Goal: Use online tool/utility: Utilize a website feature to perform a specific function

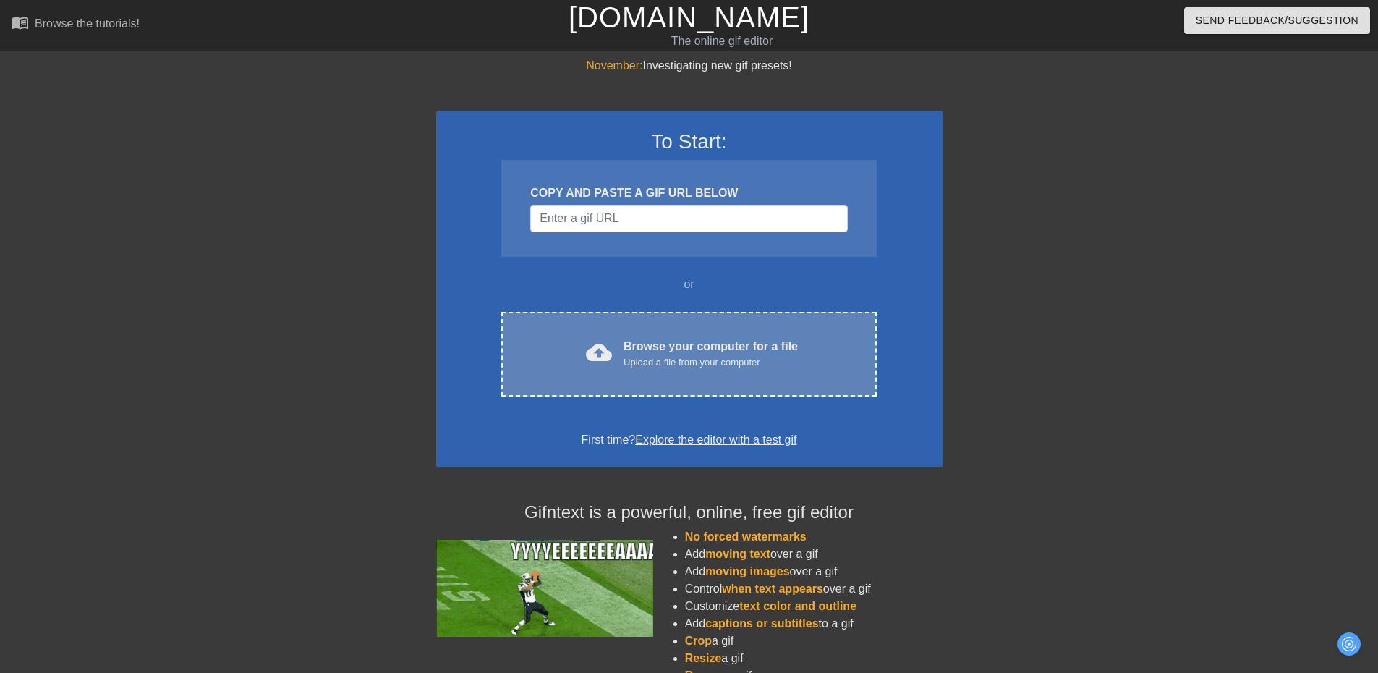
click at [662, 358] on div "Upload a file from your computer" at bounding box center [711, 362] width 174 height 14
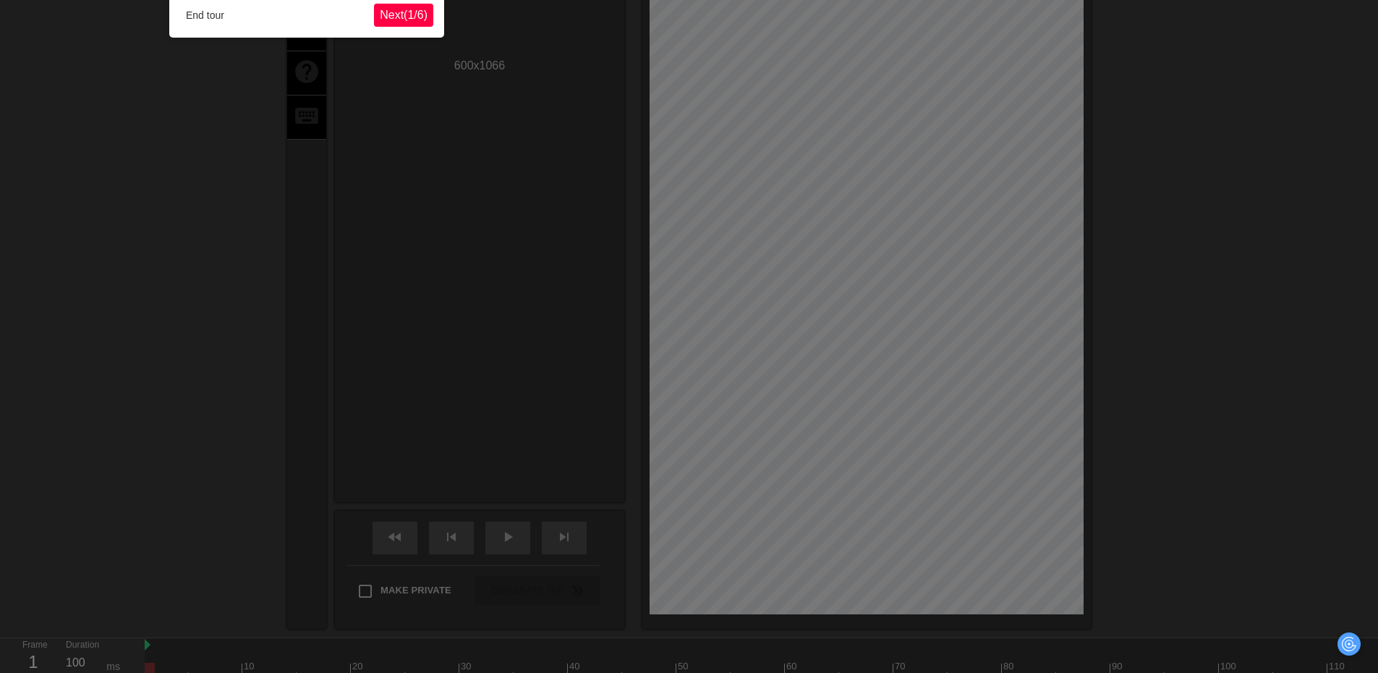
scroll to position [35, 0]
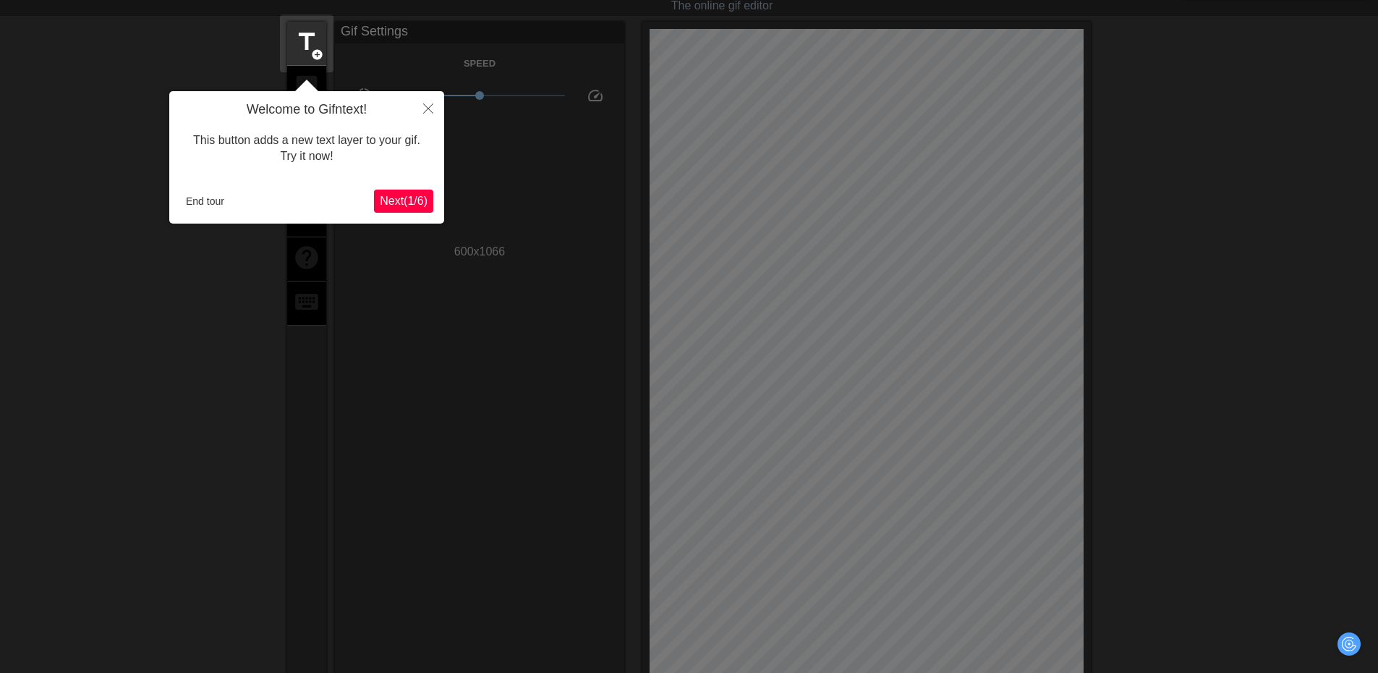
click button "Next ( 1 / 6 )" at bounding box center [403, 201] width 59 height 23
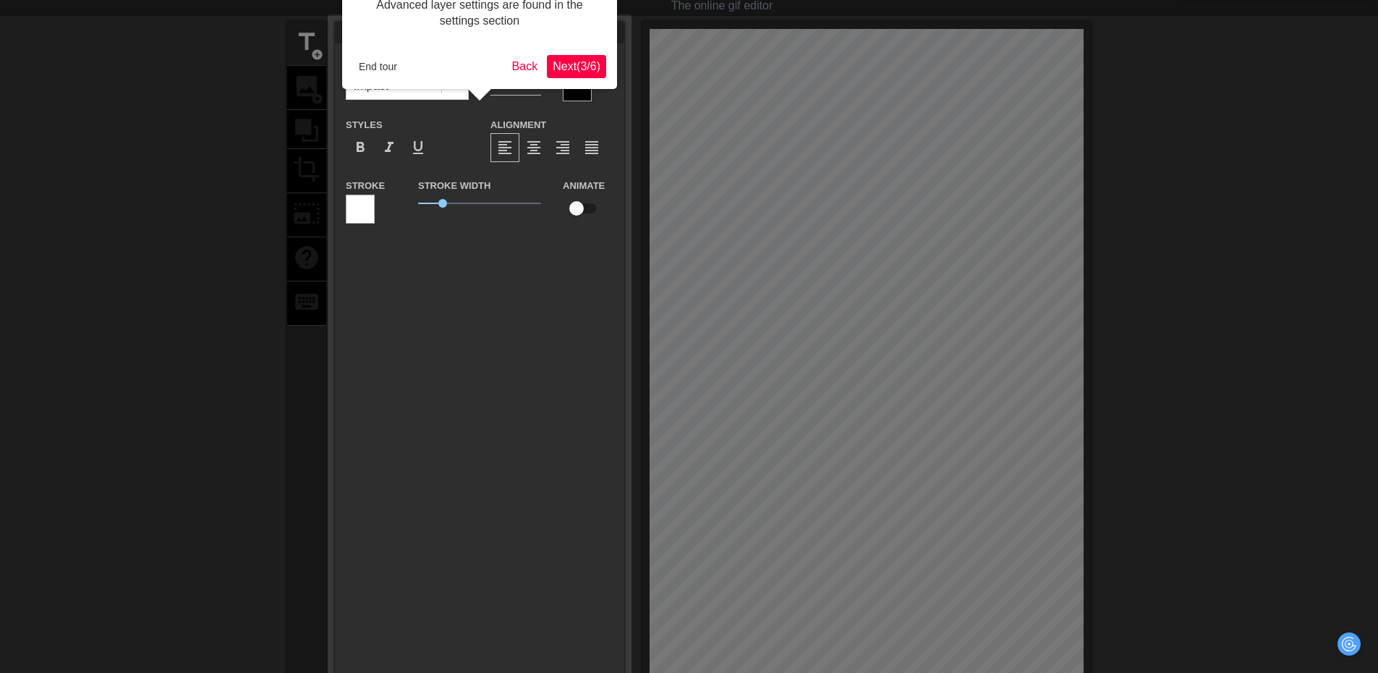
click button "Next ( 3 / 6 )" at bounding box center [576, 66] width 59 height 23
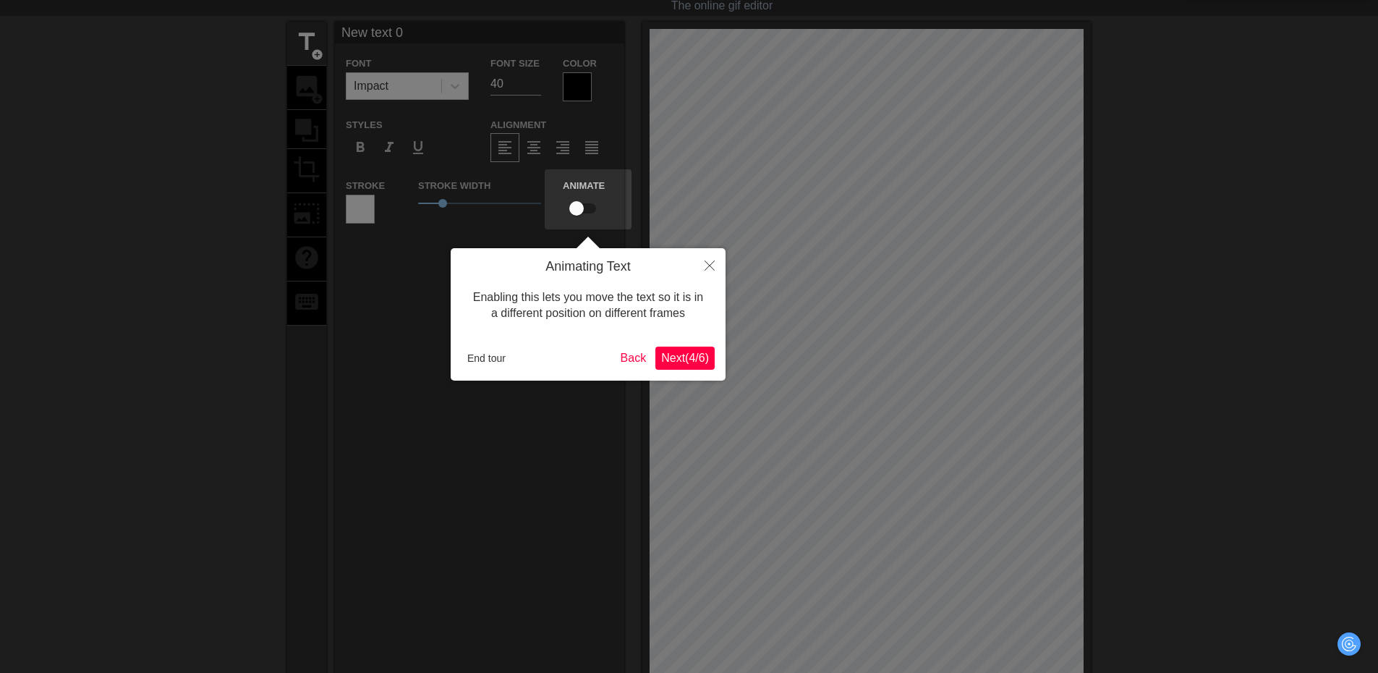
scroll to position [0, 0]
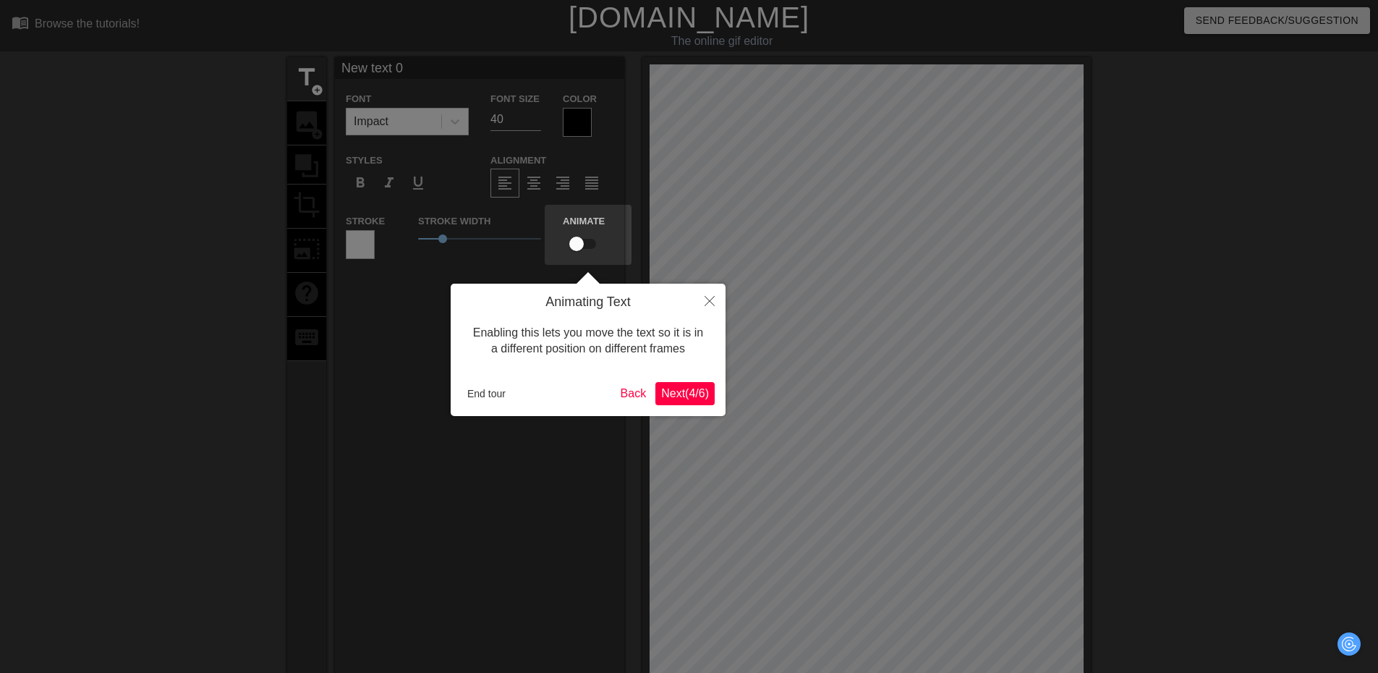
click button "Next ( 4 / 6 )" at bounding box center [685, 393] width 59 height 23
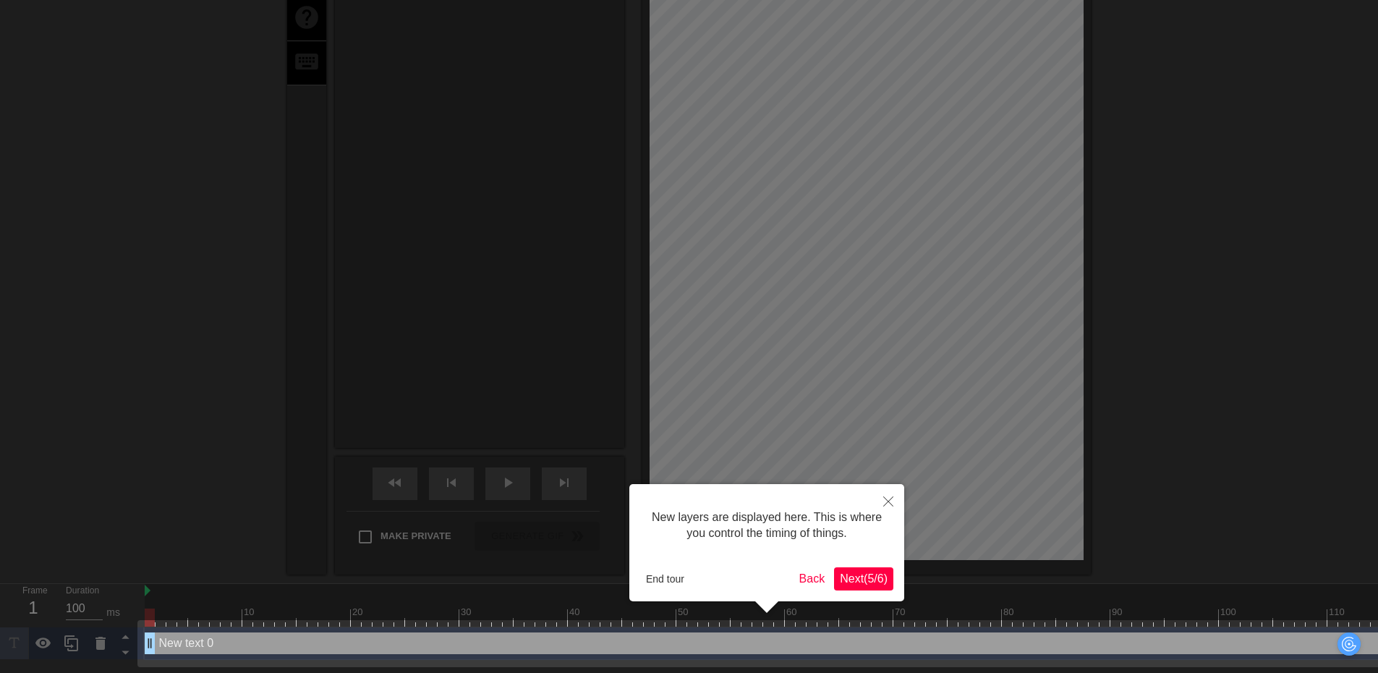
click button "Next ( 5 / 6 )" at bounding box center [863, 578] width 59 height 23
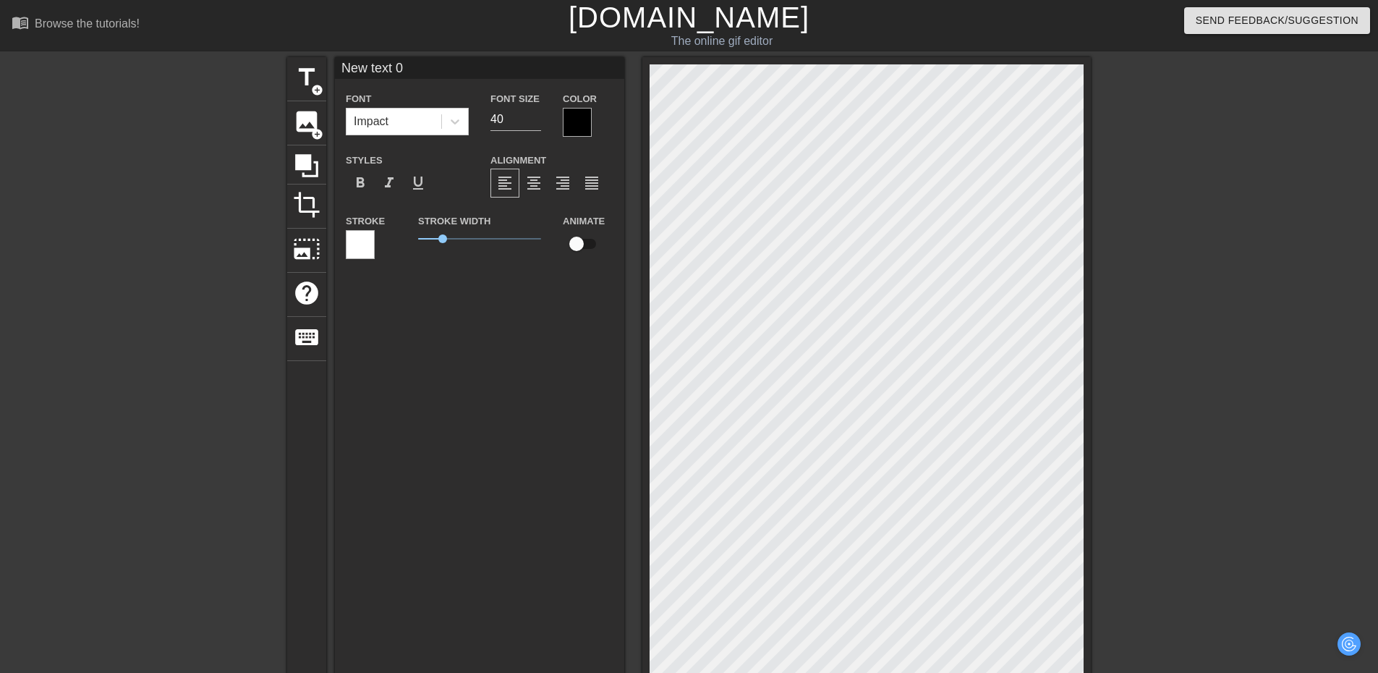
scroll to position [2, 4]
type input "New text"
type textarea "New text"
type input "New text"
type textarea "New text"
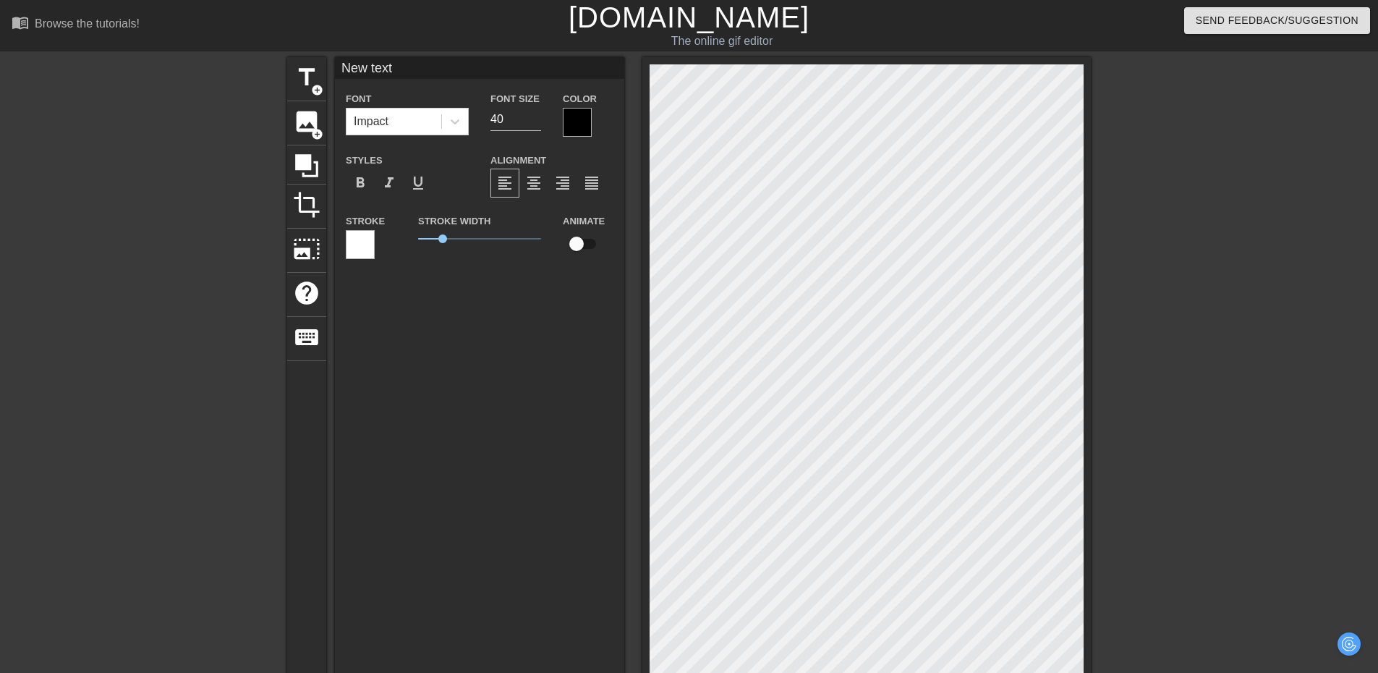
type input "New tex"
type textarea "New tex"
type input "New te"
type textarea "New te"
type input "New t"
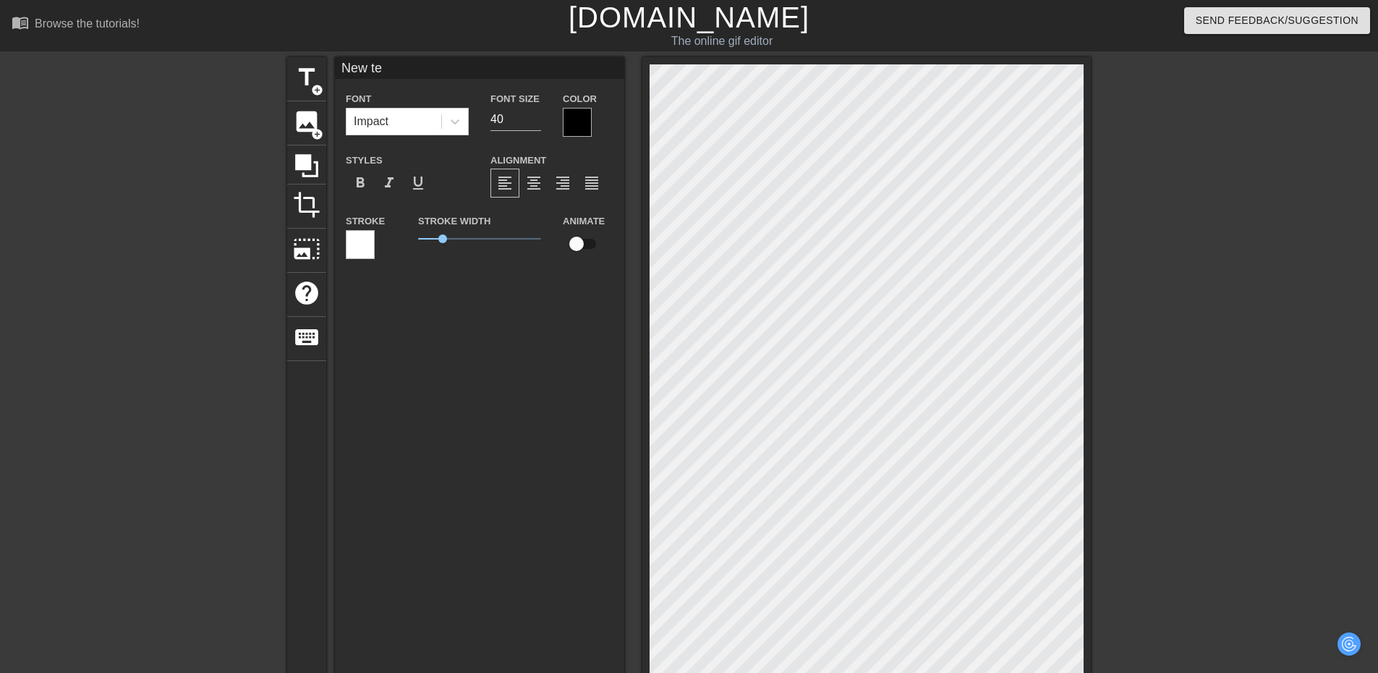
type textarea "New t"
type input "New"
type textarea "New"
type input "New"
type textarea "New"
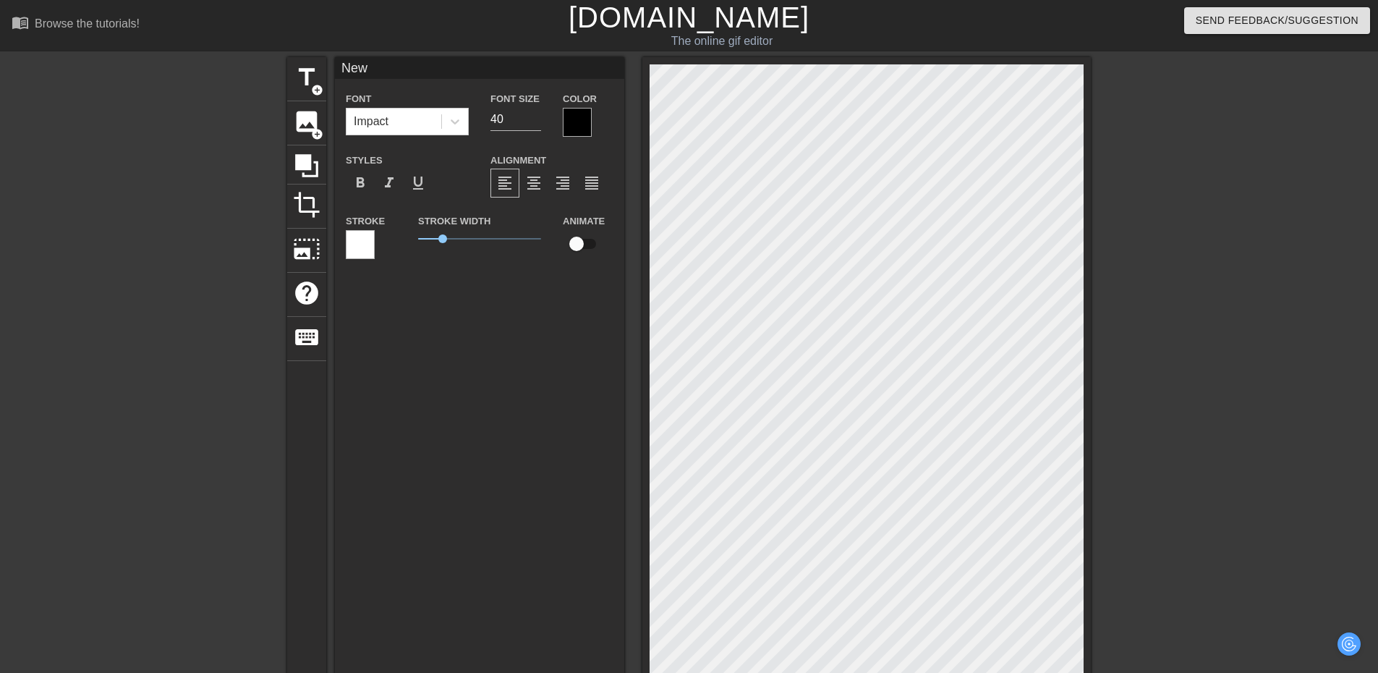
scroll to position [2, 1]
type input "Ne"
type textarea "Ne"
type input "N"
type textarea "N"
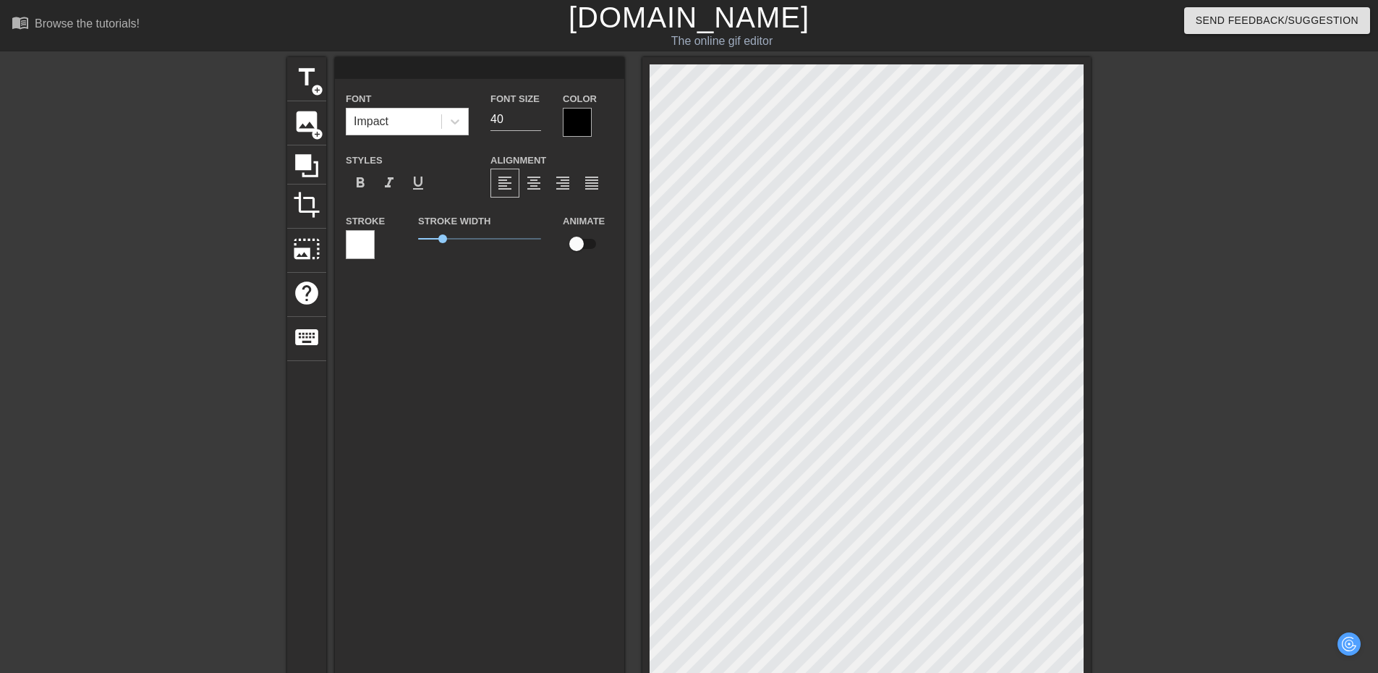
type input "T"
type textarea "T"
type input "Tl"
type textarea "Tl"
type input "Tl"
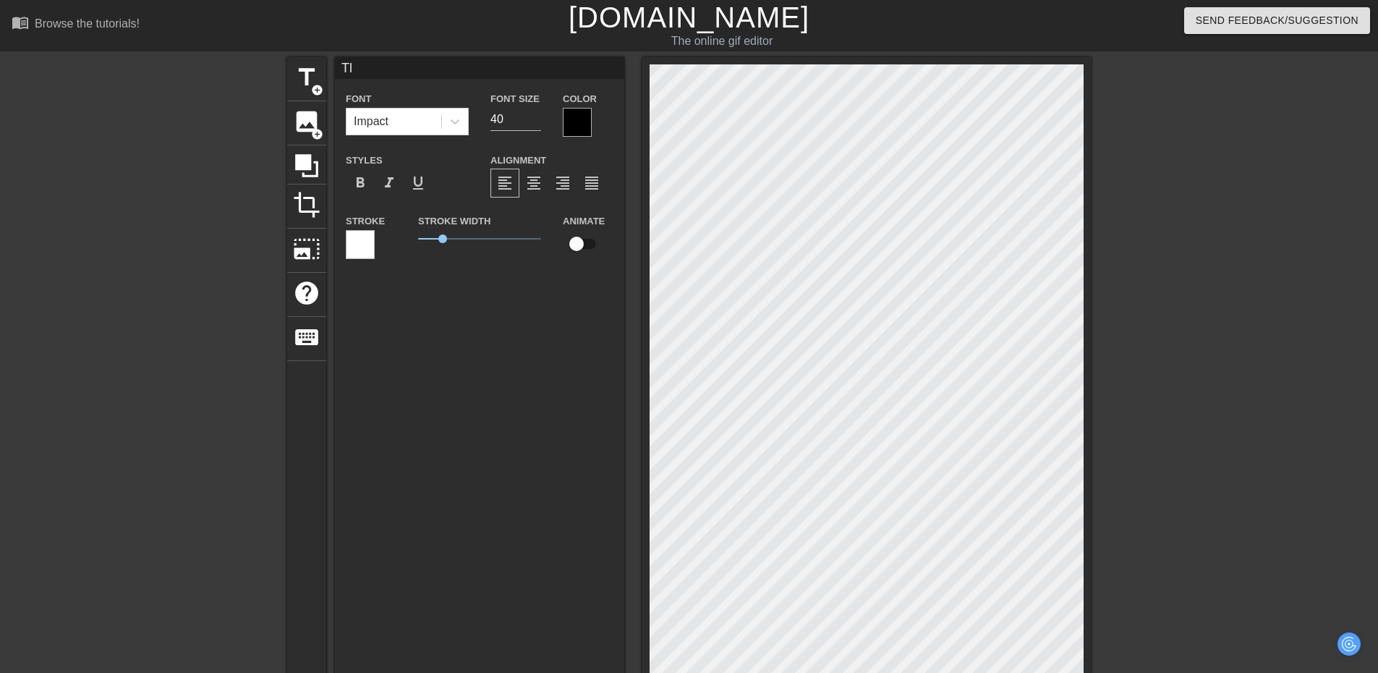
type textarea "Tl"
type input "Tl"
type textarea "Tl"
type input "T"
type textarea "T"
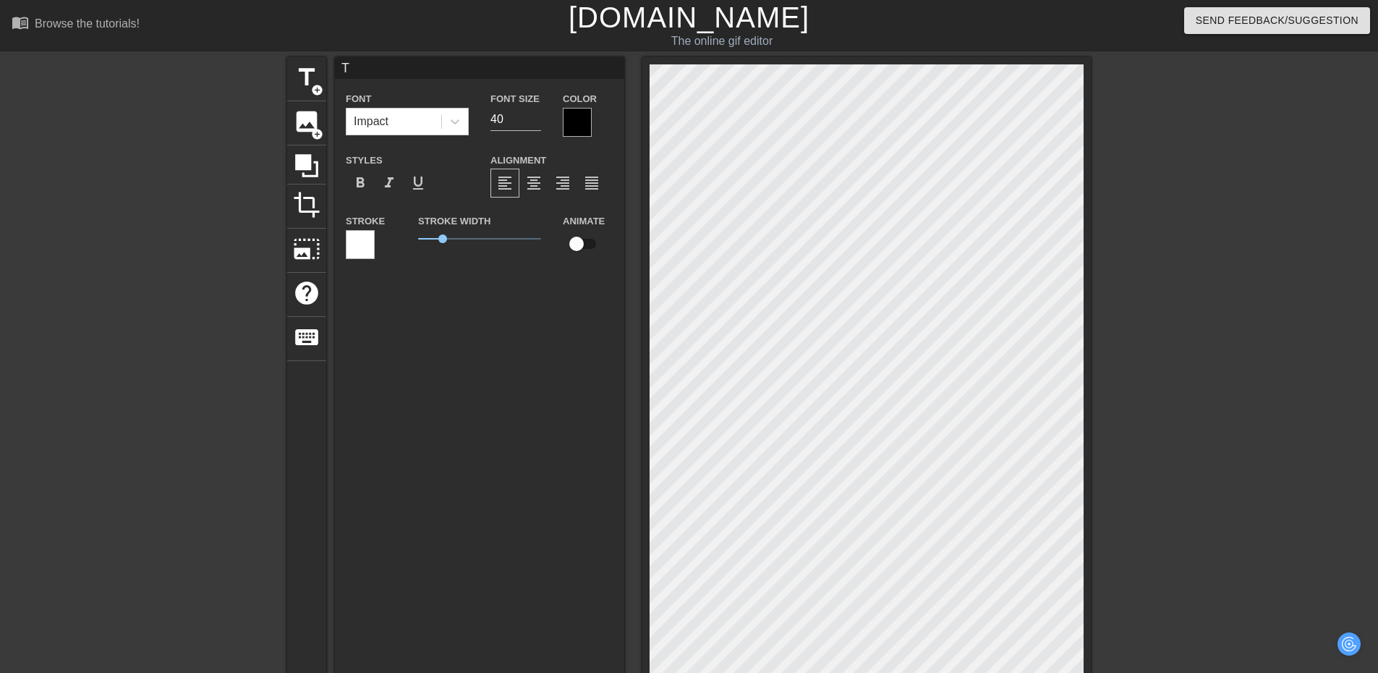
type input "TK"
type textarea "TK"
type input "TK"
type textarea "TK"
type input "TK p"
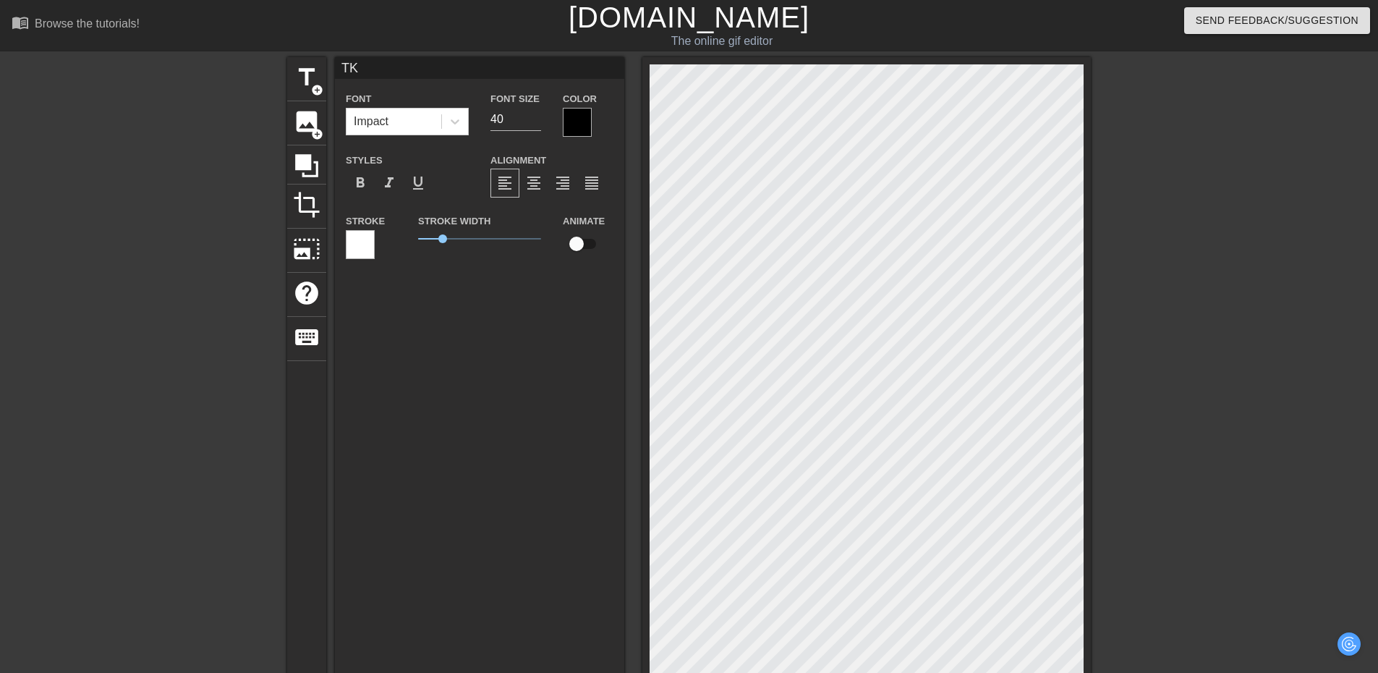
type textarea "TK p"
type input "TK pl"
type textarea "TK pl"
type input "TK pls"
type textarea "TK pls"
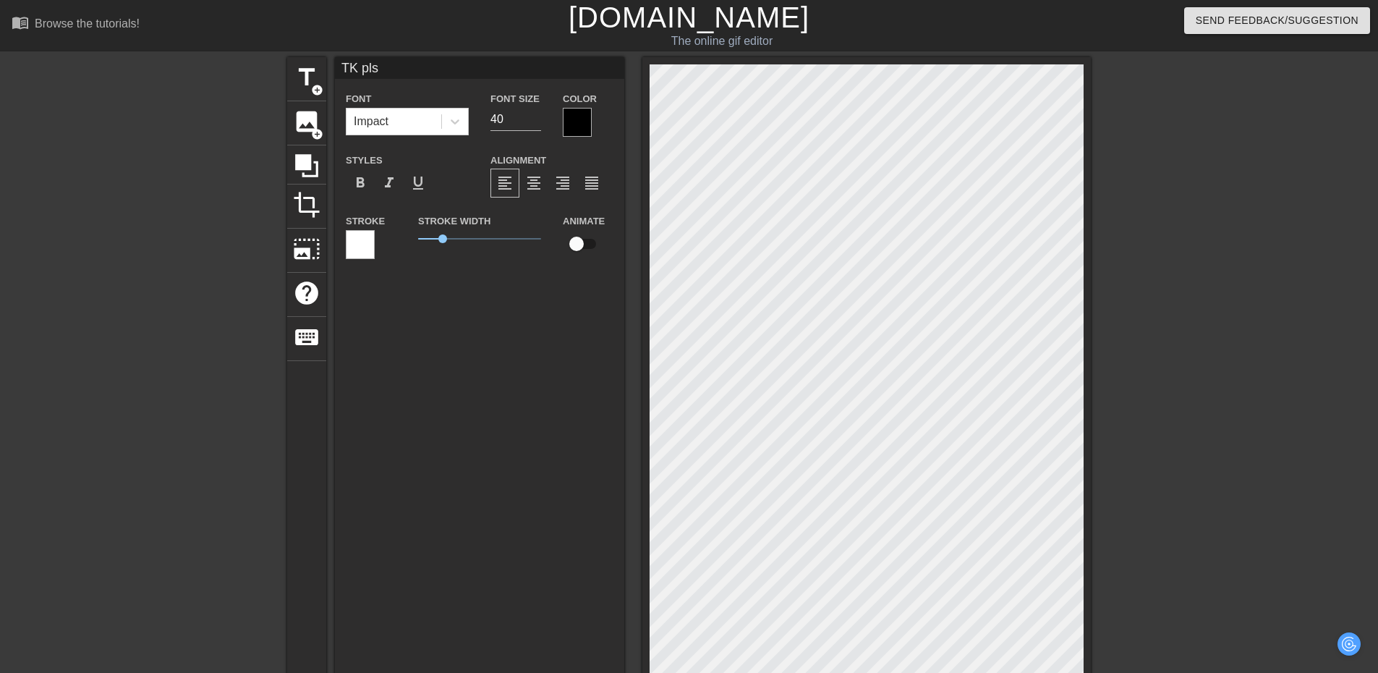
type input "TK pls"
type textarea "TK pls"
type input "TK pls s"
type textarea "TK pls s"
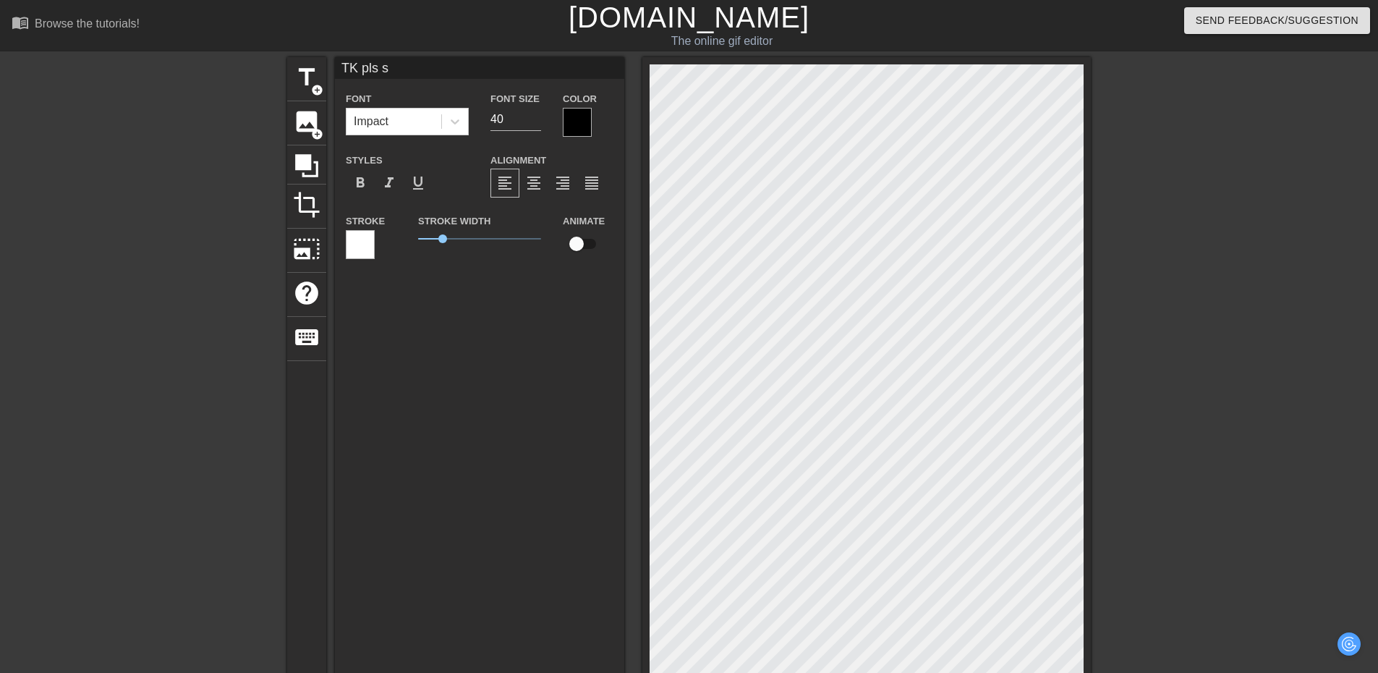
type input "TK pls st"
type textarea "TK pls st"
type input "TK pls stf"
type textarea "TK pls stf"
type input "TK pls stfi"
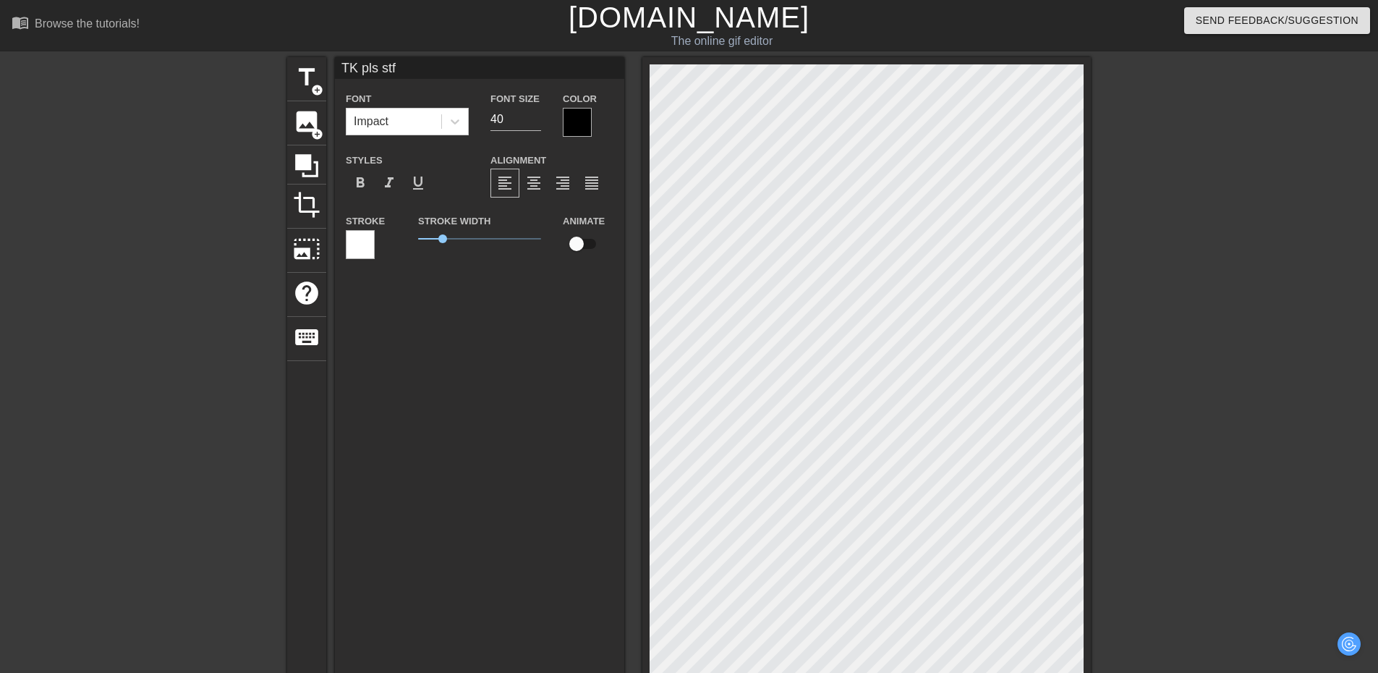
type textarea "TK pls stfi"
type input "TK pls stfi"
type textarea "TK pls stfi"
type input "TK pls stfi"
type textarea "TK pls stfi"
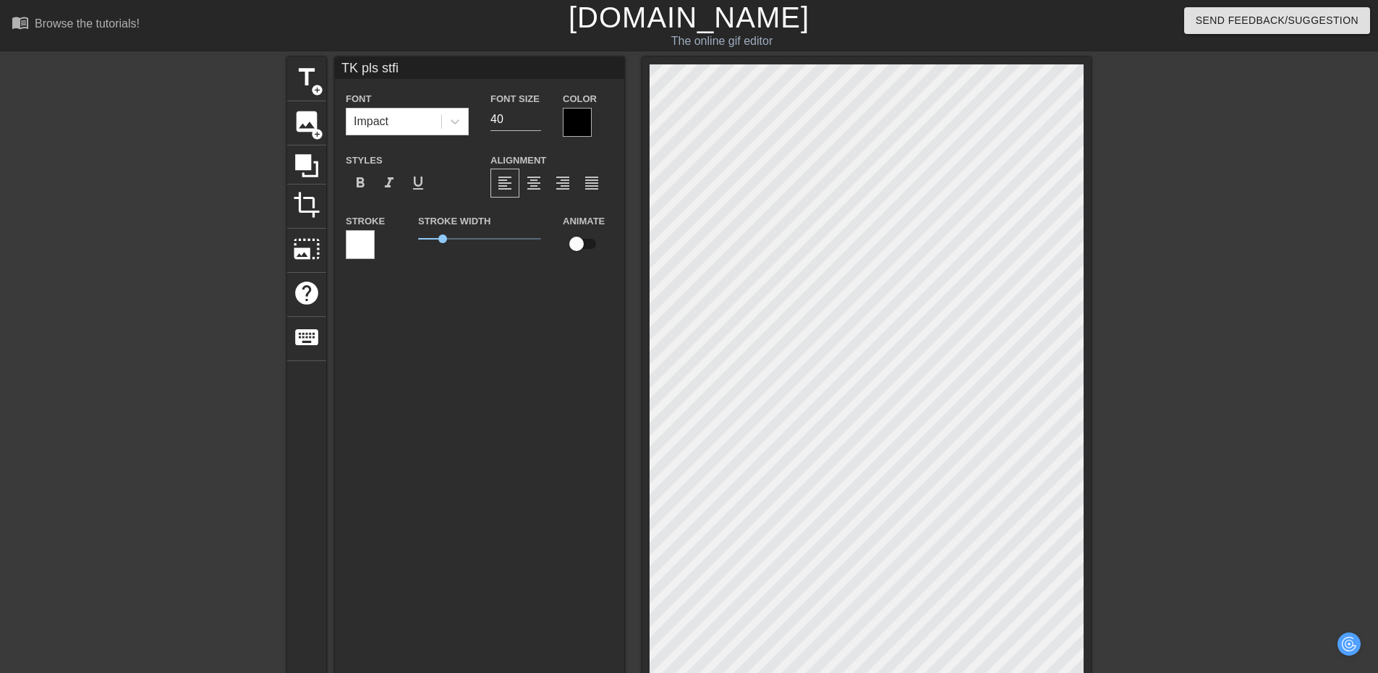
type input "TK pls stf"
type textarea "TK pls stf"
type input "TK pls stfu"
type textarea "TK pls stfu"
type input "TK pls stfu"
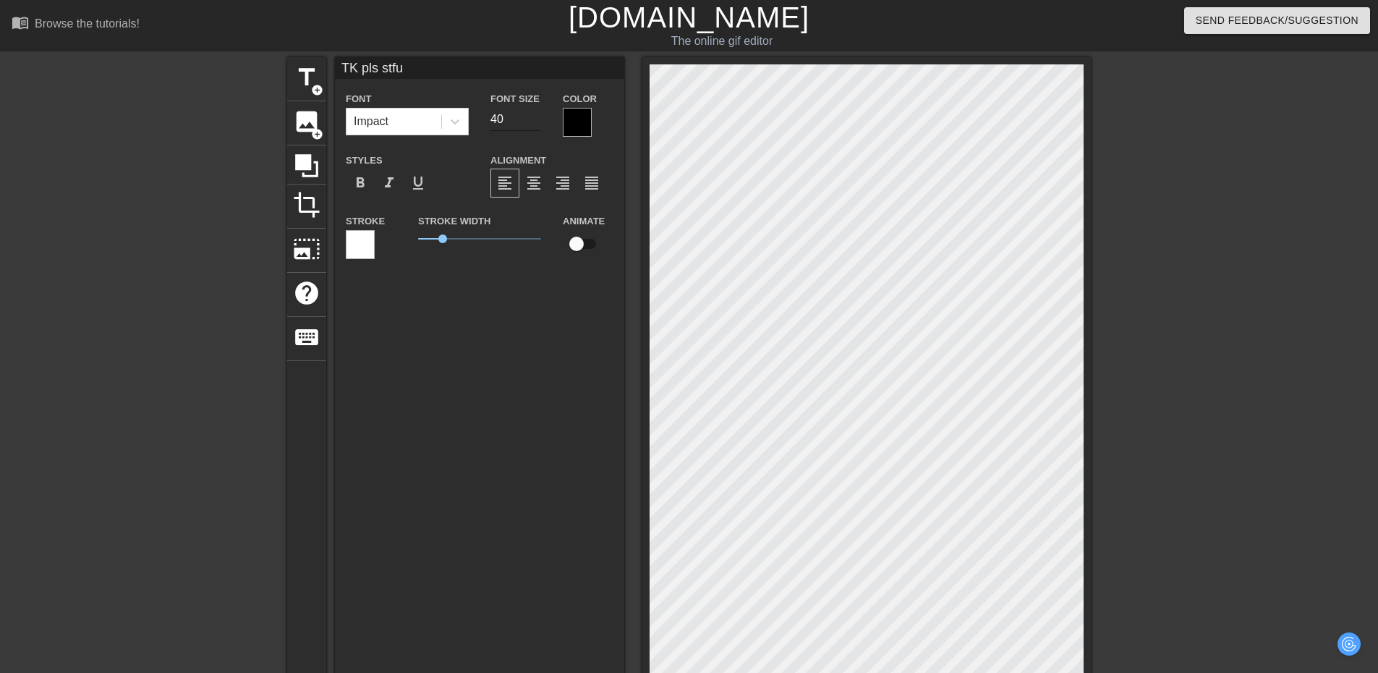
type textarea "TK pls stfu"
click at [498, 119] on input "40" at bounding box center [516, 119] width 51 height 23
click at [524, 119] on input "40" at bounding box center [516, 119] width 51 height 23
type input "4"
type input "3"
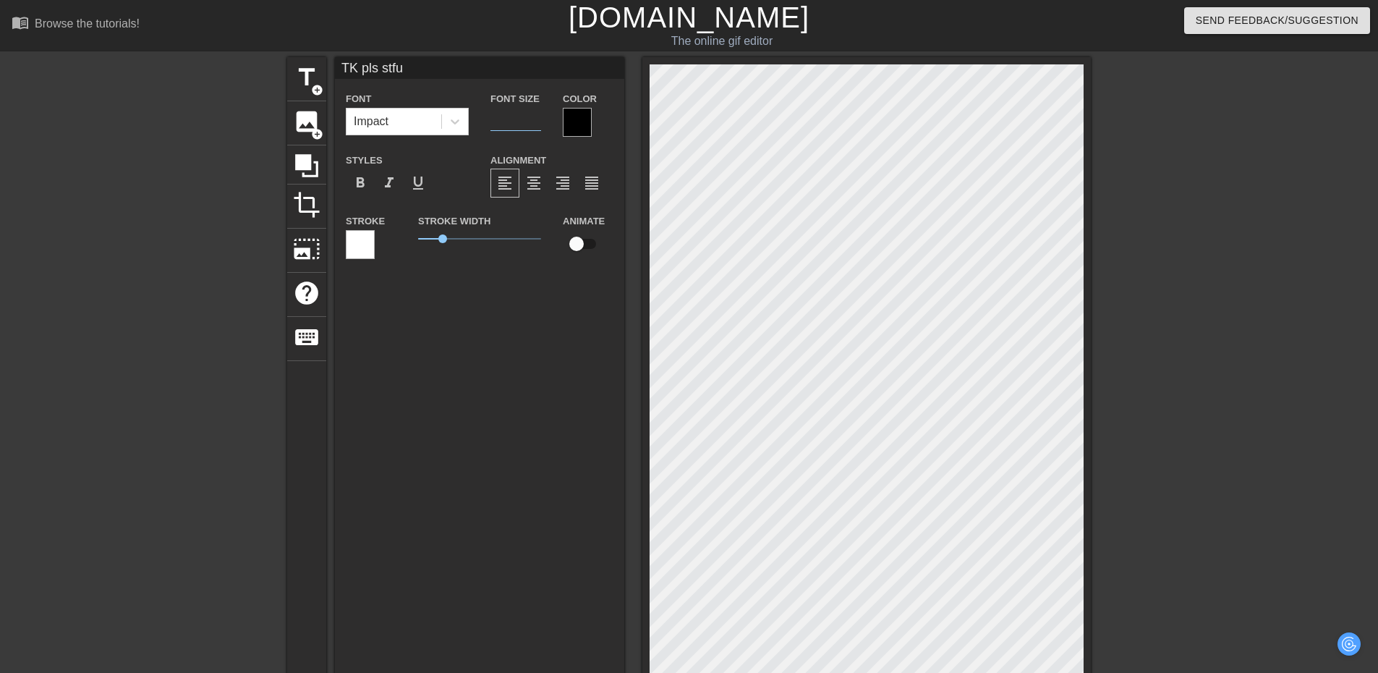
type input "3"
type input "30"
type input "TK s"
type textarea "TK s"
type input "TK sh"
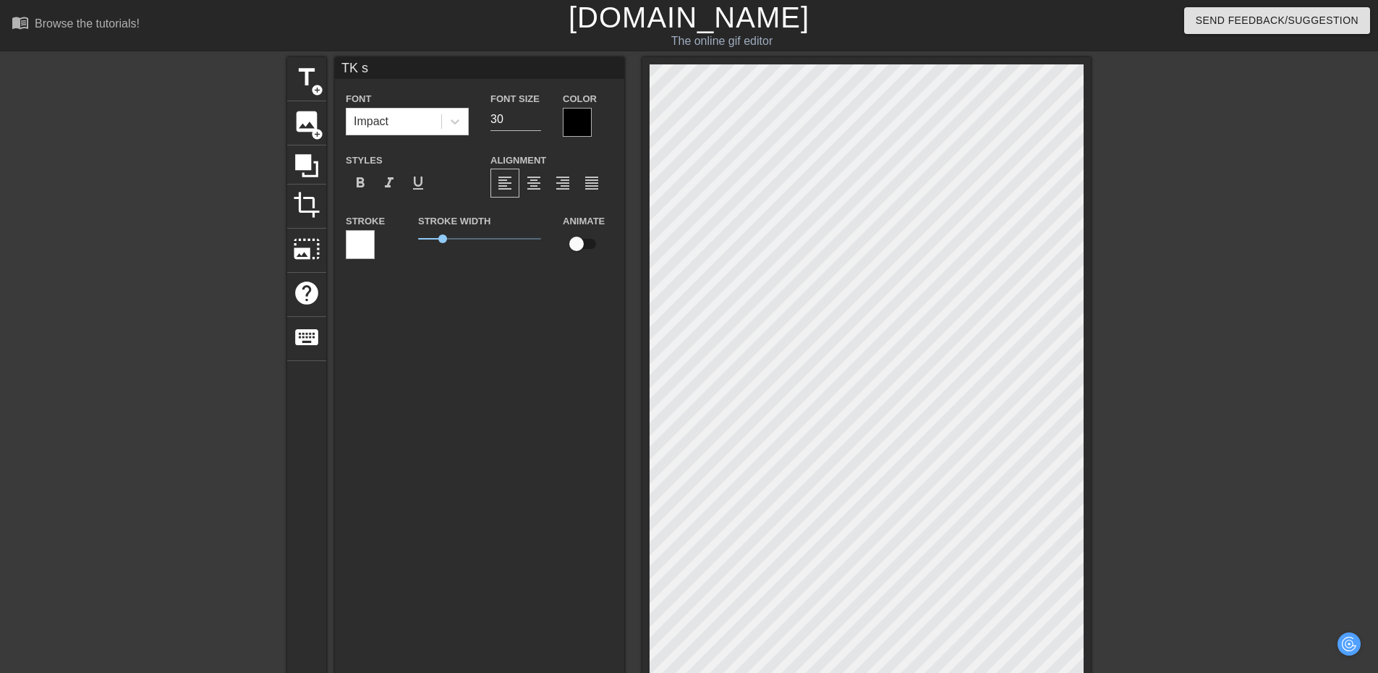
type textarea "TK sh"
type input "TK shu"
type textarea "TK shu"
type input "TK shut"
type textarea "TK shut"
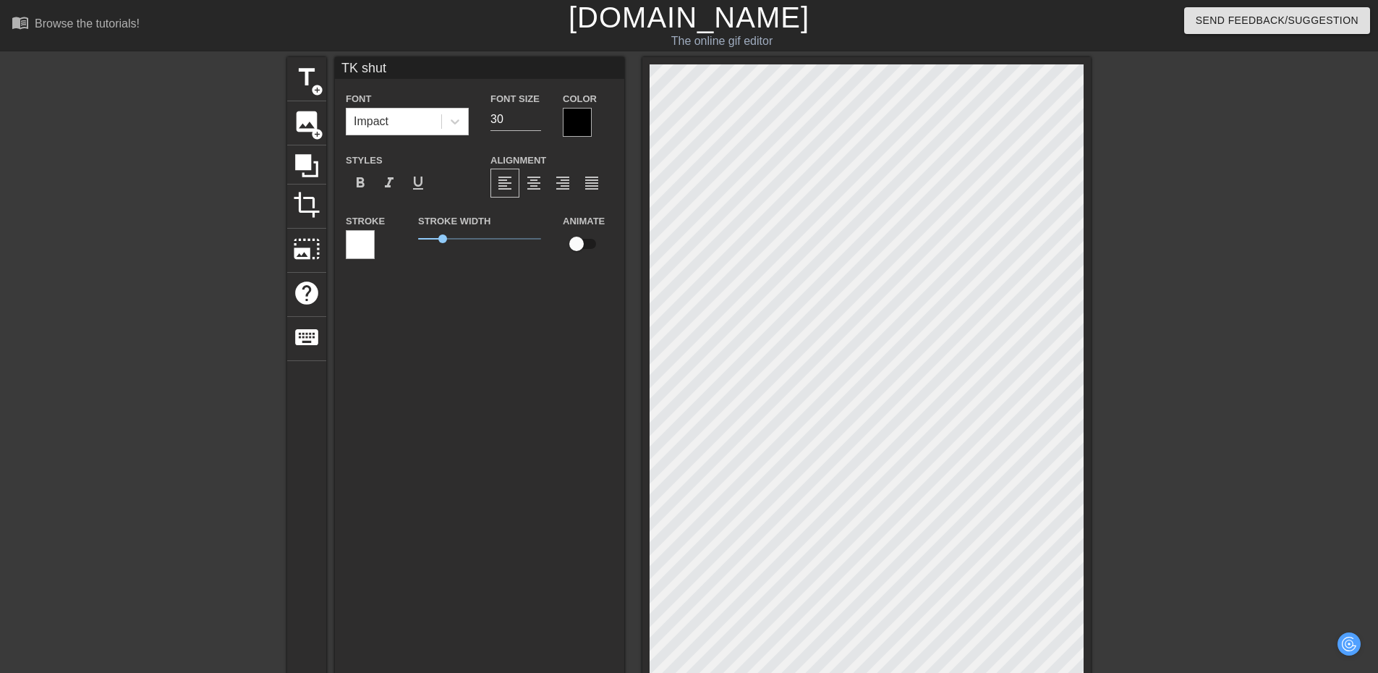
type input "TK shut"
type textarea "TK shut"
type input "TK shut t"
type textarea "TK shut t"
type input "TK shut th"
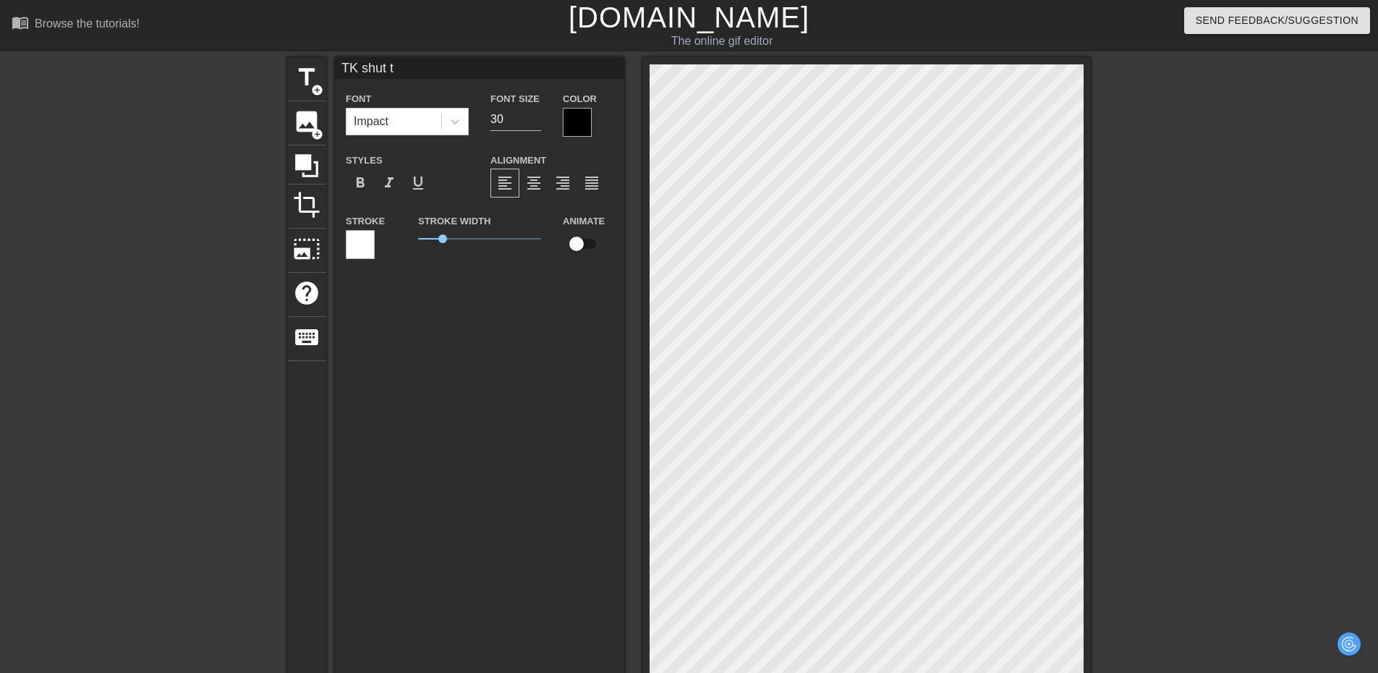
type textarea "TK shut th"
type input "TK shut the"
type textarea "TK shut the"
type input "TK shut the"
type textarea "TK shut the"
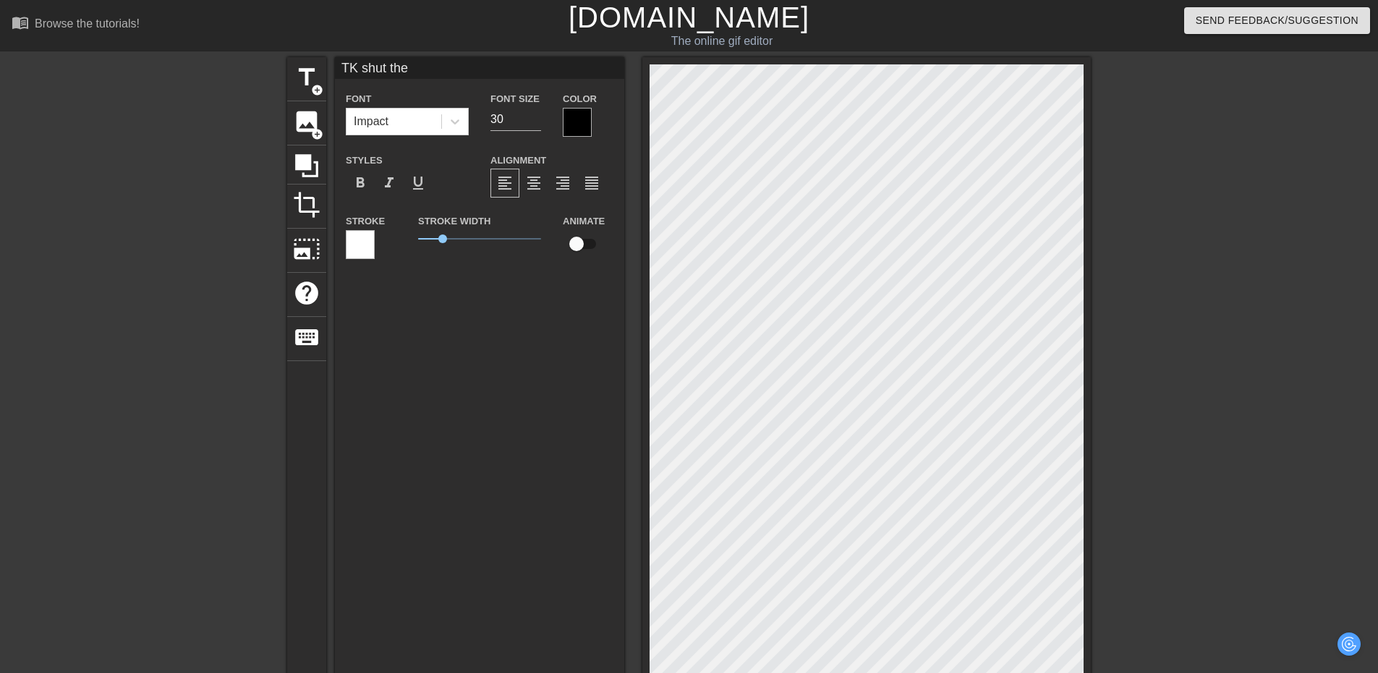
type input "TK shut the f"
type textarea "TK shut the f"
type input "TK shut the fu"
type textarea "TK shut the fu"
type input "TK shut the fuc"
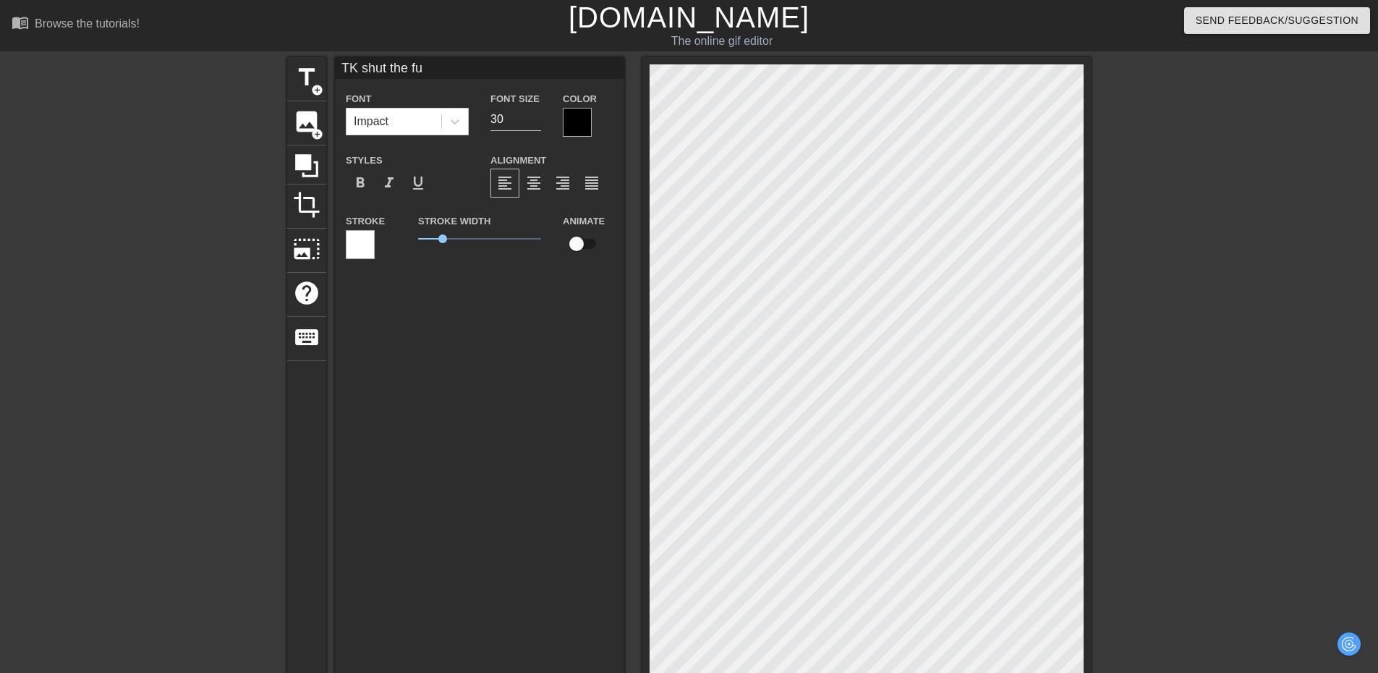
type textarea "TK shut the fuc"
type input "TK shut the fuck"
type textarea "TK shut the fuck"
type input "TK shut the fuck"
type textarea "TK shut the fuck"
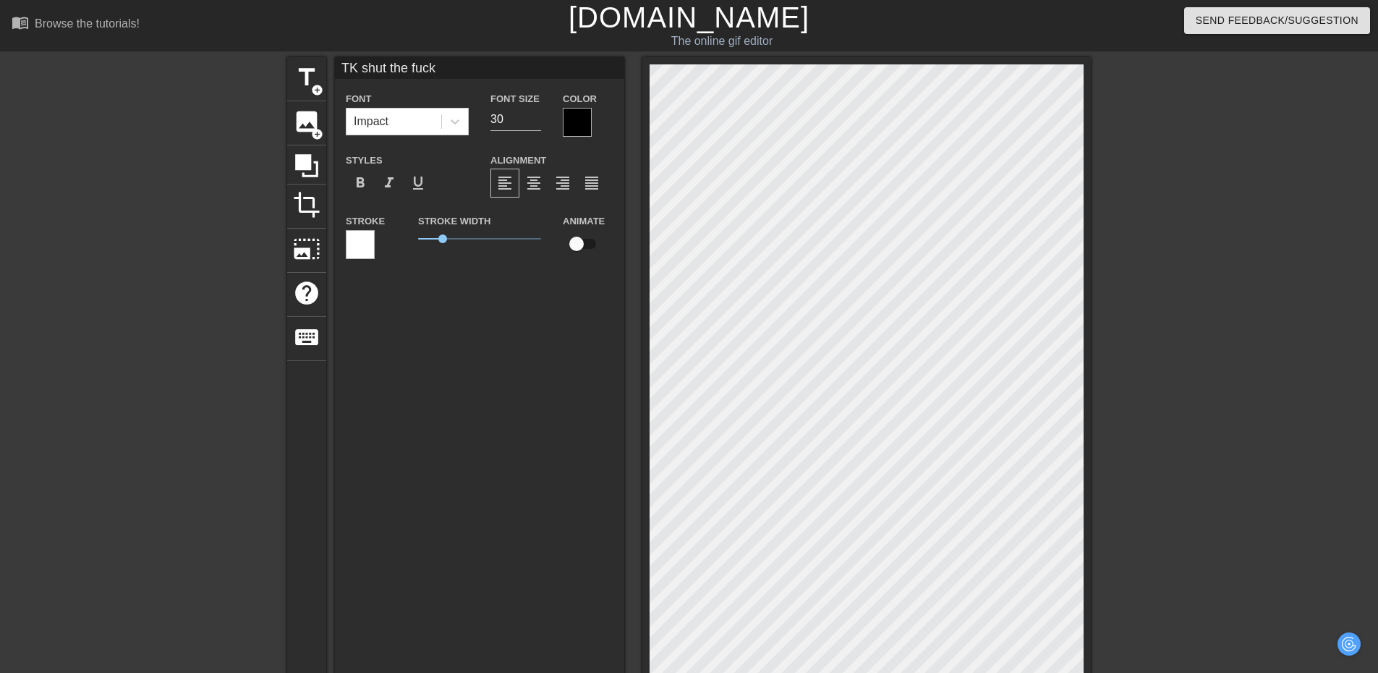
type input "TK shut the fuck u"
type textarea "TK shut the fuck u"
type input "TK shut the fuck up"
type textarea "TK shut the fuck up"
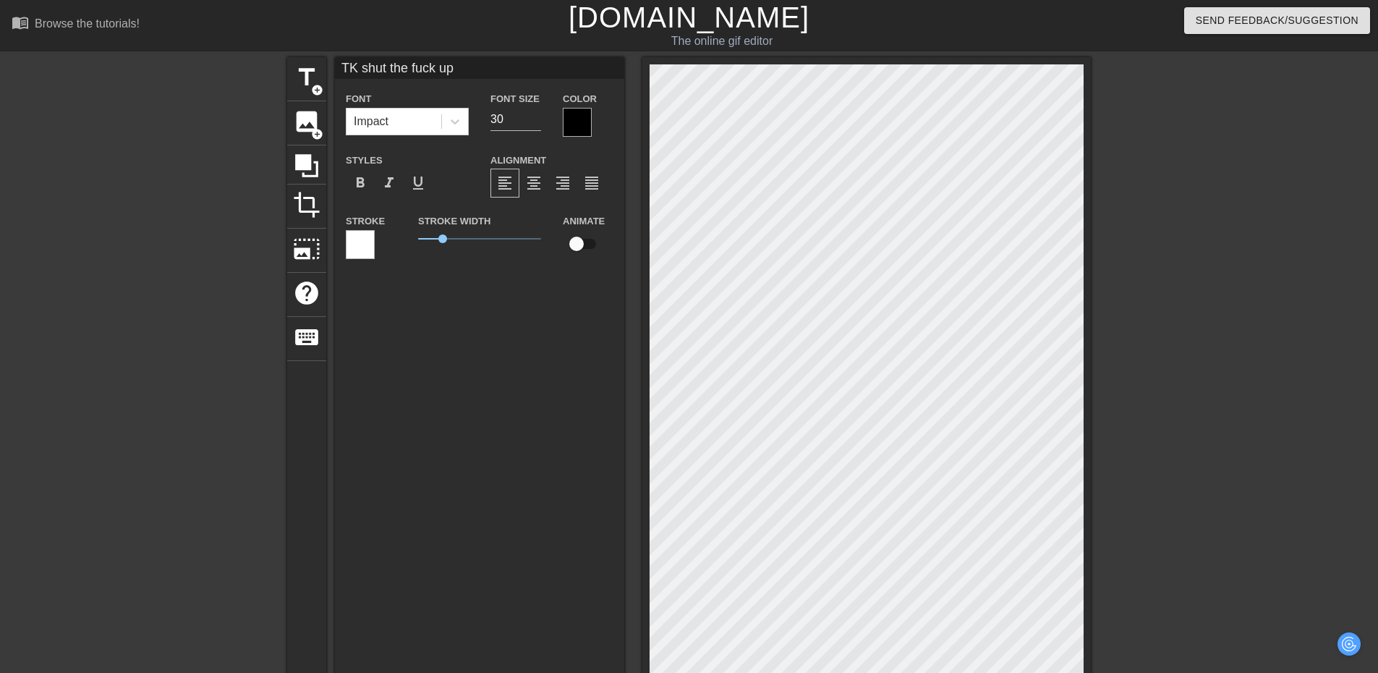
type input "TK shut the fuck u"
type textarea "TK shut the fuck u"
type input "TK shut the fuck"
type textarea "TK shut the fuck"
type input "TK shut the fuck"
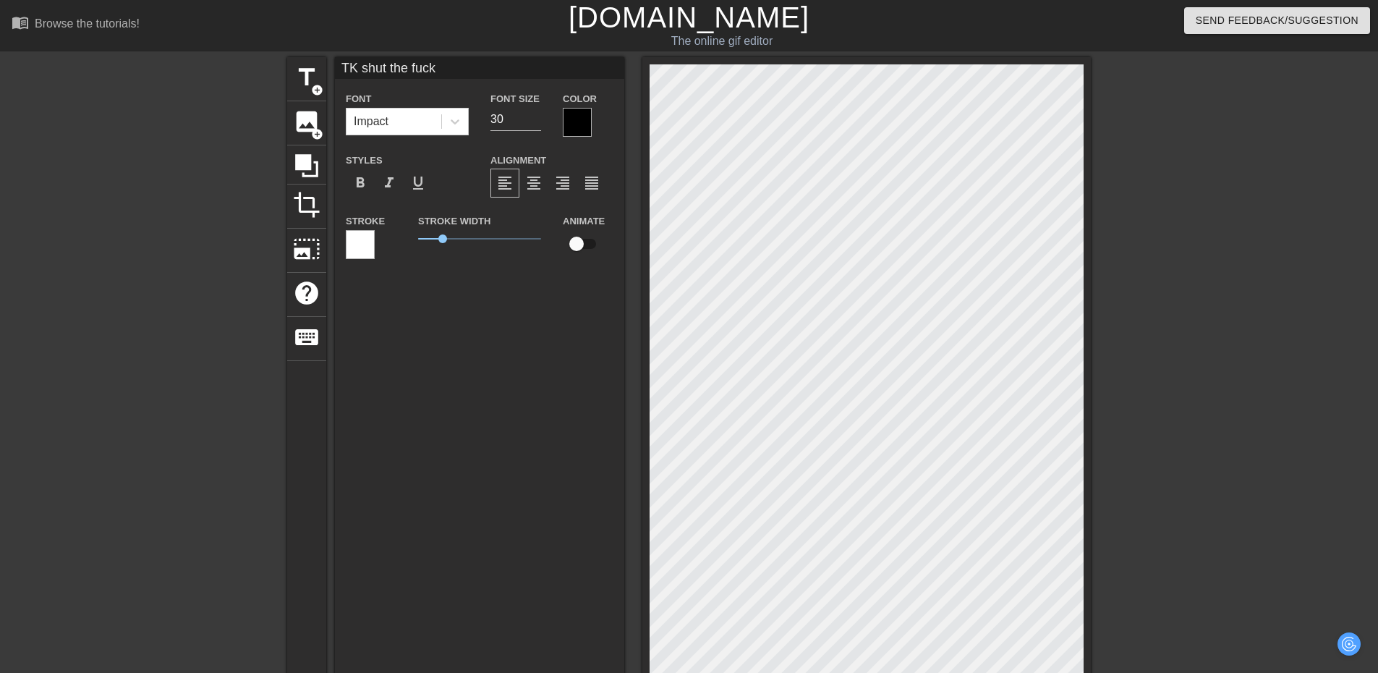
type textarea "TK shut the fuck"
type input "TK shut the fuc"
type textarea "TK shut the fuc"
type input "TK shut the fu"
type textarea "TK shut the fu"
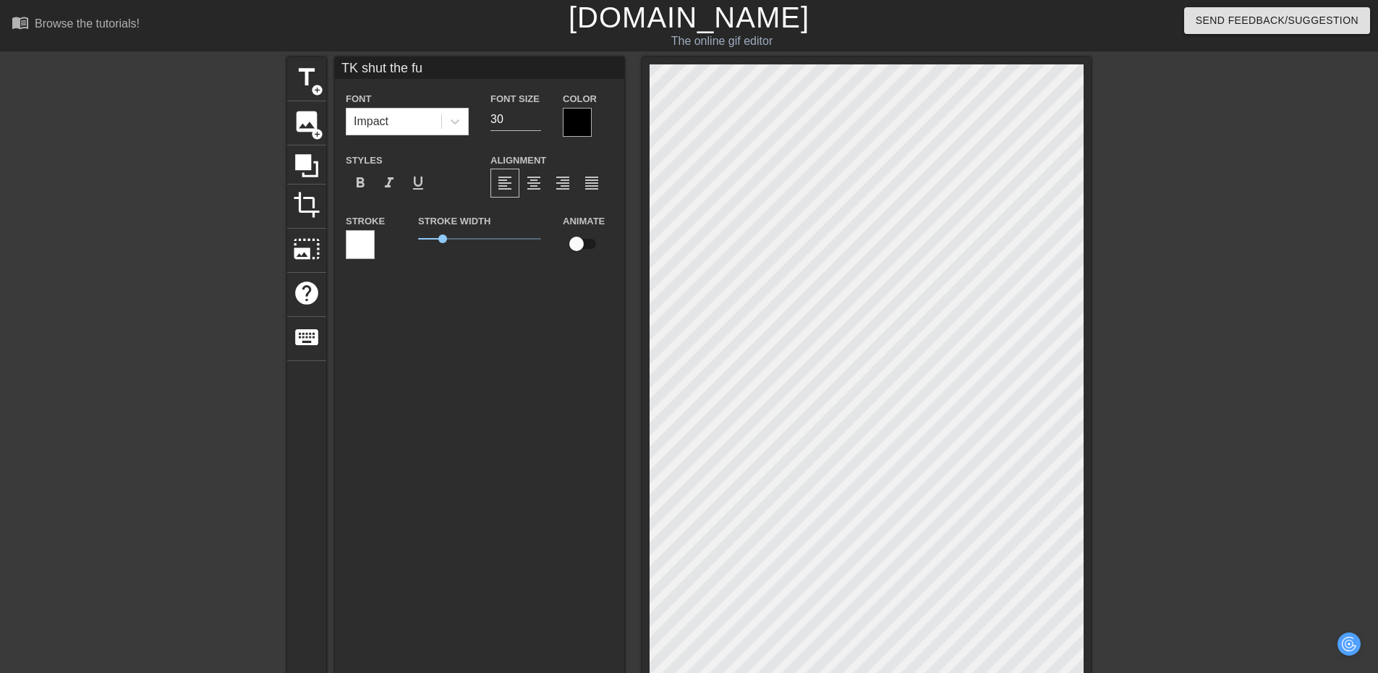
type input "TK shut the f"
type textarea "TK shut the f"
type input "TK shut the"
type textarea "TK shut the"
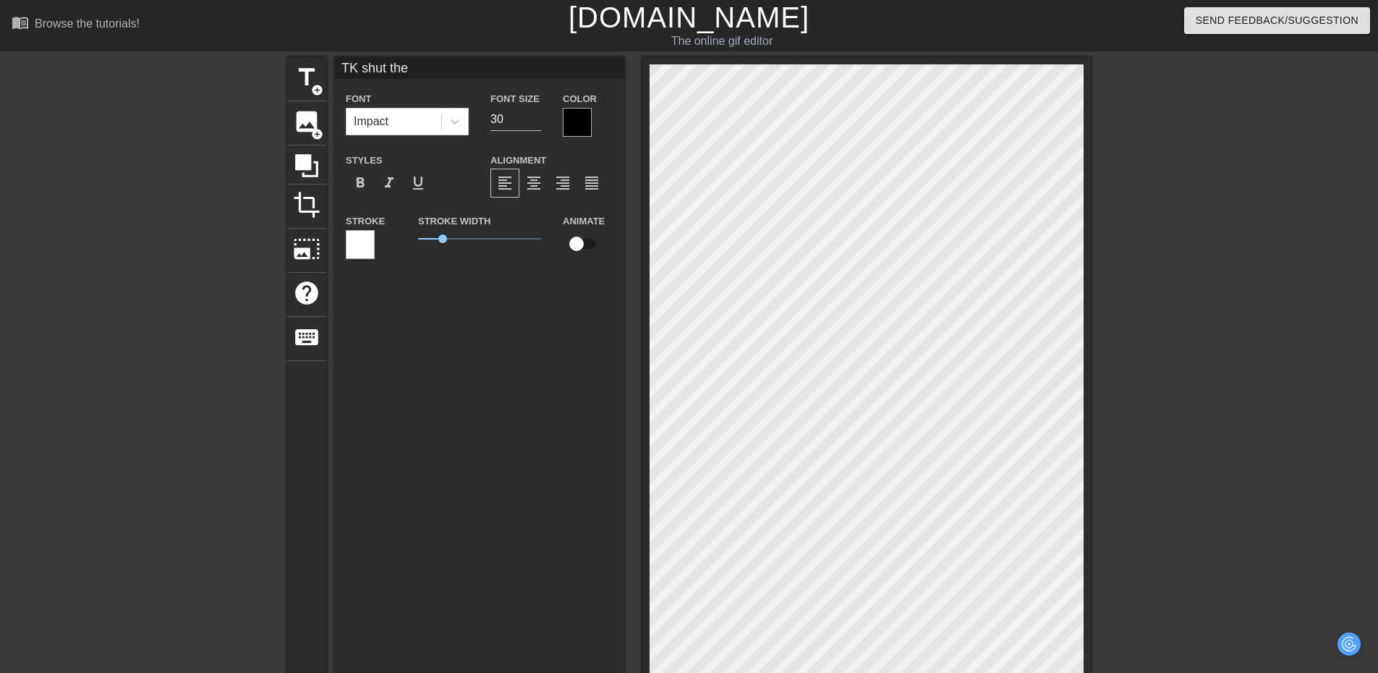
type input "TK shut the f"
type textarea "TK shut the f"
type input "TK shut the fi"
type textarea "TK shut the fi"
type input "TK shut the fic"
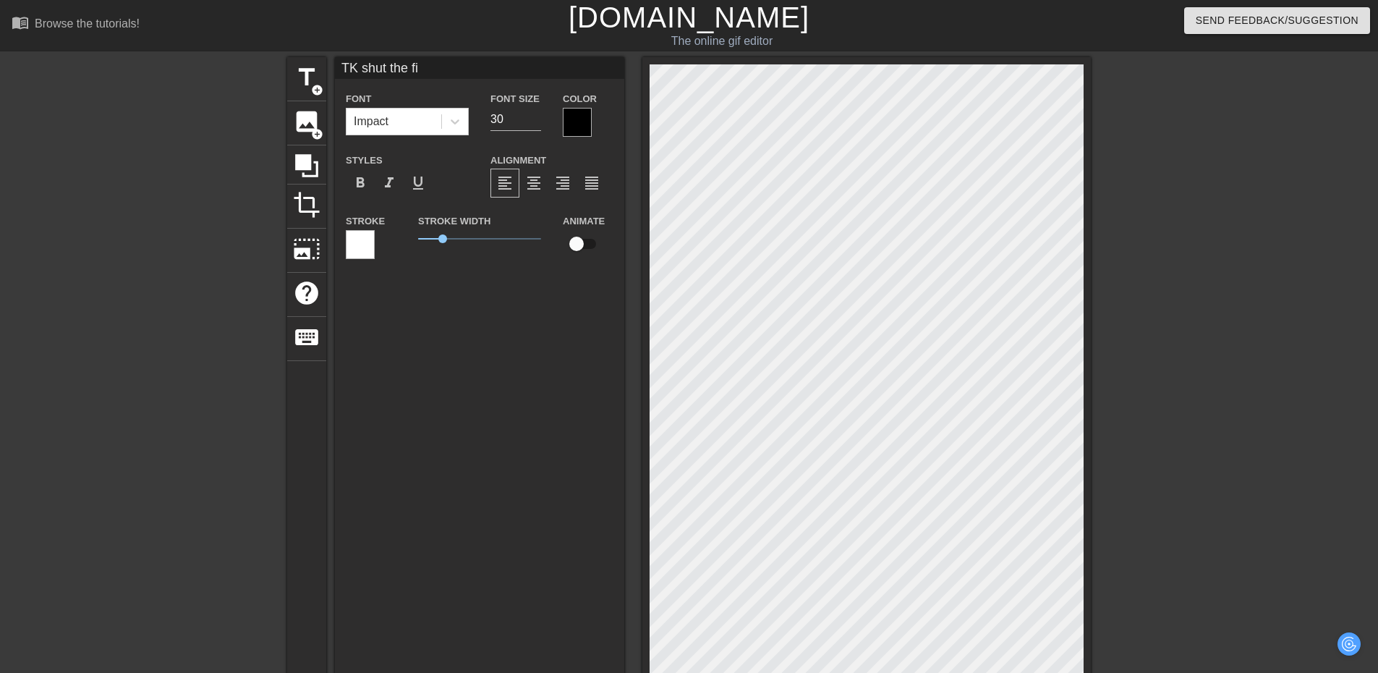
type textarea "TK shut the fic"
type input "TK shut the ficl"
type textarea "TK shut the ficl"
type input "TK shut the fic"
type textarea "TK shut the fic"
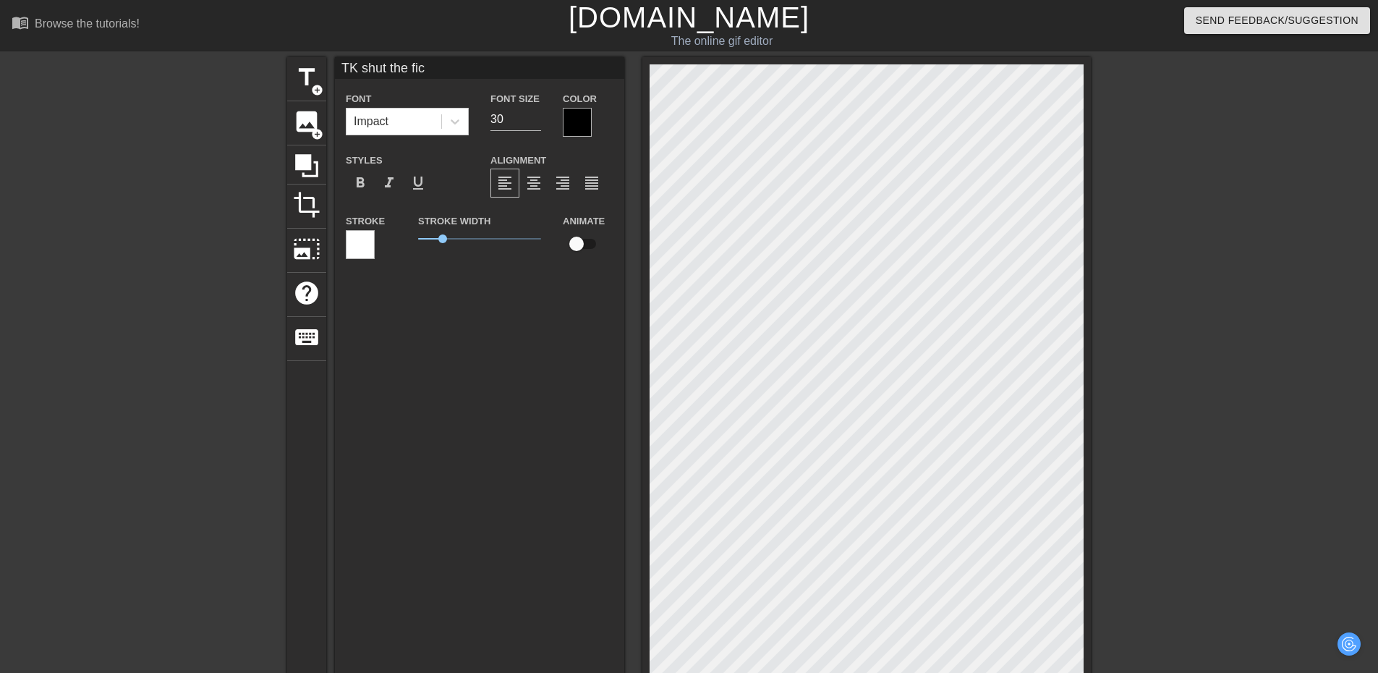
type input "TK shut the fi"
type textarea "TK shut the fi"
type input "TK shut the f"
type textarea "TK shut the f"
type input "TK shut the fi"
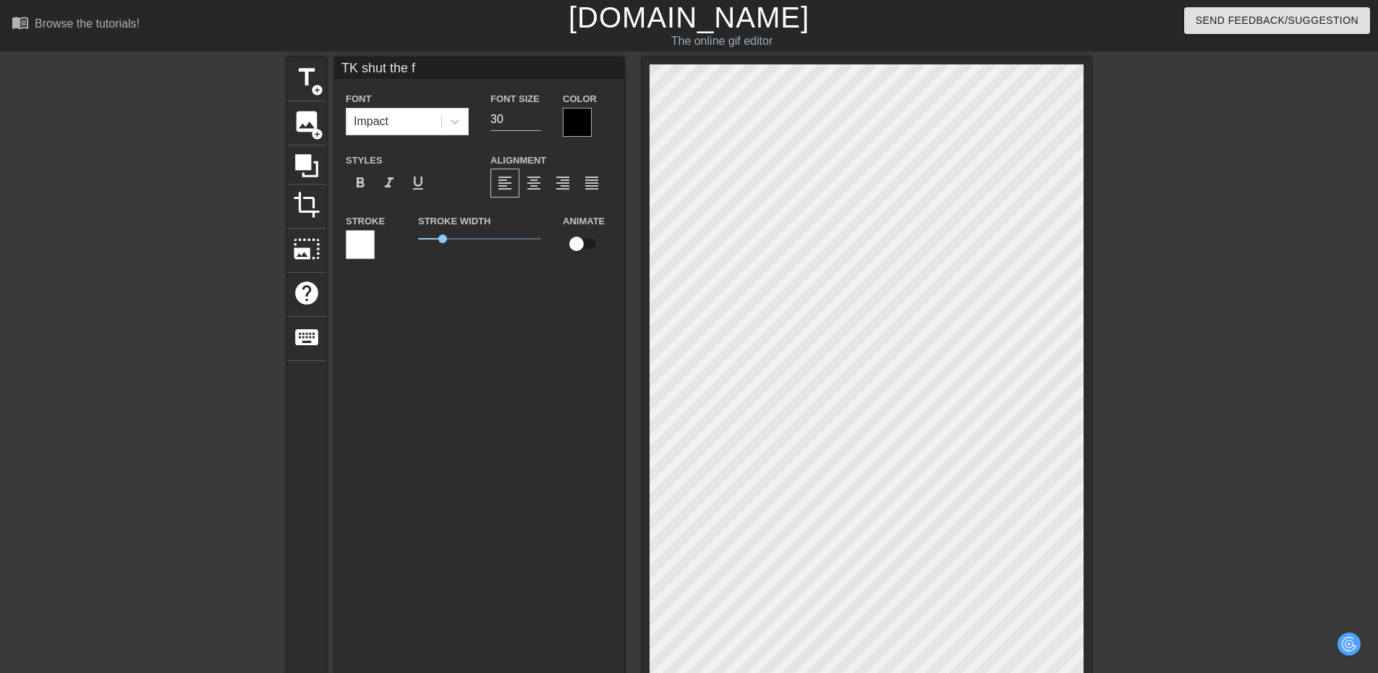
type textarea "TK shut the fi"
type input "TK shut the fic"
type textarea "TK shut the fic"
type input "TK shut the fi"
type textarea "TK shut the fi"
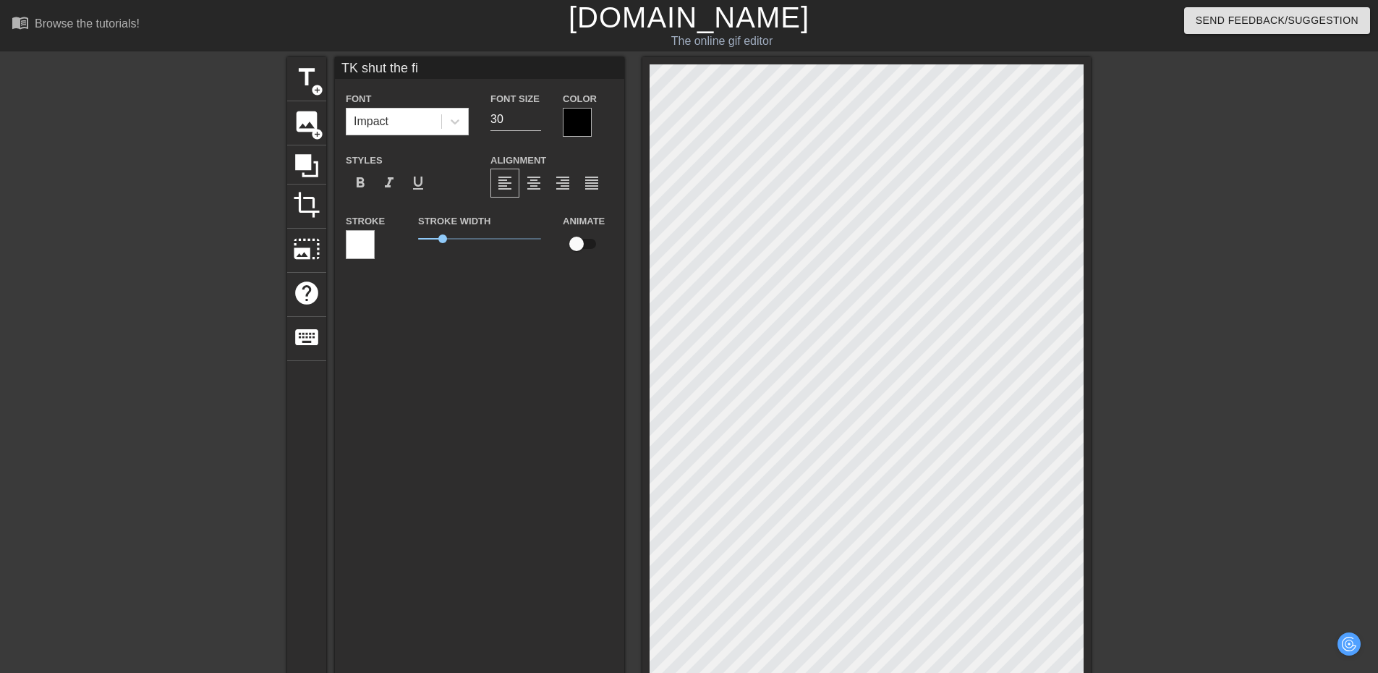
type input "TK shut the f"
type textarea "TK shut the f"
type input "TK shut the"
type textarea "TK shut the"
type input "TK shut the f"
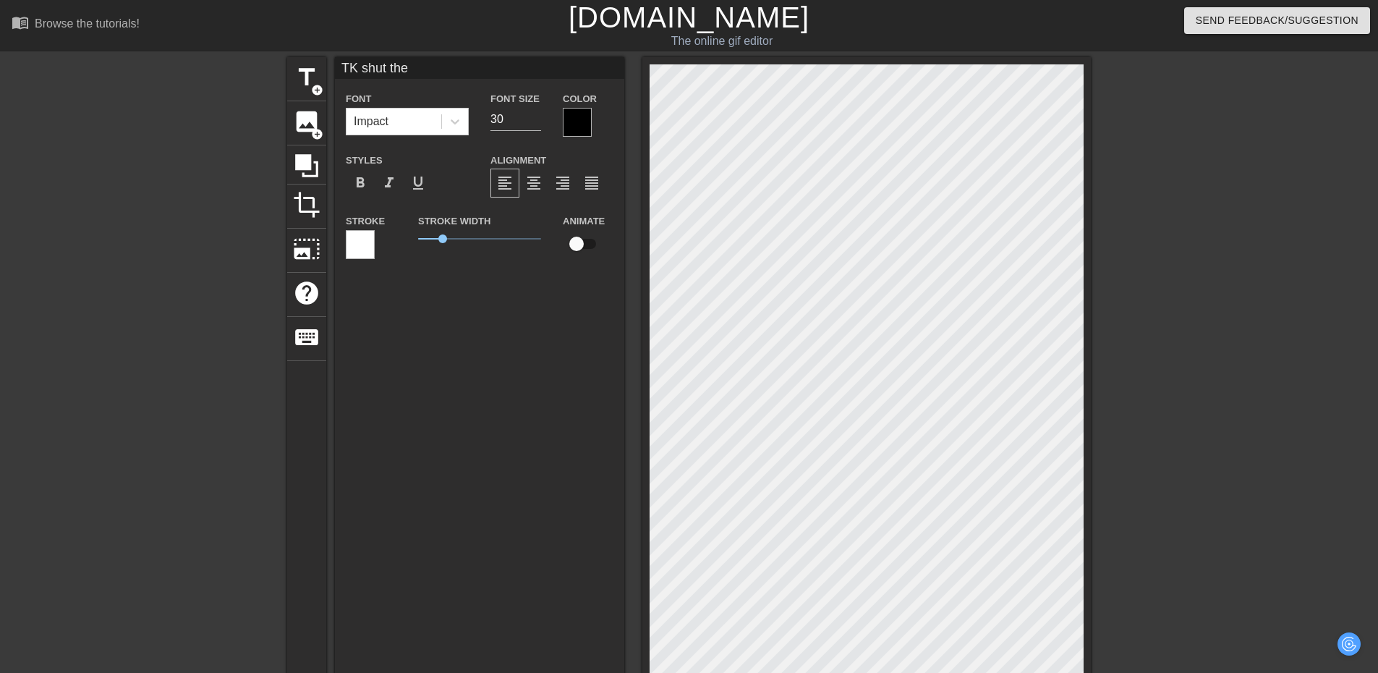
type textarea "TK shut the f"
type input "TK shut the fc"
type textarea "TK shut the fc"
type input "TK shut the f"
type textarea "TK shut the f"
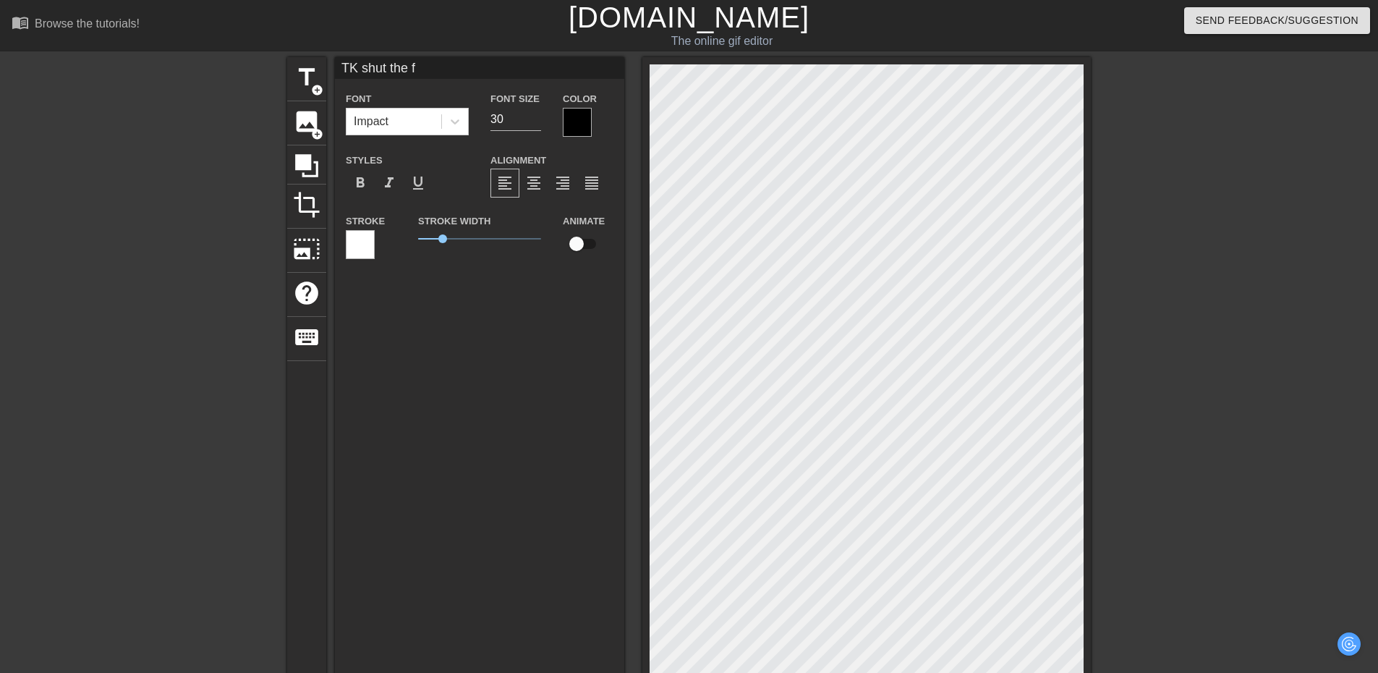
type input "TK shut the fu"
type textarea "TK shut the fu"
type input "TK shut the fuc"
type textarea "TK shut the fuc"
type input "TK shut the fuck"
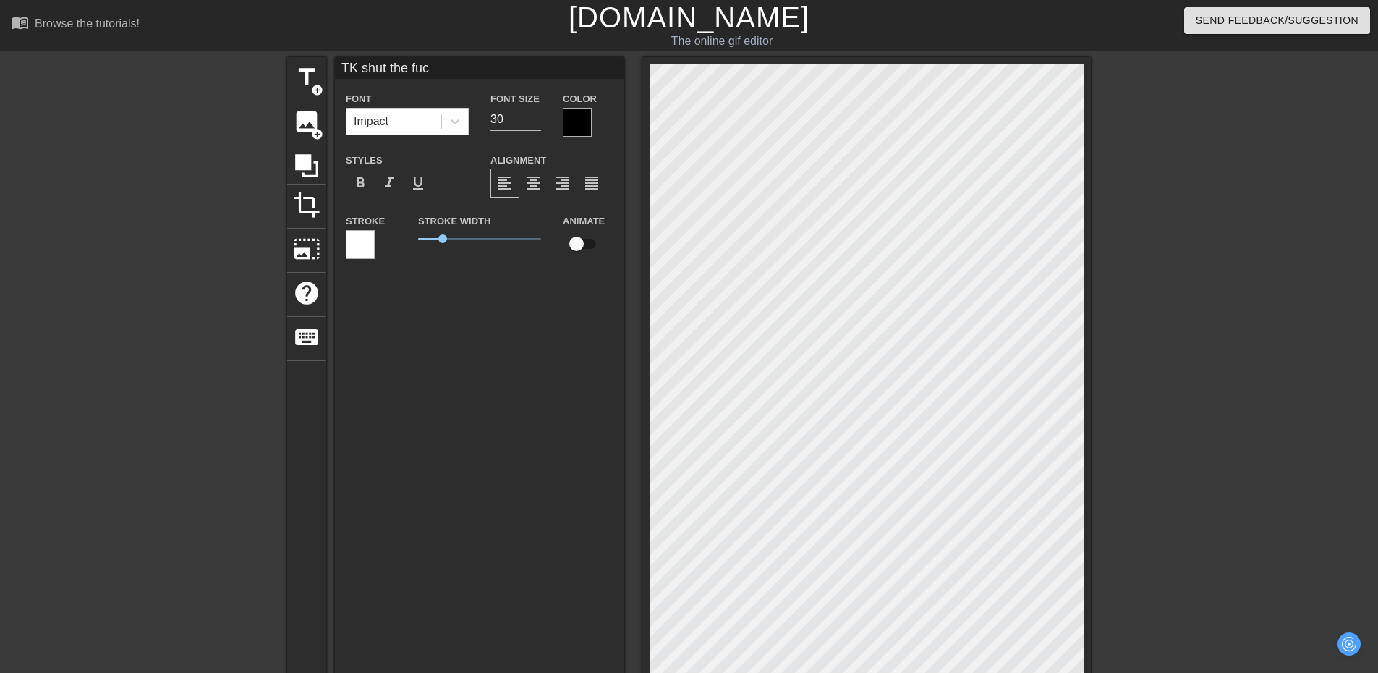
type textarea "TK shut the fuck"
type input "TK shut the fuck"
type textarea "TK shut the fuck"
type input "TK shut the fuck u"
type textarea "TK shut the fuck u"
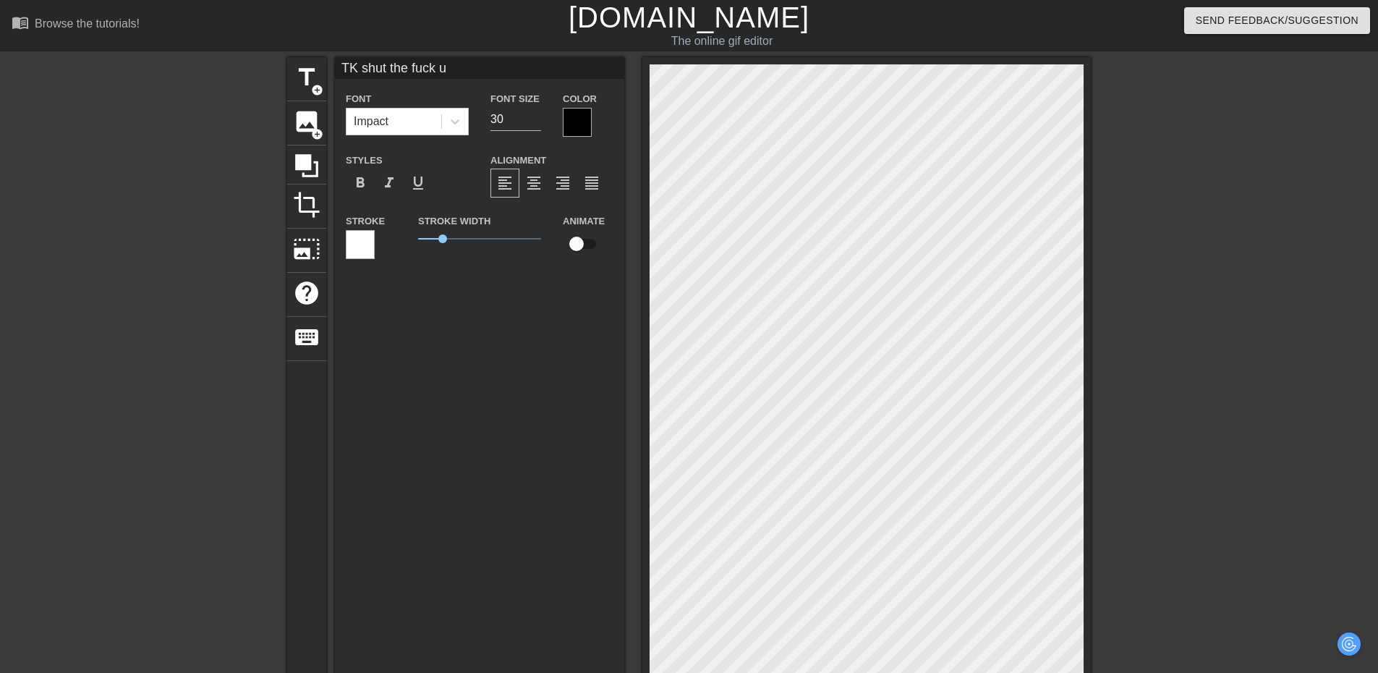
type input "TK shut the fuck up"
type textarea "TK shut the fuck up"
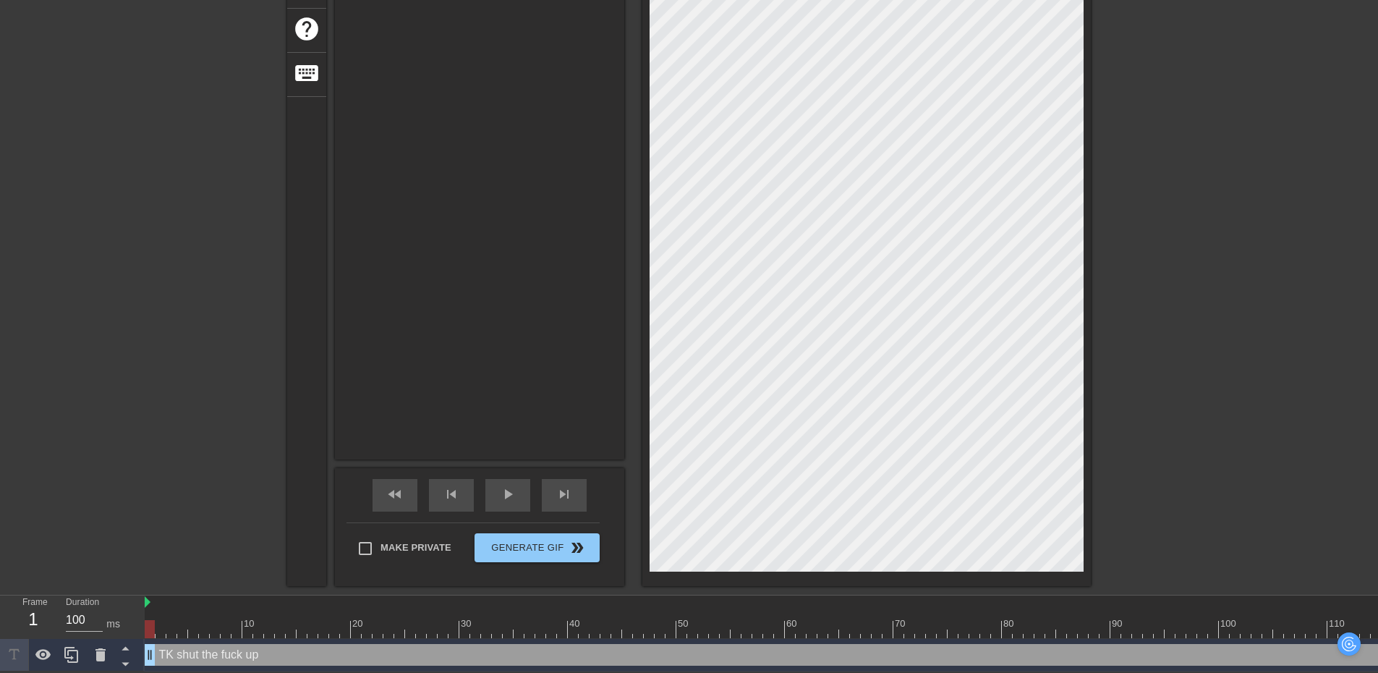
scroll to position [266, 0]
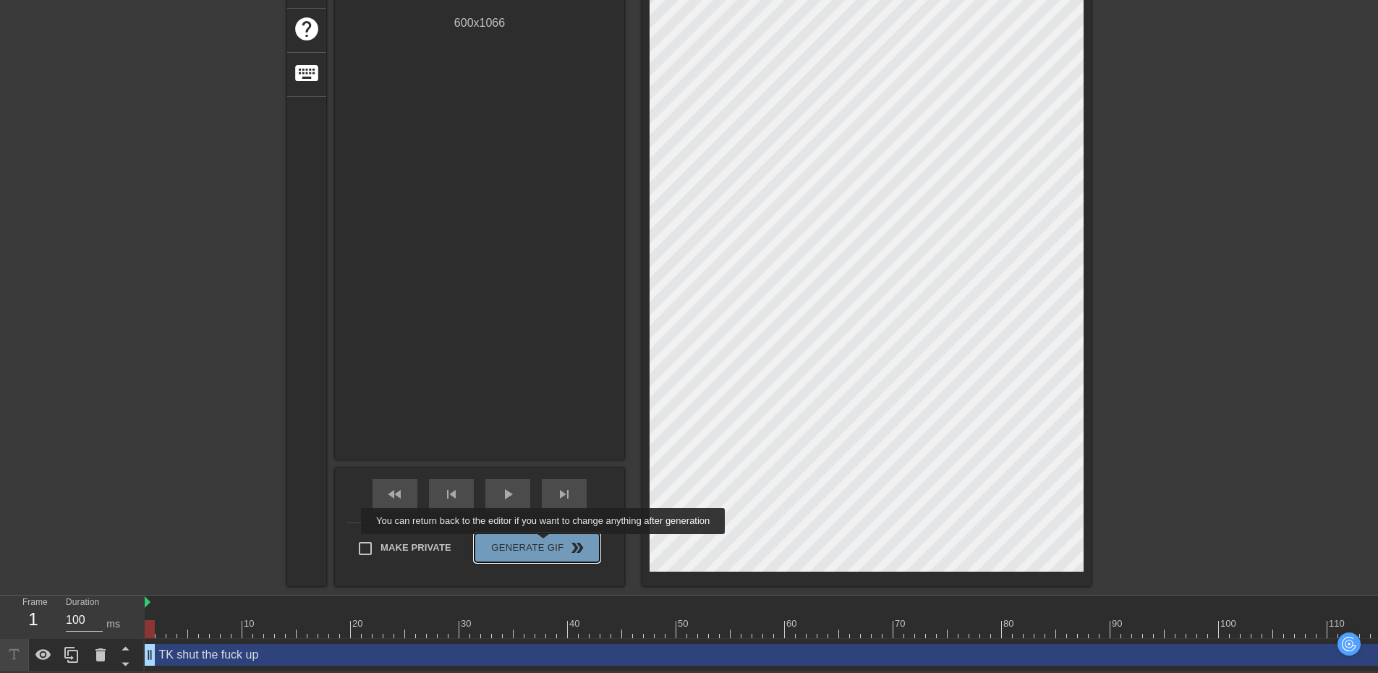
click at [545, 545] on span "Generate Gif double_arrow" at bounding box center [537, 547] width 114 height 17
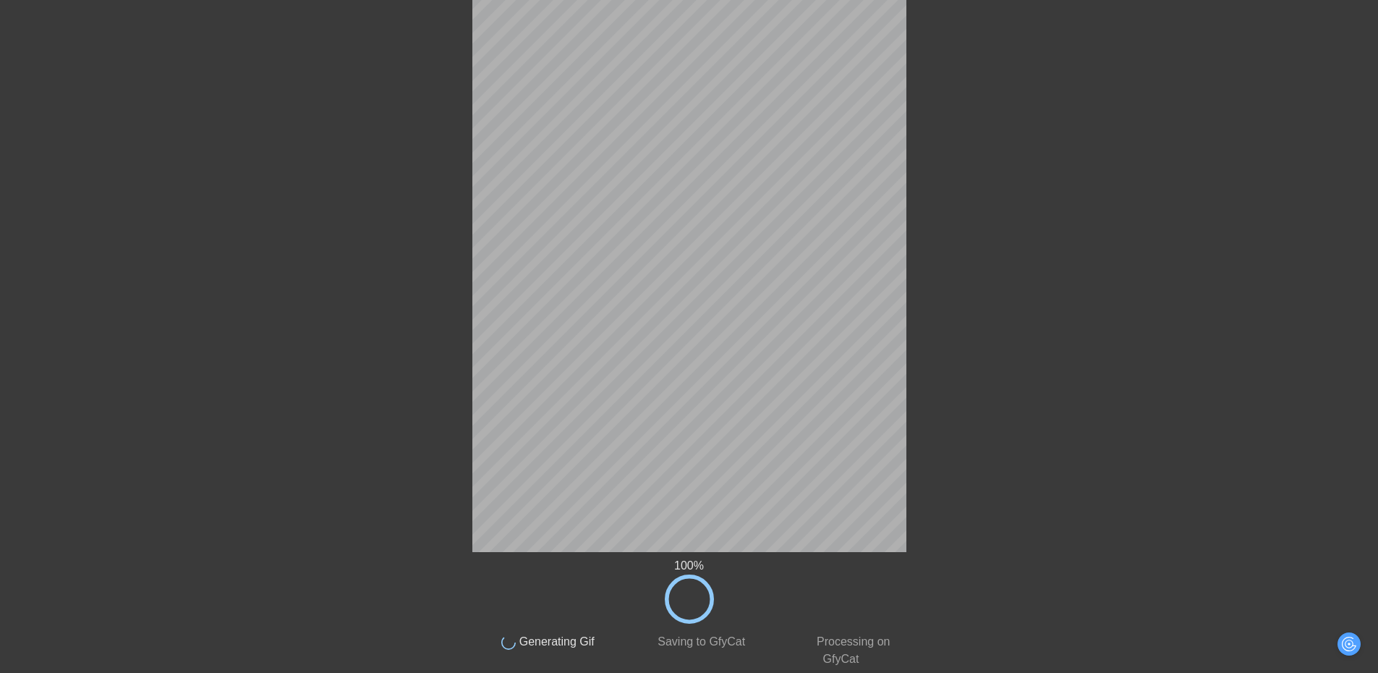
scroll to position [11, 0]
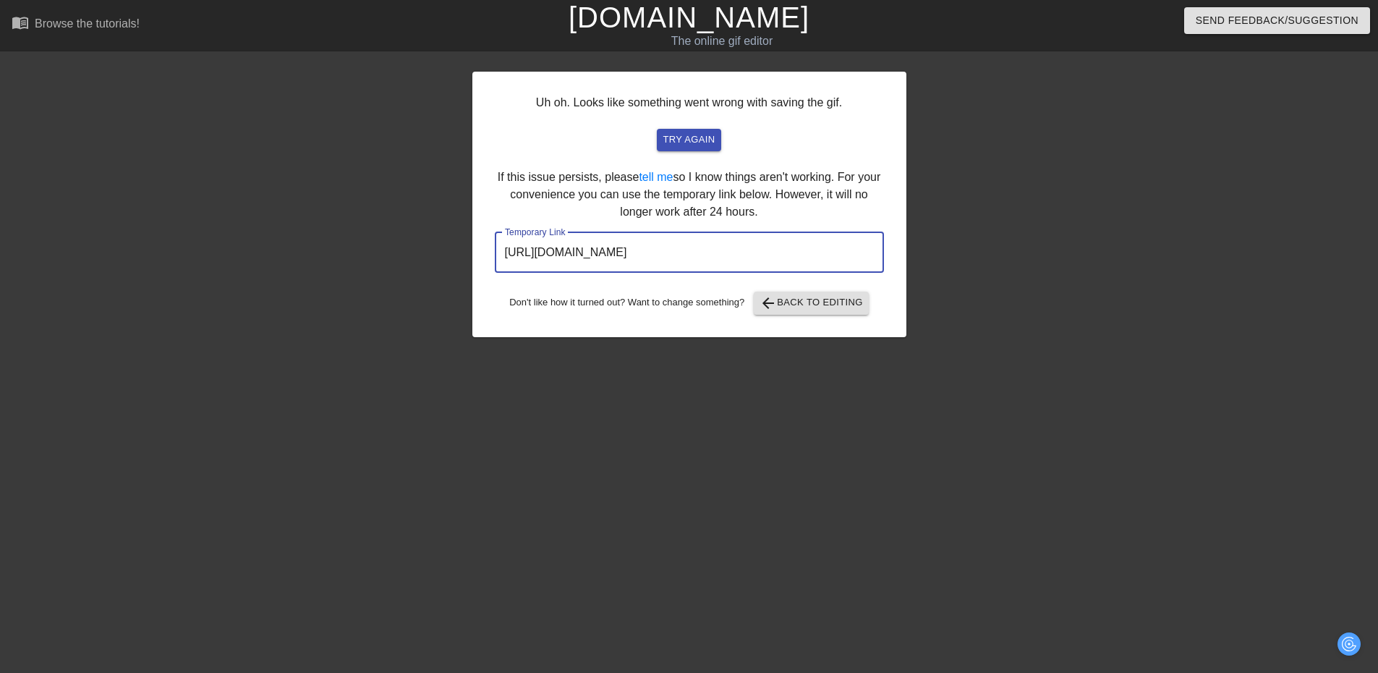
drag, startPoint x: 839, startPoint y: 224, endPoint x: 459, endPoint y: 258, distance: 380.7
click at [459, 258] on div "Uh oh. Looks like something went wrong with saving the gif. try again If this i…" at bounding box center [689, 274] width 1378 height 434
drag, startPoint x: 902, startPoint y: 343, endPoint x: 857, endPoint y: 322, distance: 48.9
click at [899, 342] on div "Uh oh. Looks like something went wrong with saving the gif. try again If this i…" at bounding box center [689, 274] width 434 height 434
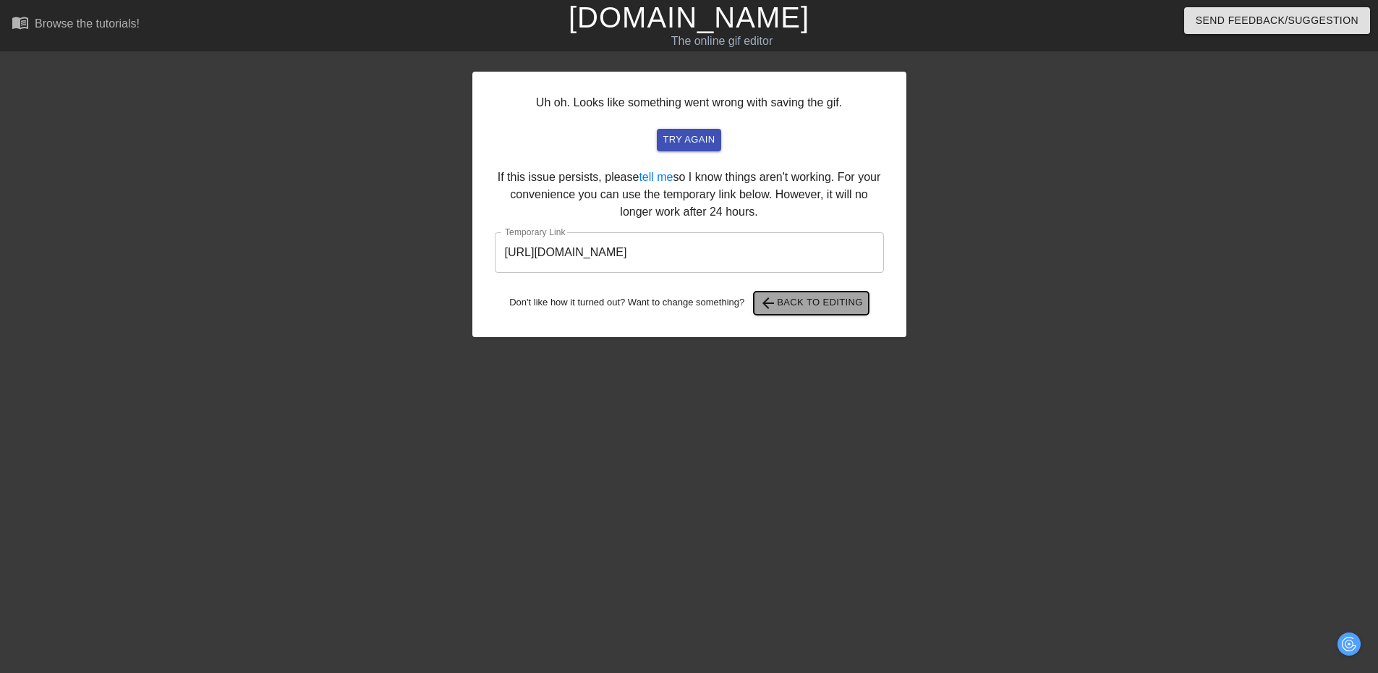
click at [792, 294] on span "arrow_back Back to Editing" at bounding box center [811, 302] width 103 height 17
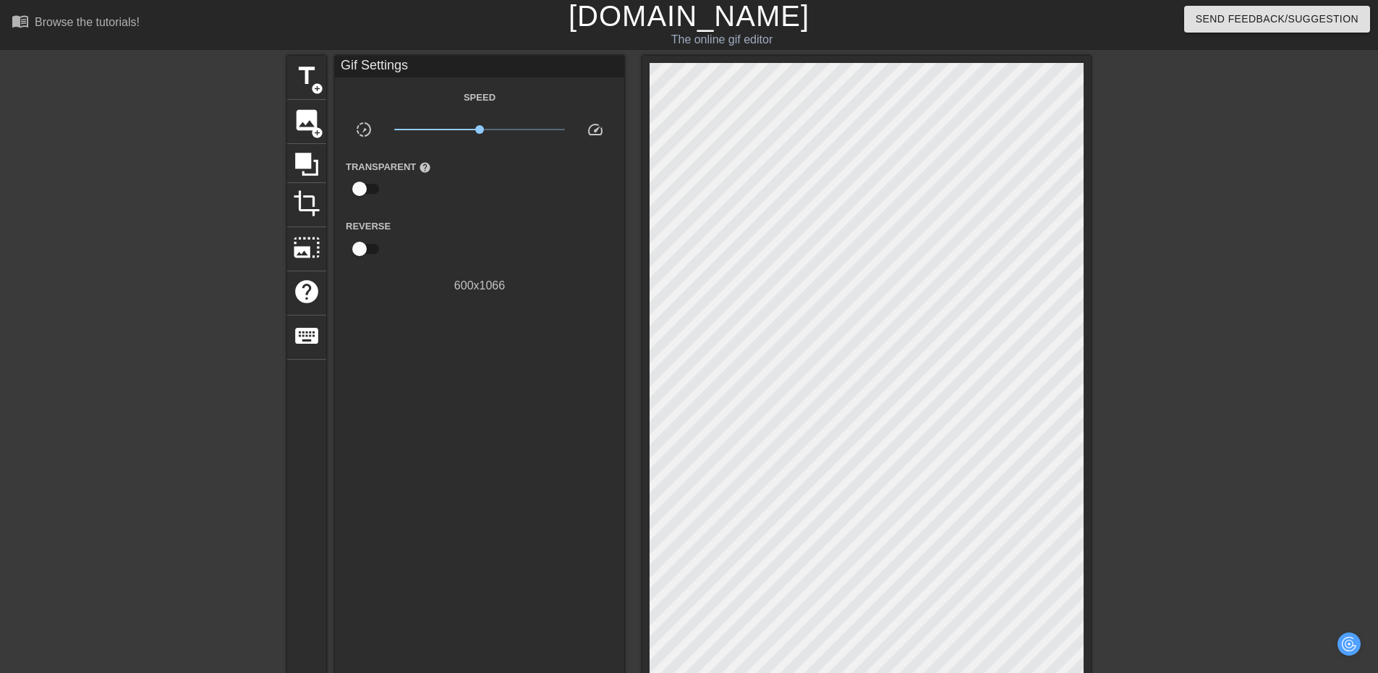
scroll to position [0, 0]
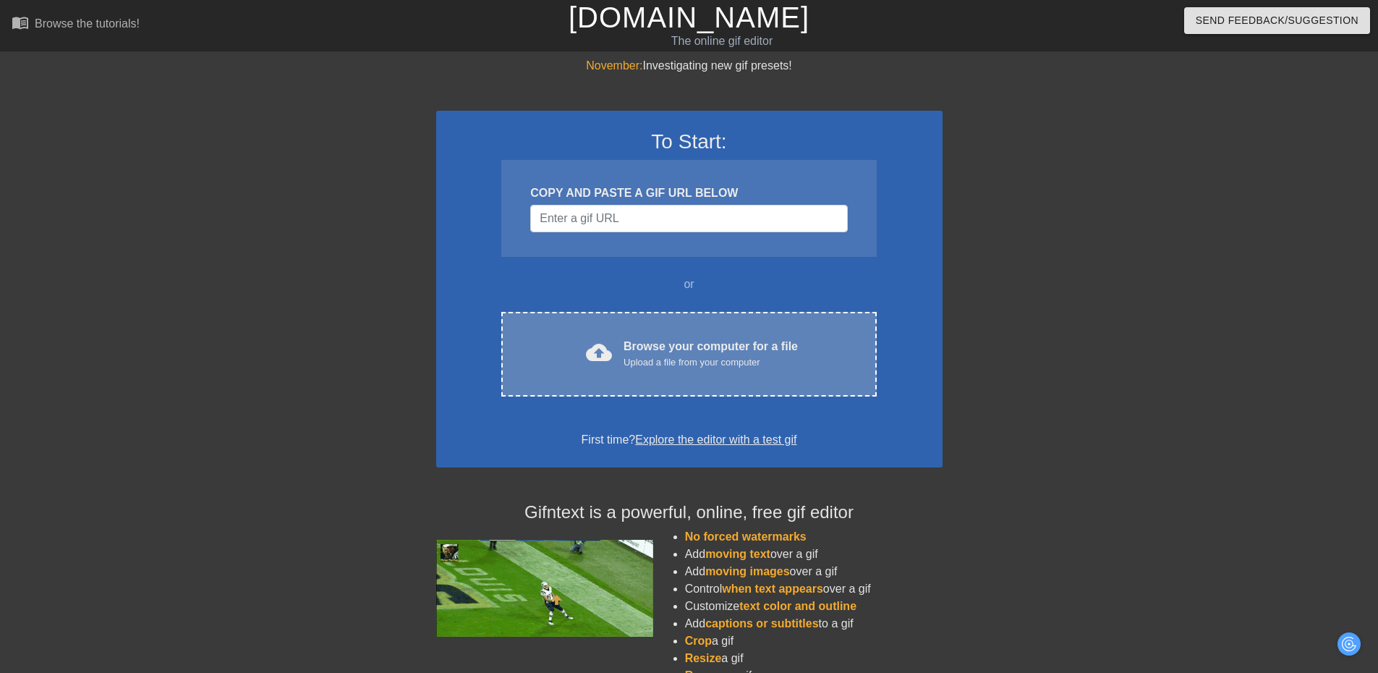
click at [624, 334] on div "cloud_upload Browse your computer for a file Upload a file from your computer C…" at bounding box center [688, 354] width 375 height 85
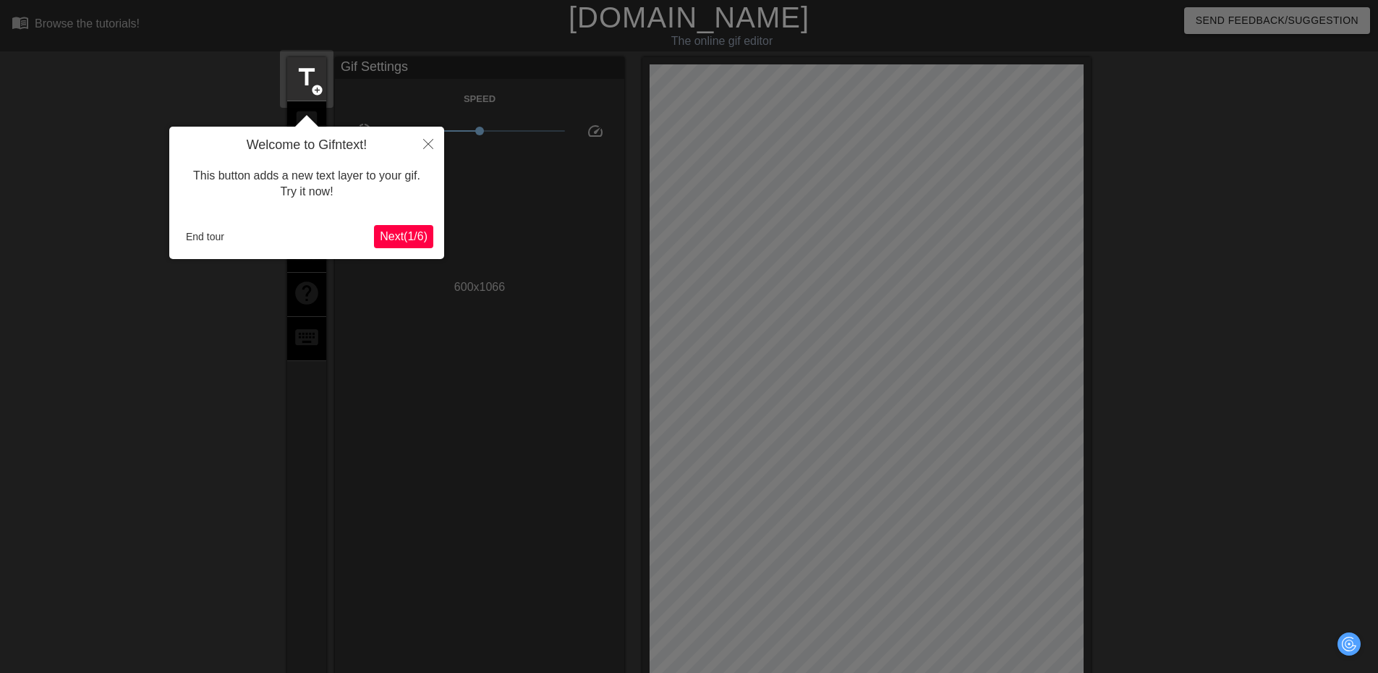
scroll to position [35, 0]
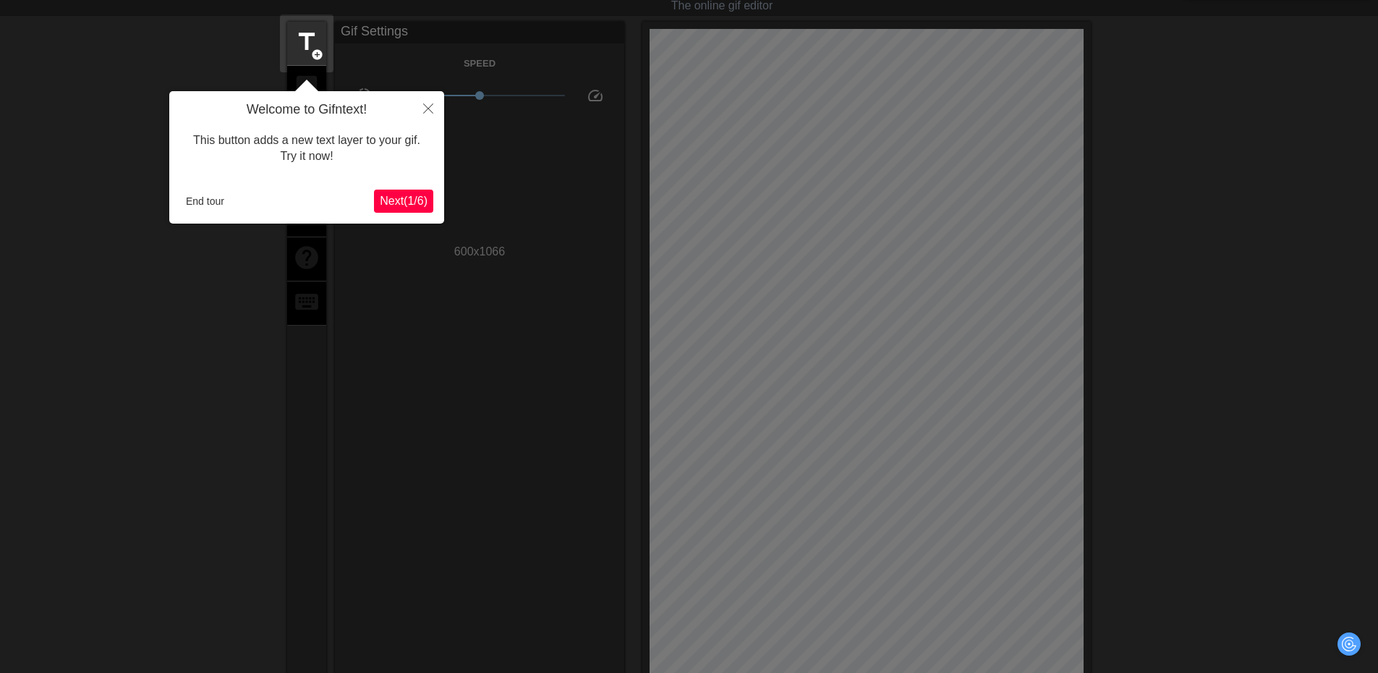
click button "Next ( 1 / 6 )" at bounding box center [403, 201] width 59 height 23
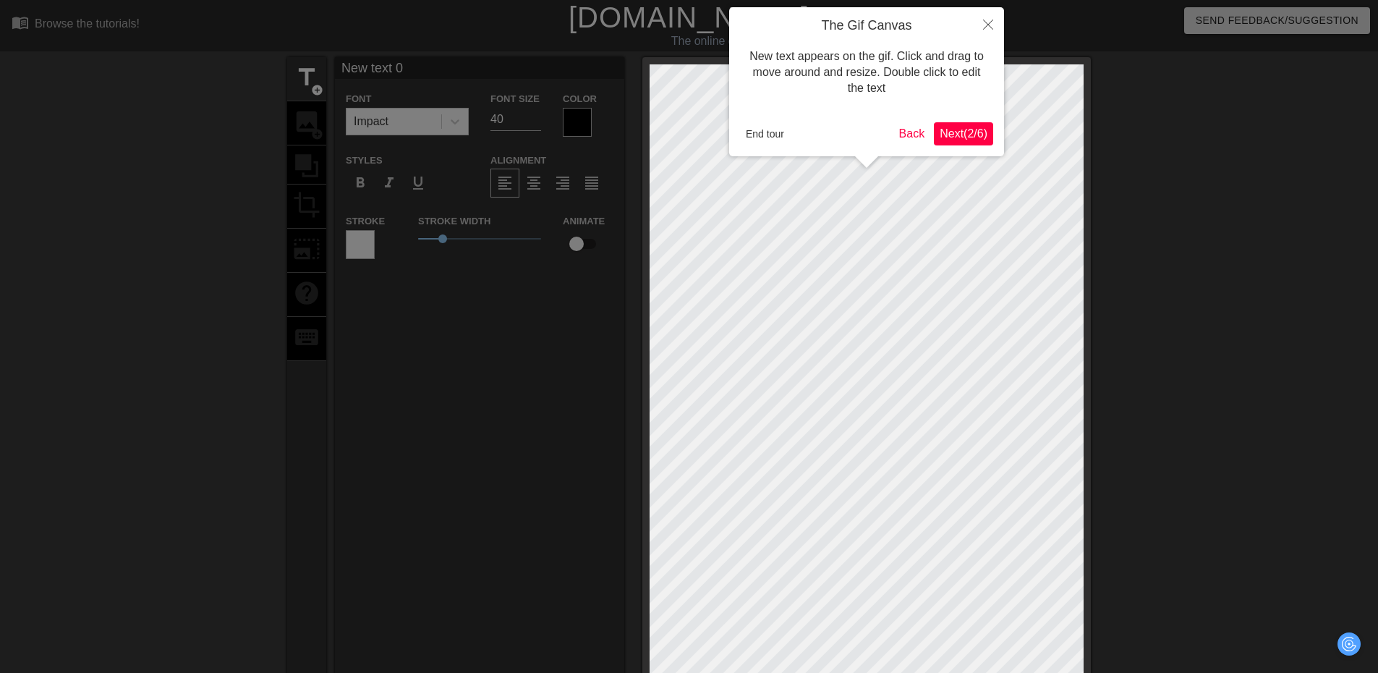
click button "Next ( 2 / 6 )" at bounding box center [963, 133] width 59 height 23
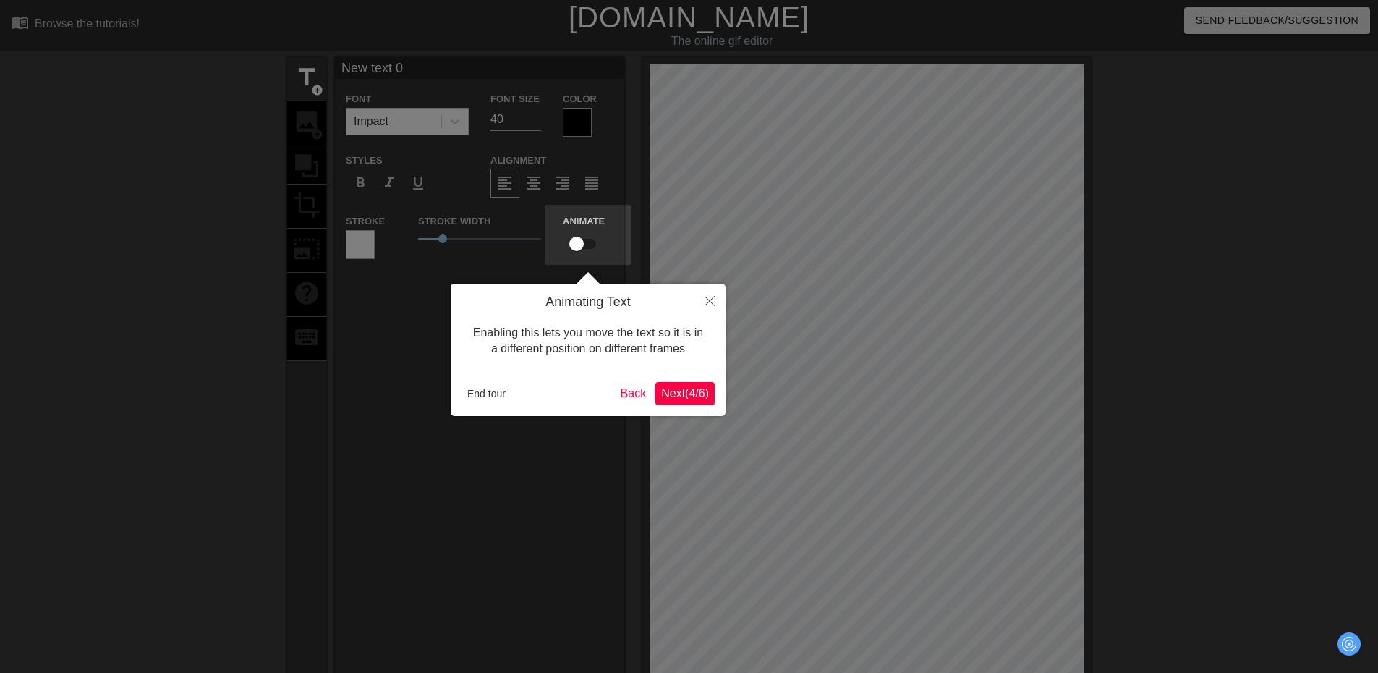
click button "Next ( 4 / 6 )" at bounding box center [685, 393] width 59 height 23
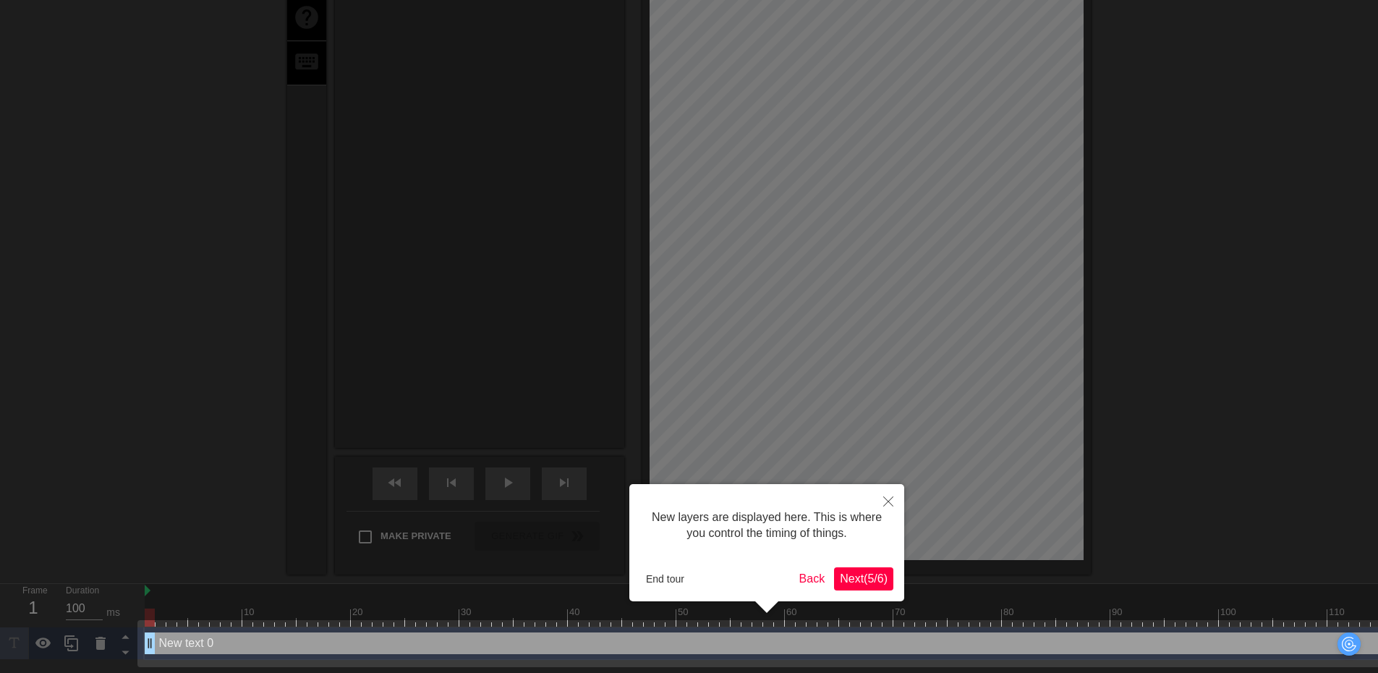
click button "Next ( 5 / 6 )" at bounding box center [863, 578] width 59 height 23
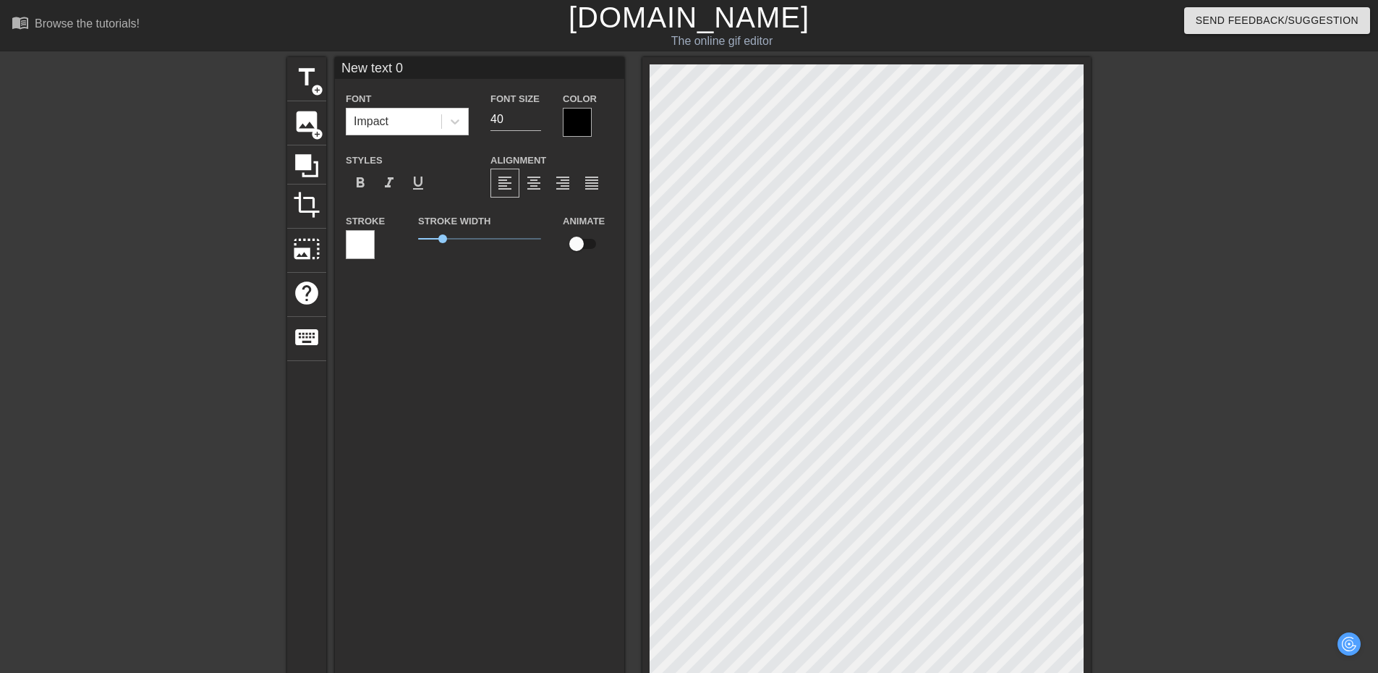
scroll to position [1, 4]
type input "T"
type textarea "T"
type input "K"
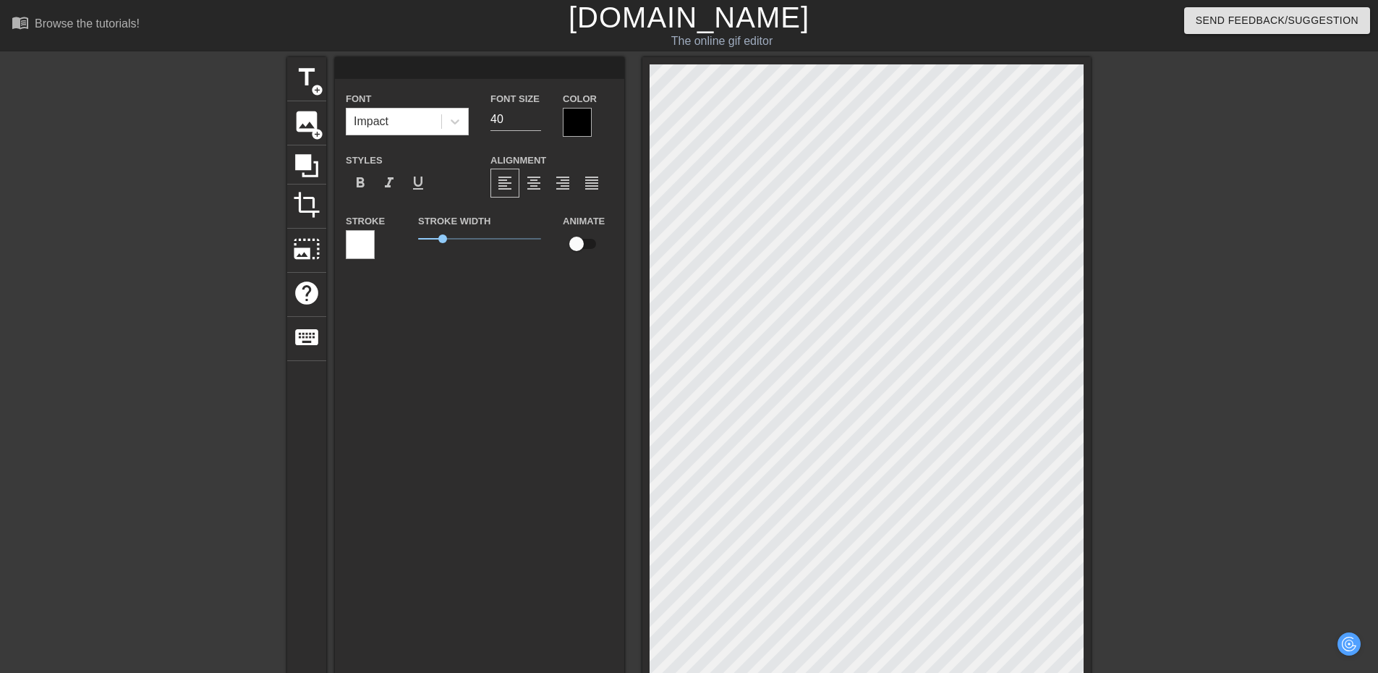
type textarea "K"
type input "T"
type textarea "T"
type input "TK"
type textarea "TK"
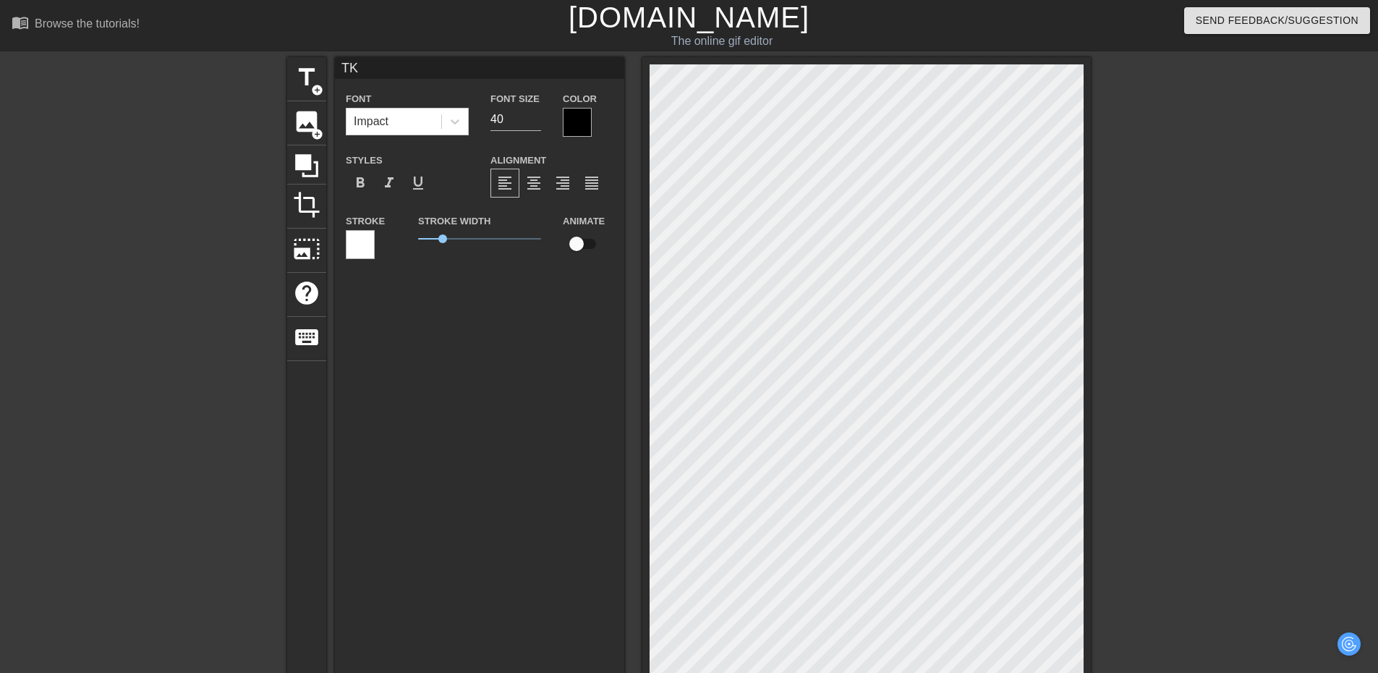
type input "TK"
type textarea "TK"
type input "TK s"
type textarea "TK s"
type input "TK sh"
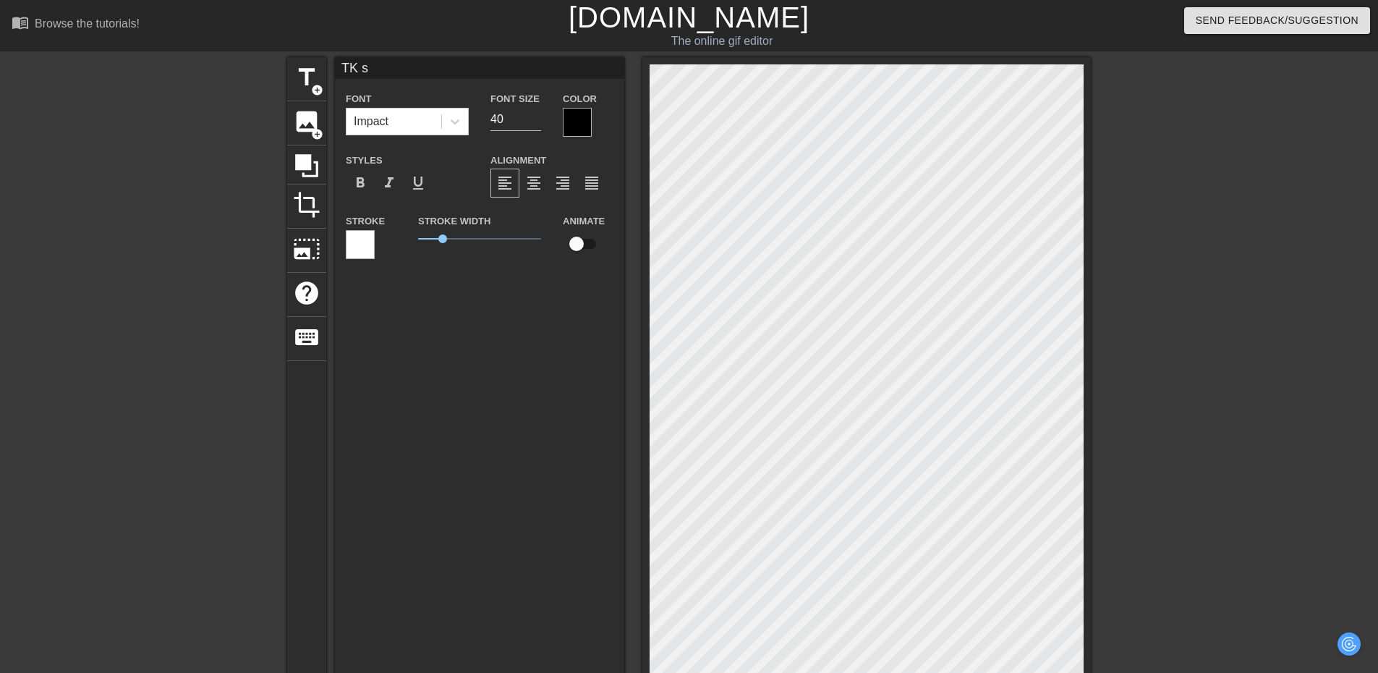
type textarea "TK sh"
type input "TK shu"
type textarea "TK shu"
type input "TK shut"
type textarea "TK shut"
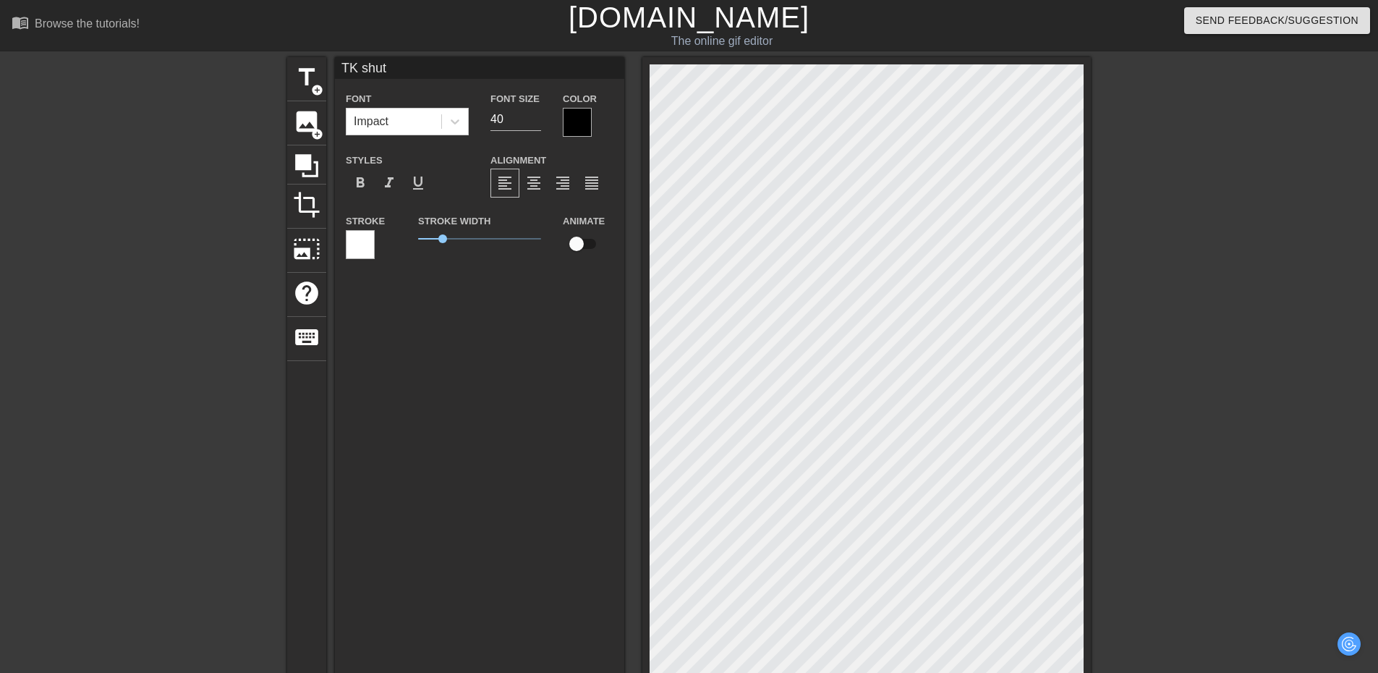
type input "TK shut"
type textarea "TK shut"
type input "TK shut t"
type textarea "TK shut t"
type input "TK shut th"
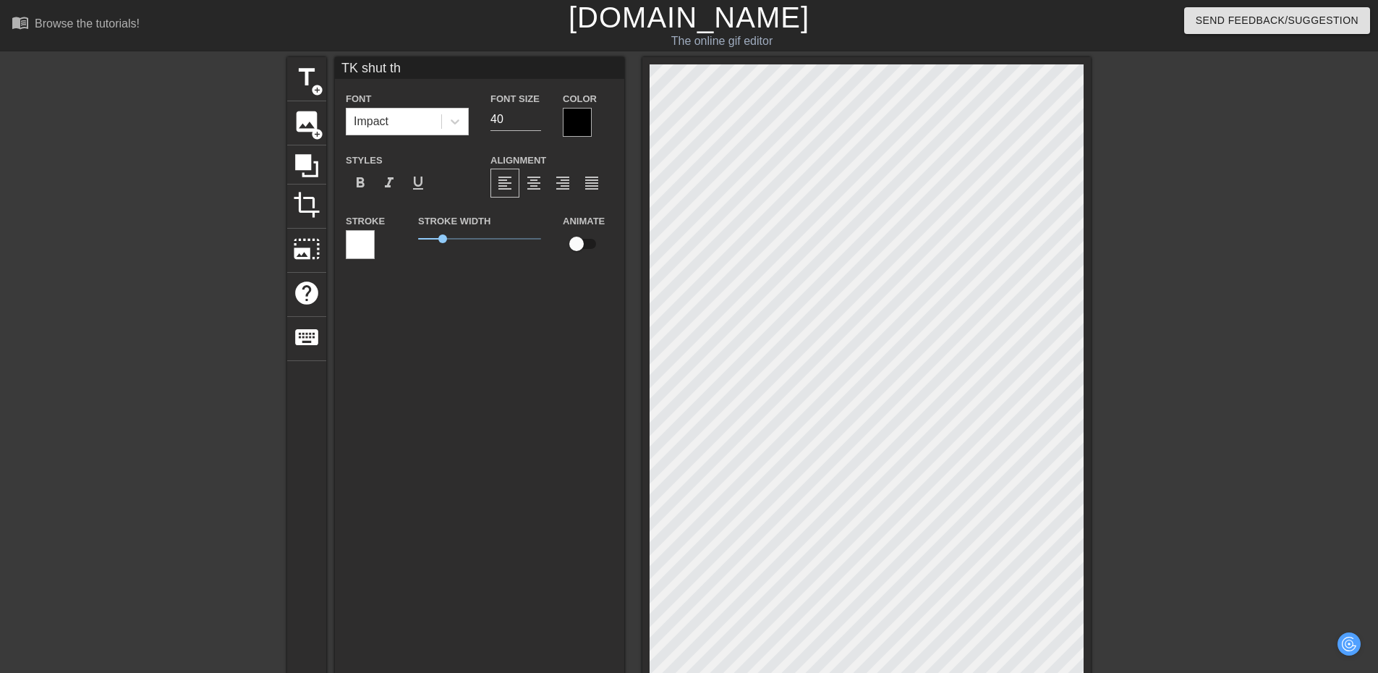
type textarea "TK shut th"
type input "TK shut the"
type textarea "TK shut the"
type input "TK shut the"
type textarea "TK shut the"
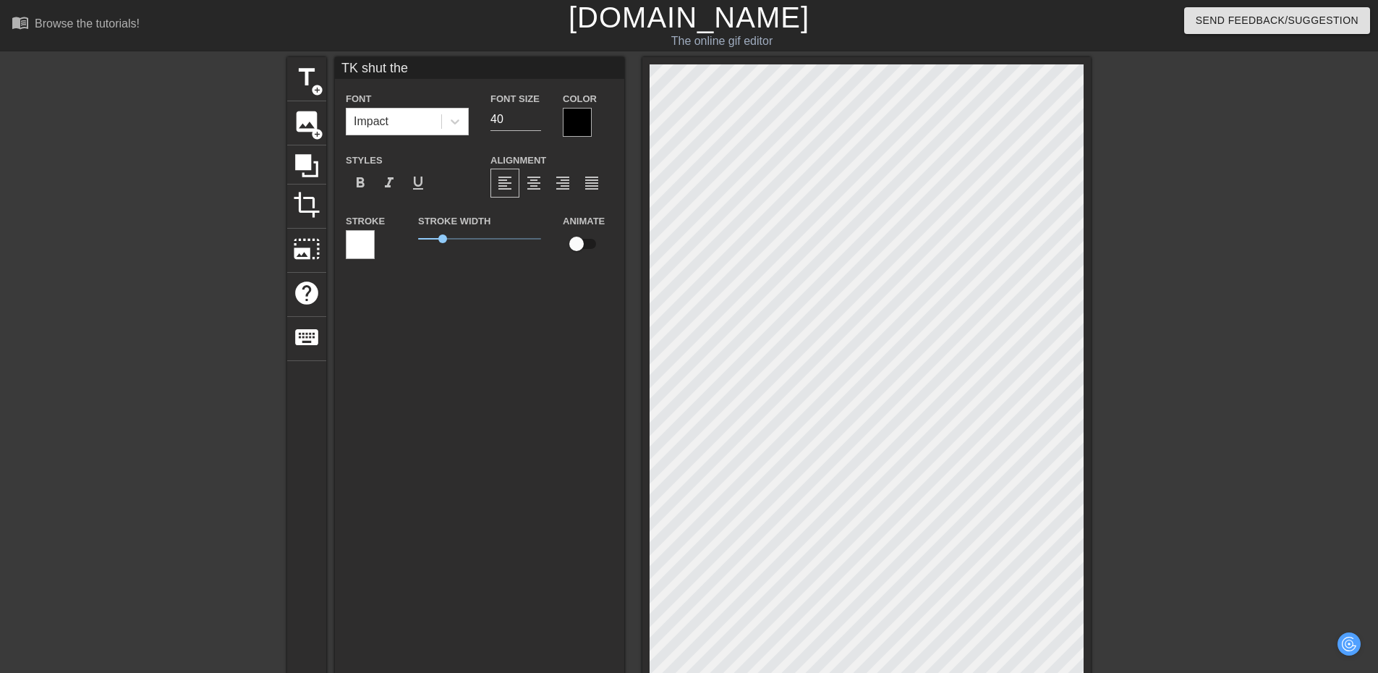
type input "TK shut the f"
type textarea "TK shut the f"
type input "TK shut the fu"
type textarea "TK shut the fu"
type input "TK shut the fuc"
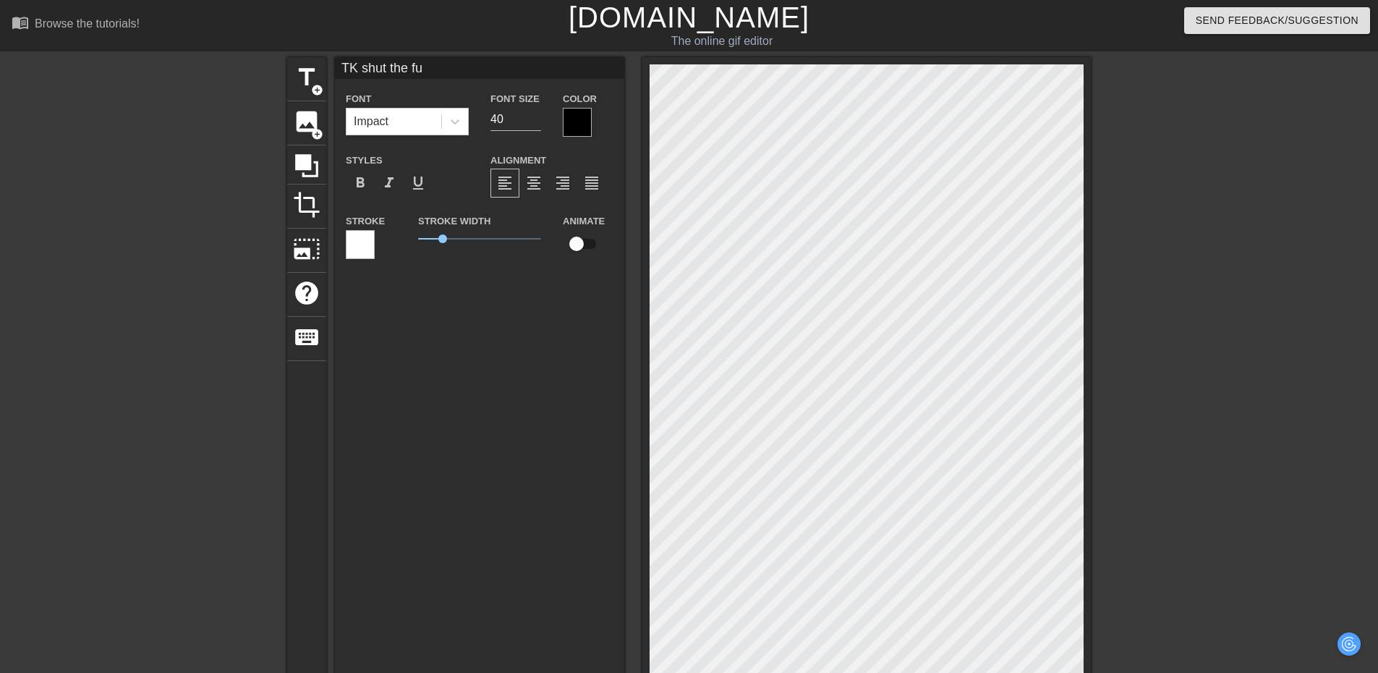
type textarea "TK shut the fuc"
type input "TK shut the fuck"
type textarea "TK shut the fuck"
type input "TK shut the fuck"
type textarea "TK shut the fuck"
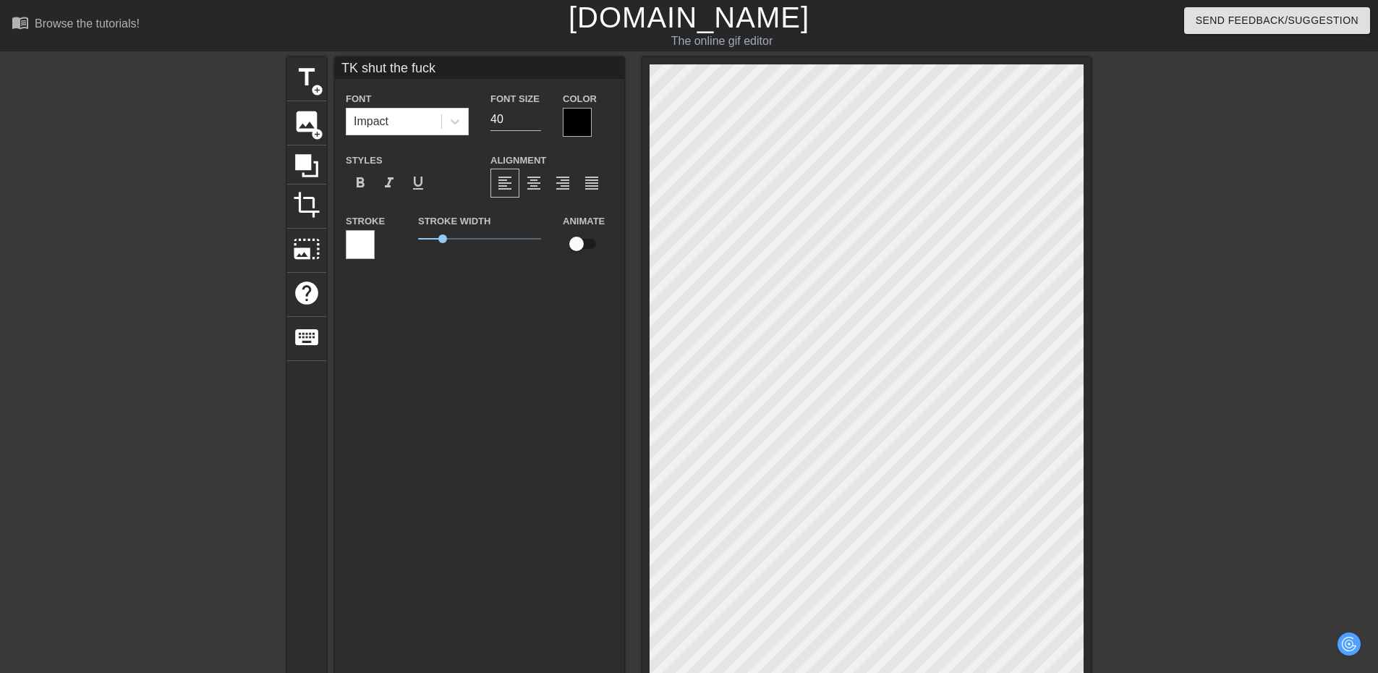
type input "TK shut the fuck u"
type textarea "TK shut the fuck u"
type input "TK shut the fuck up"
type textarea "TK shut the fuck up"
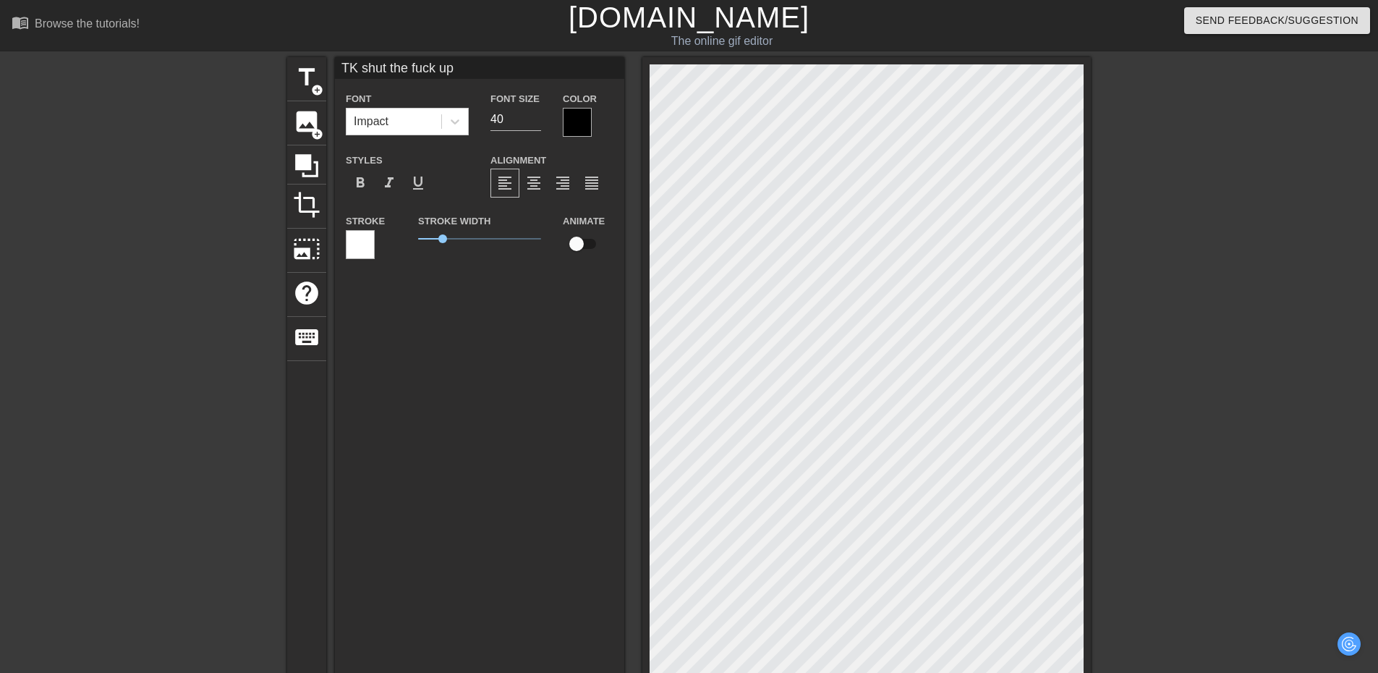
type input "TK shut the fuck u"
type textarea "TK shut the fuck u"
type input "TK shut the fuck"
type textarea "TK shut the fuck"
type input "TK shut the fuck"
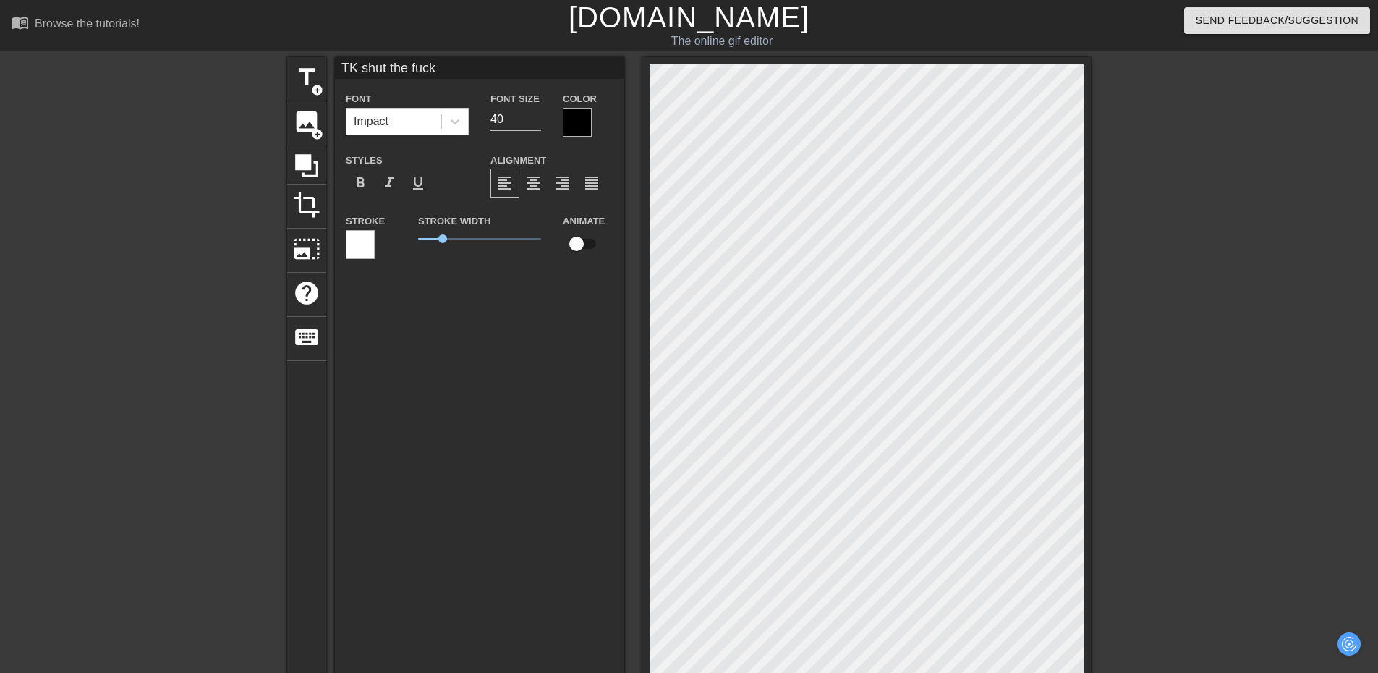
type textarea "TK shut the fuck"
type input "TK shut the fuc"
type textarea "TK shut the fuc"
type input "TK shut the fu"
type textarea "TK shut the fu"
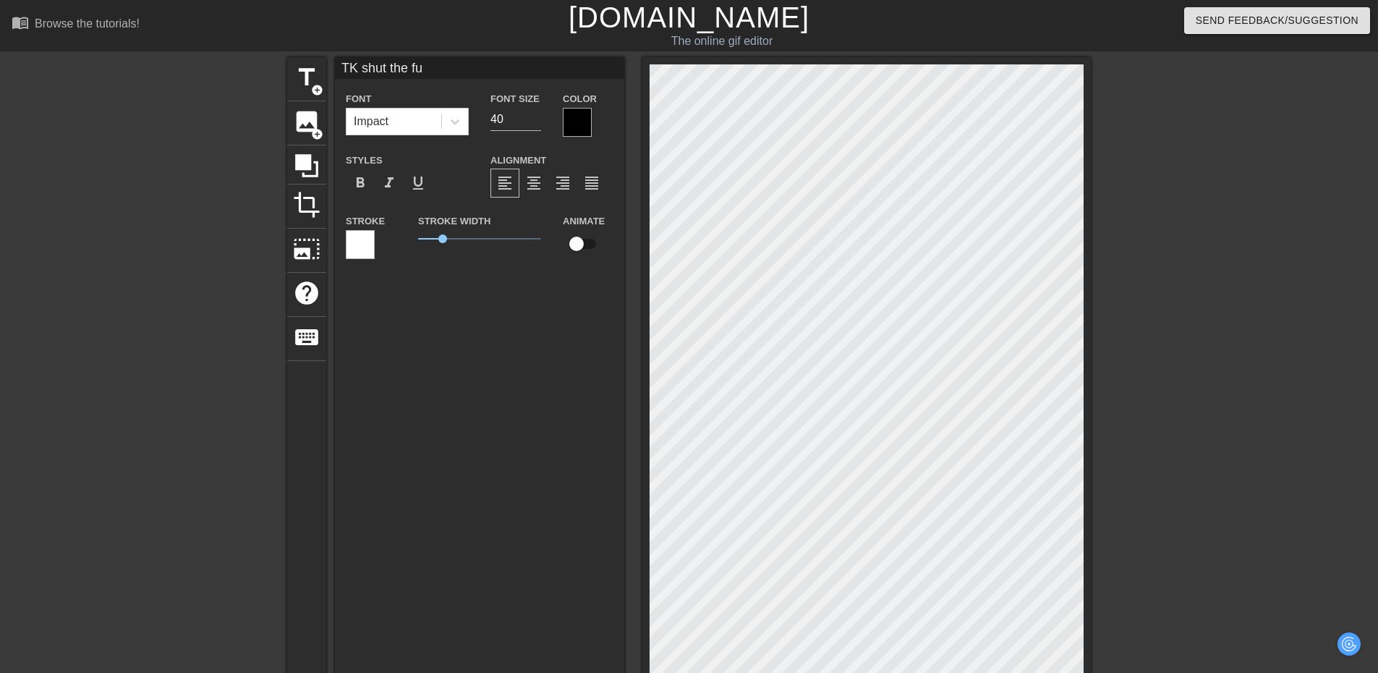
type input "TK shut the f"
type textarea "TK shut the f"
type input "TK shut the"
type textarea "TK shut the"
type input "TK shut the"
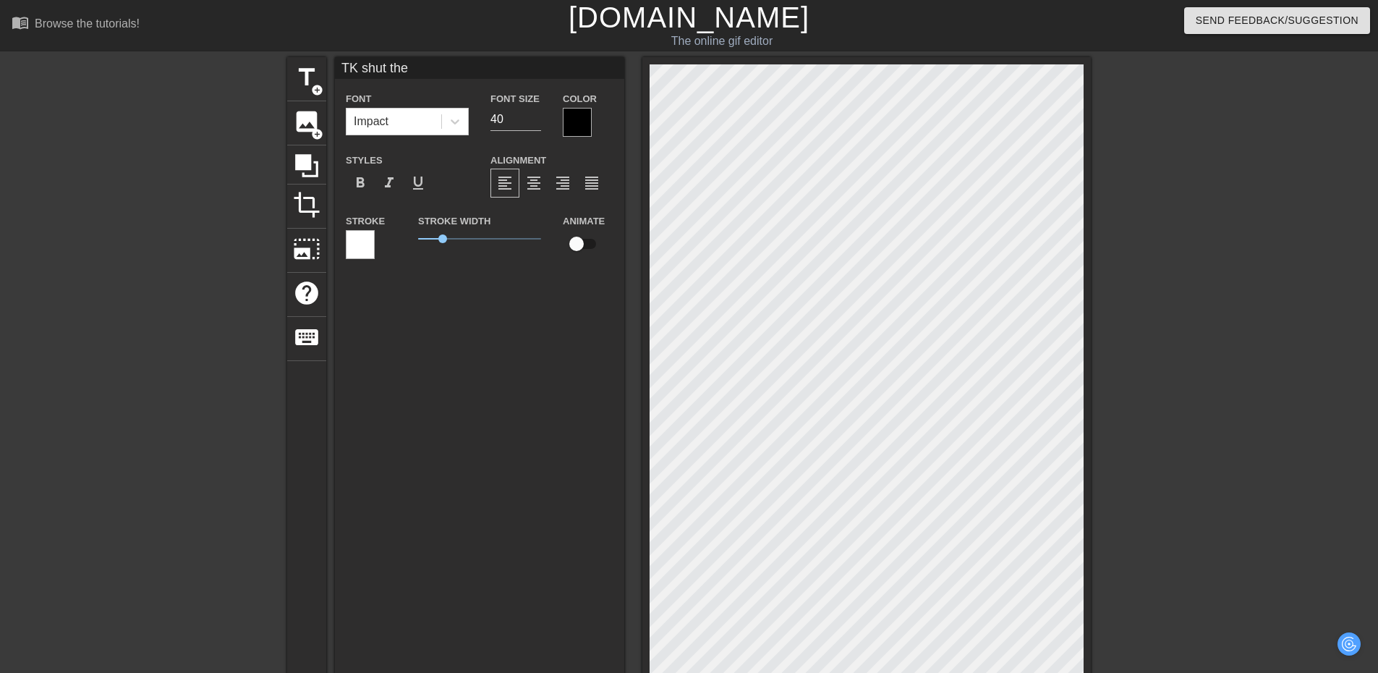
type textarea "TK shut the"
type input "TK shut th"
type textarea "TK shut th"
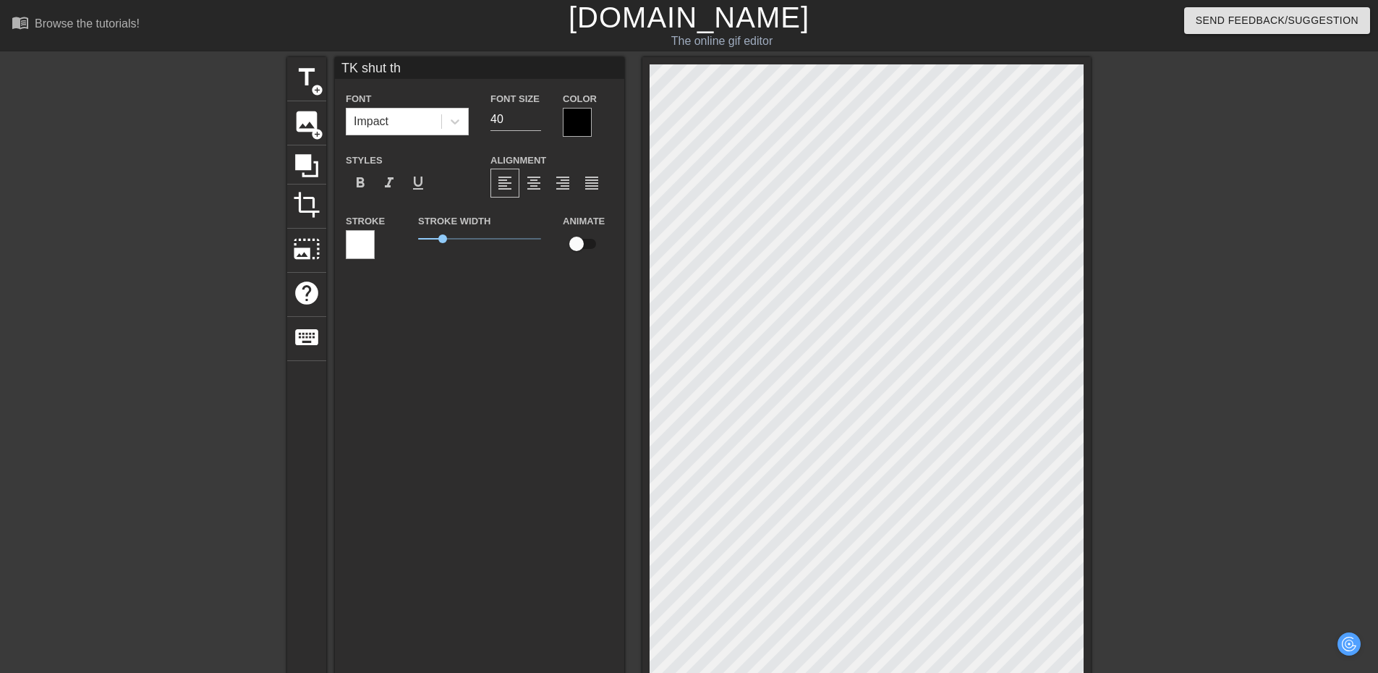
type input "TK shut t"
type textarea "TK shut t"
type input "TK shut th"
type textarea "TK shut th"
type input "TK shut the"
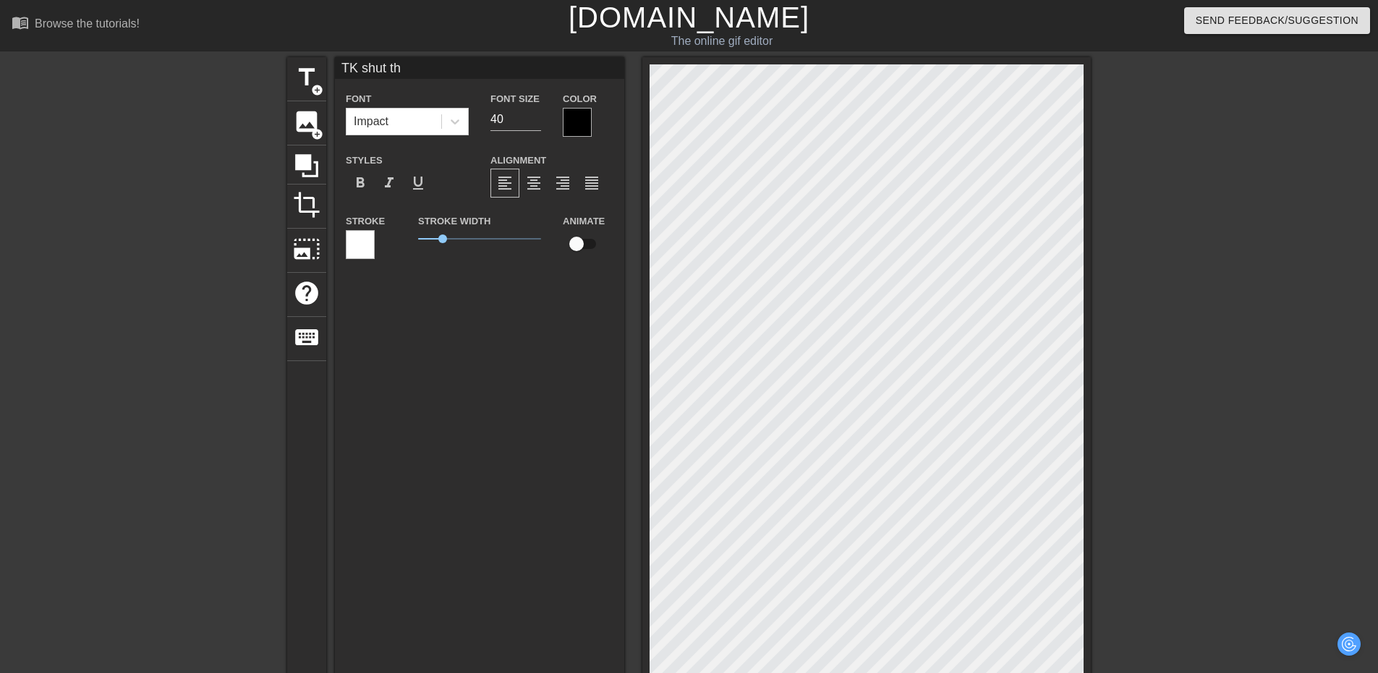
type textarea "TK shut the"
type input "TK shut the"
type textarea "TK shut the"
type input "TK shut the f"
type textarea "TK shut the f"
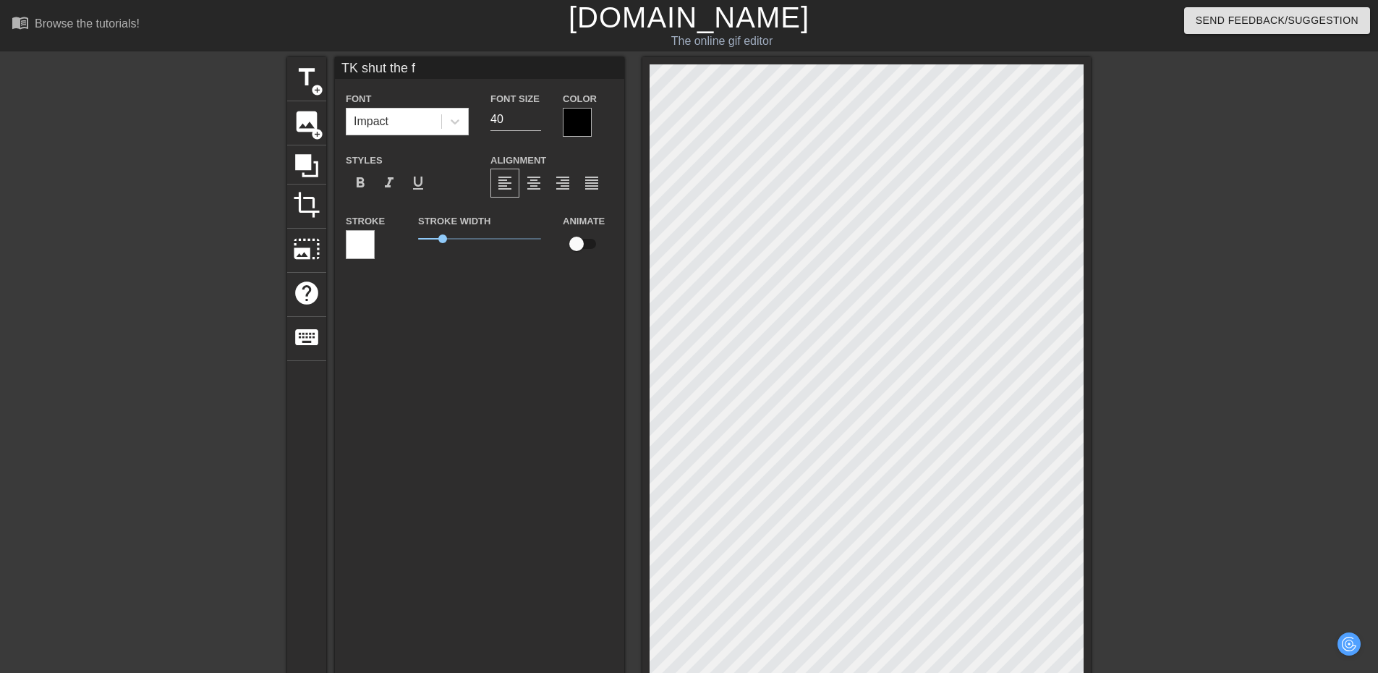
type input "TK shut the fu"
type textarea "TK shut the fu"
type input "TK shut the fuc"
type textarea "TK shut the fuc"
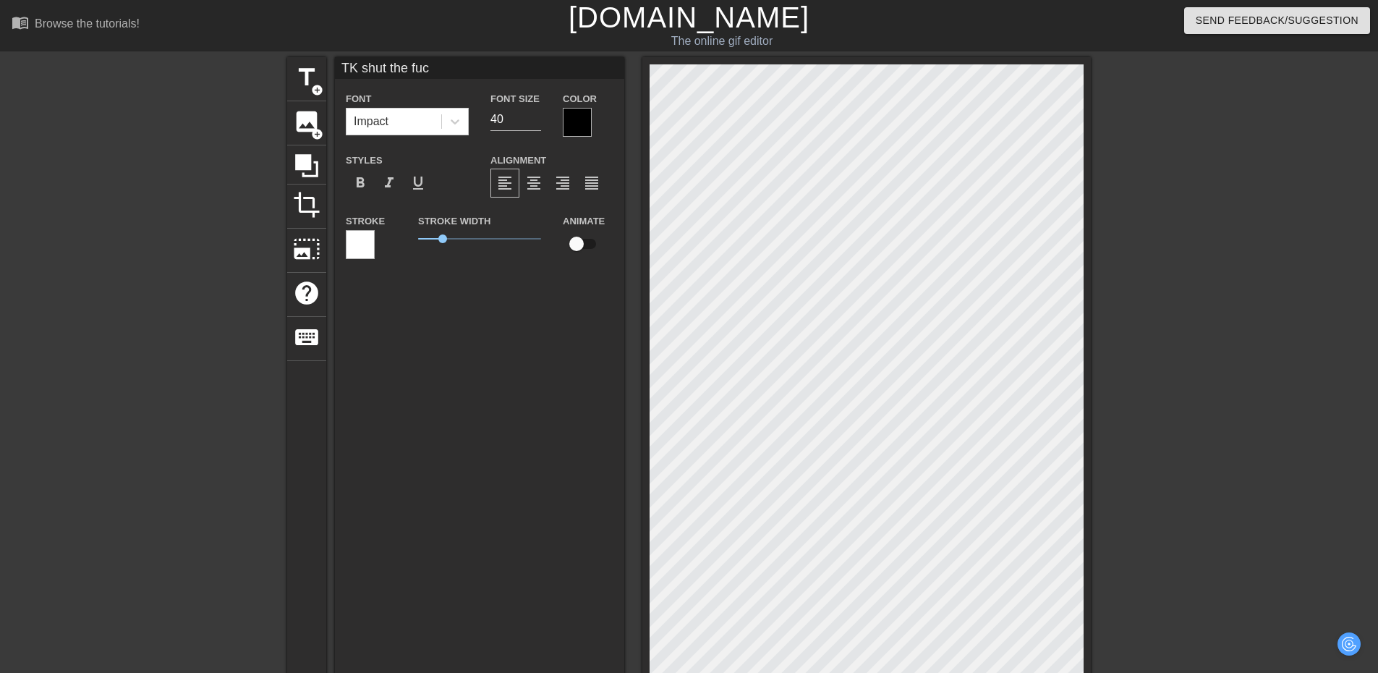
type input "TK shut the fuck"
type textarea "TK shut the fuck"
type input "TK shut the fucku"
type textarea "TK shut the fucku"
type input "TK shut the fuck"
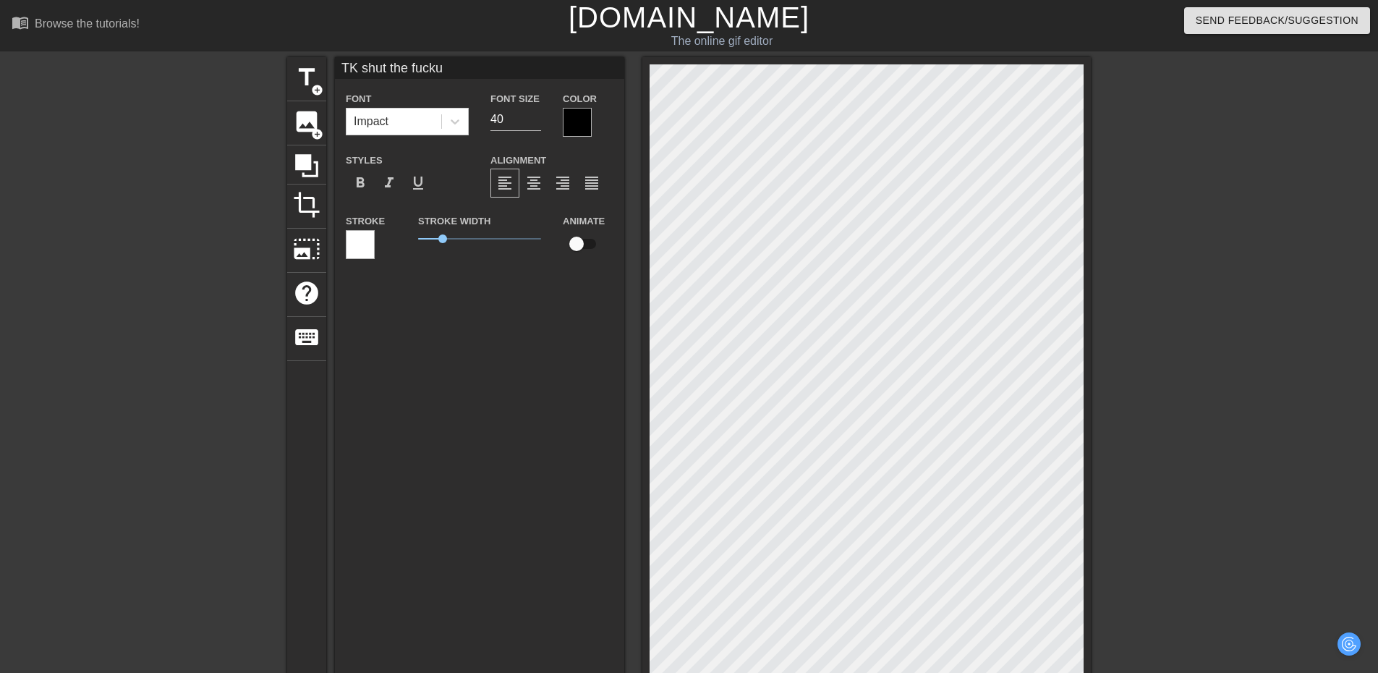
type textarea "TK shut the fuck"
type input "TK shut the fuck"
type textarea "TK shut the fuck"
type input "TK shut the fuck u"
type textarea "TK shut the fuck u"
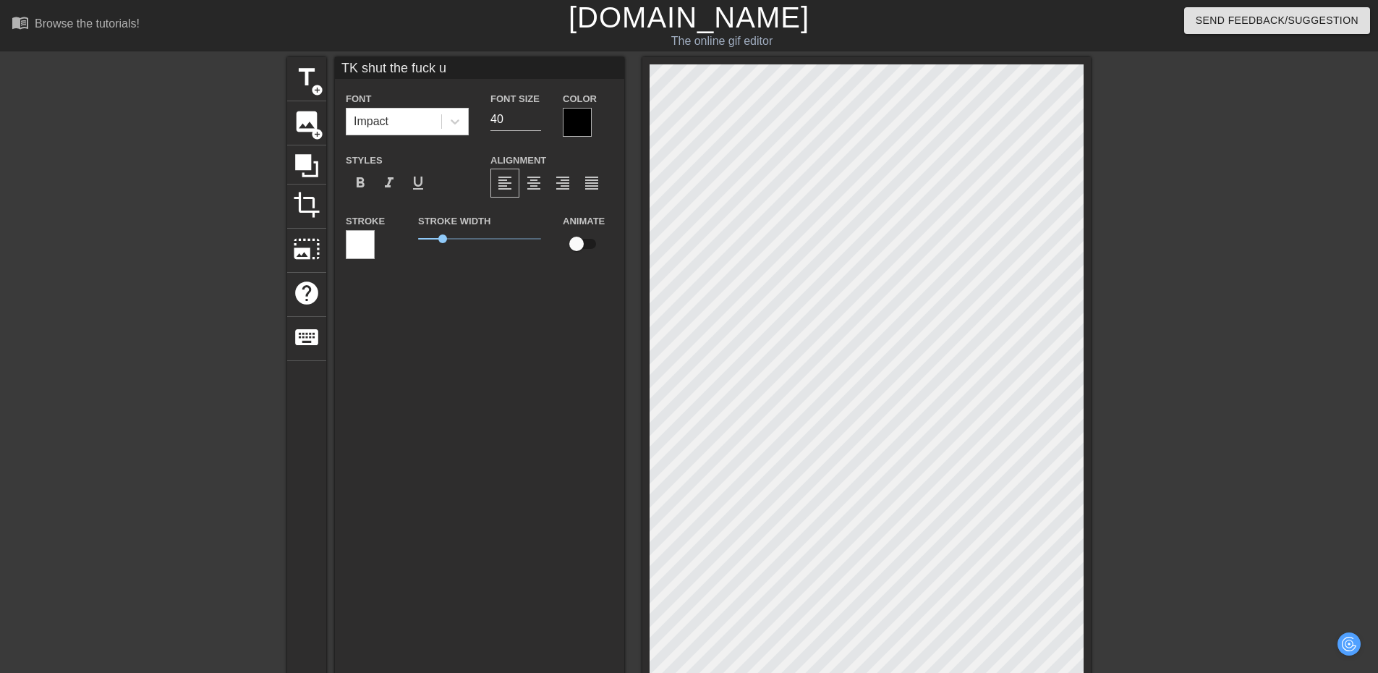
type input "TK shut the fuck up"
type textarea "TK shut the fuck up"
click at [1088, 97] on div at bounding box center [867, 453] width 449 height 793
click at [515, 104] on label "Font Size" at bounding box center [515, 99] width 49 height 14
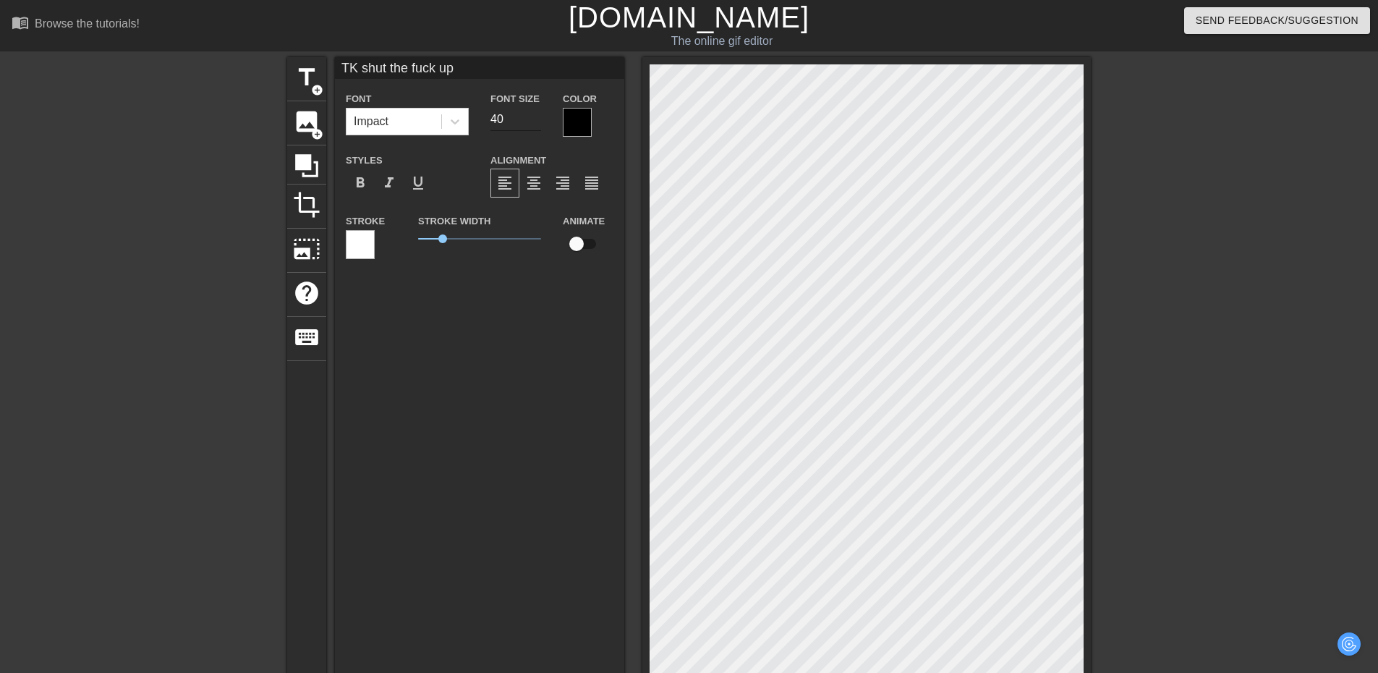
click at [514, 119] on input "40" at bounding box center [516, 119] width 51 height 23
type input "4"
type input "3"
type input "30"
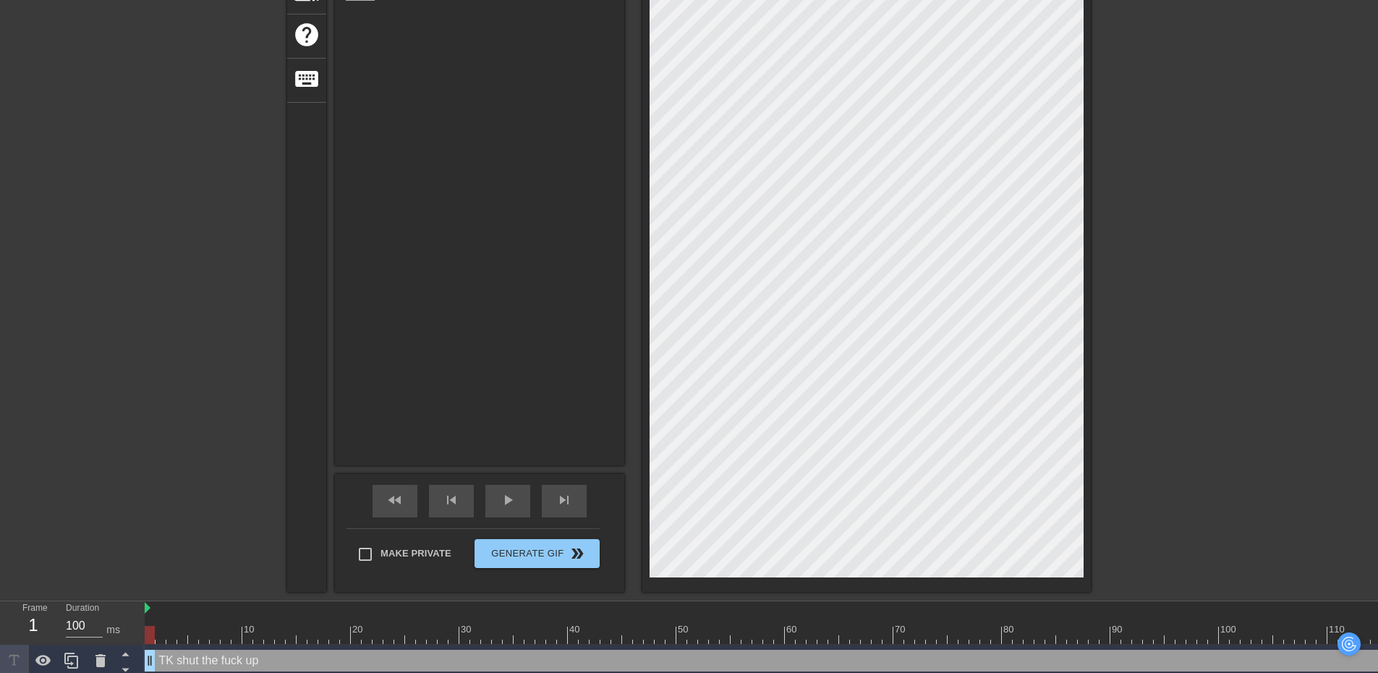
scroll to position [266, 0]
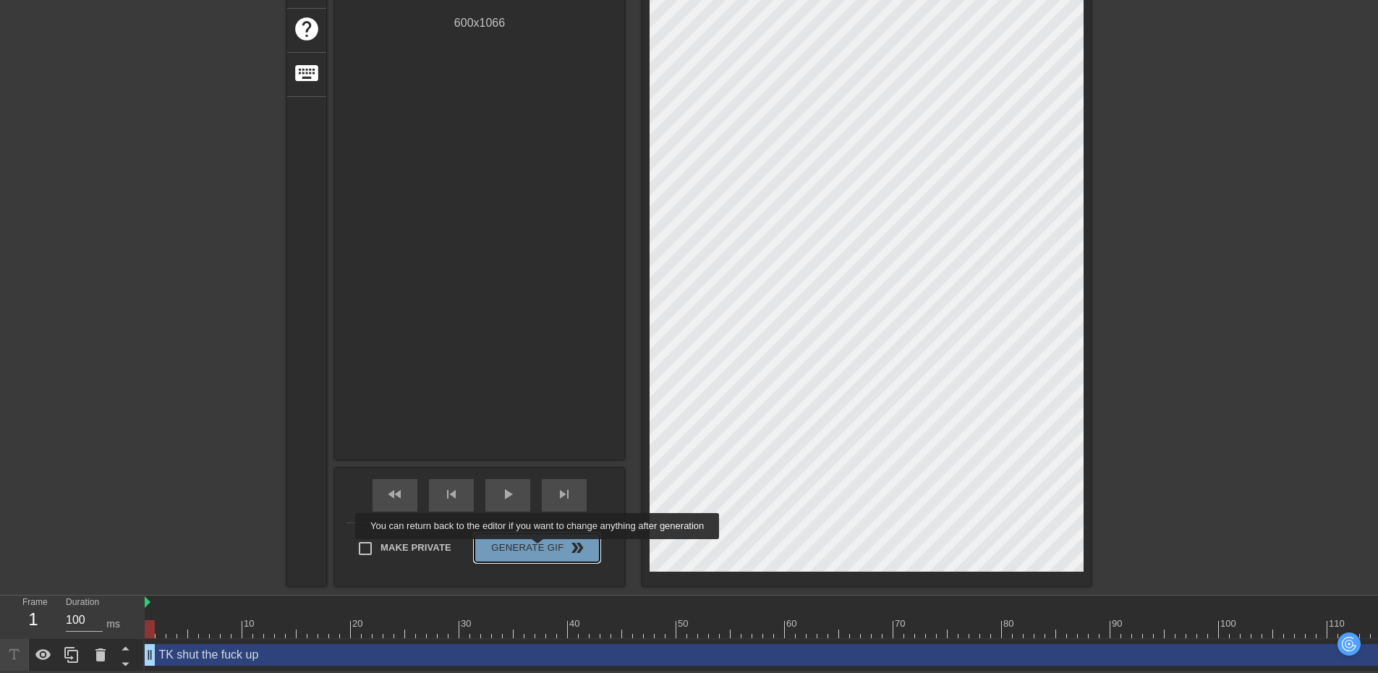
click at [540, 549] on span "Generate Gif double_arrow" at bounding box center [537, 547] width 114 height 17
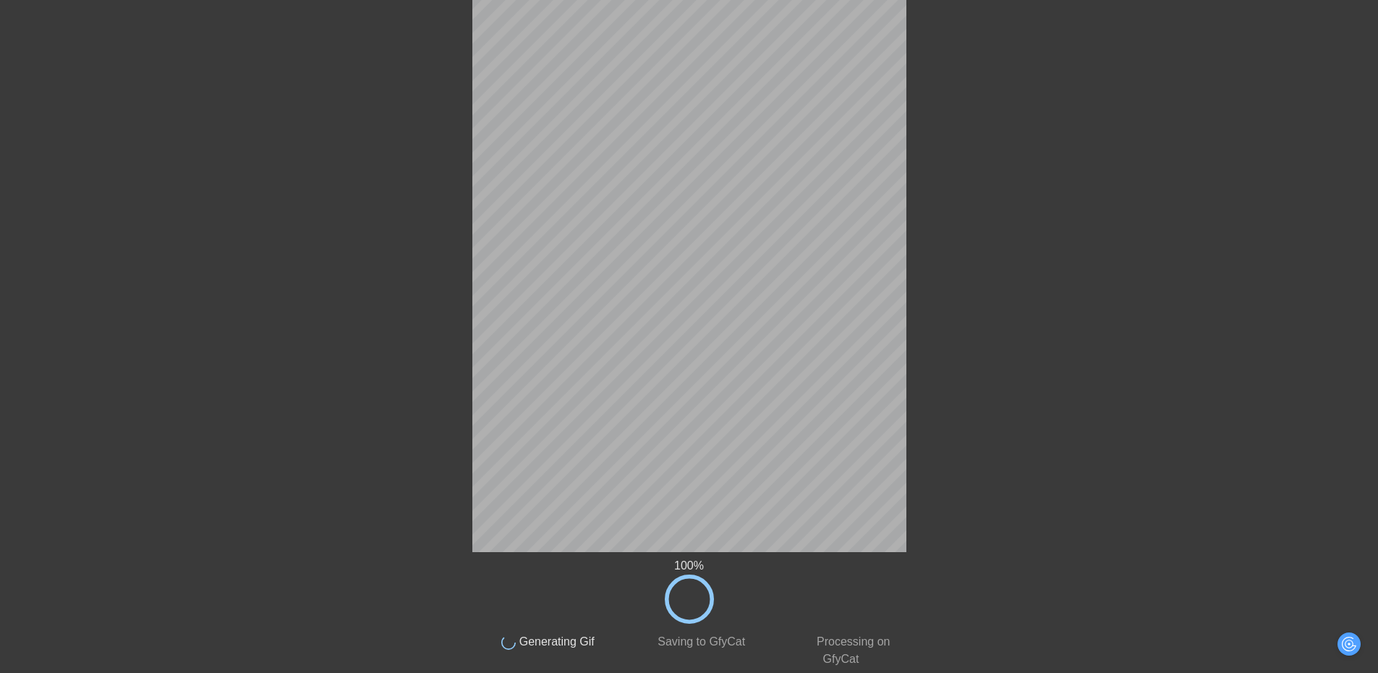
scroll to position [11, 0]
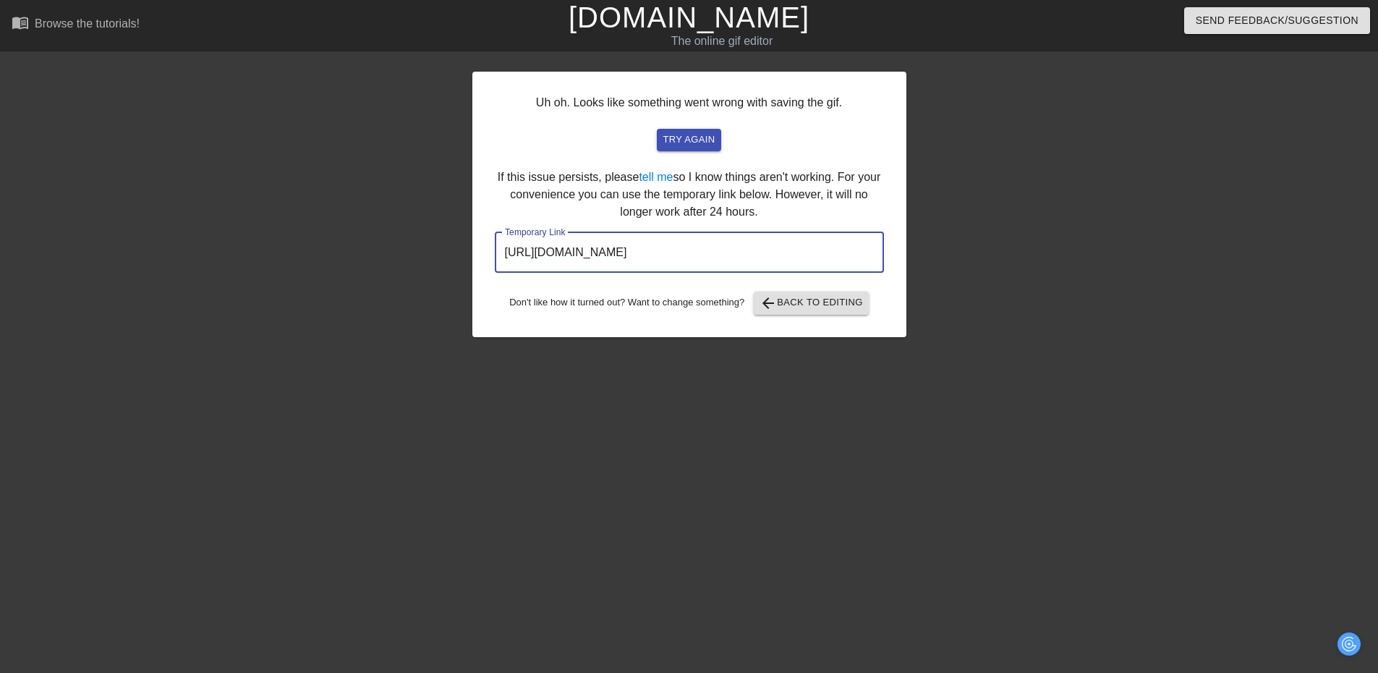
drag, startPoint x: 824, startPoint y: 247, endPoint x: 435, endPoint y: 207, distance: 391.3
click at [435, 207] on div "Uh oh. Looks like something went wrong with saving the gif. try again If this i…" at bounding box center [689, 274] width 1378 height 434
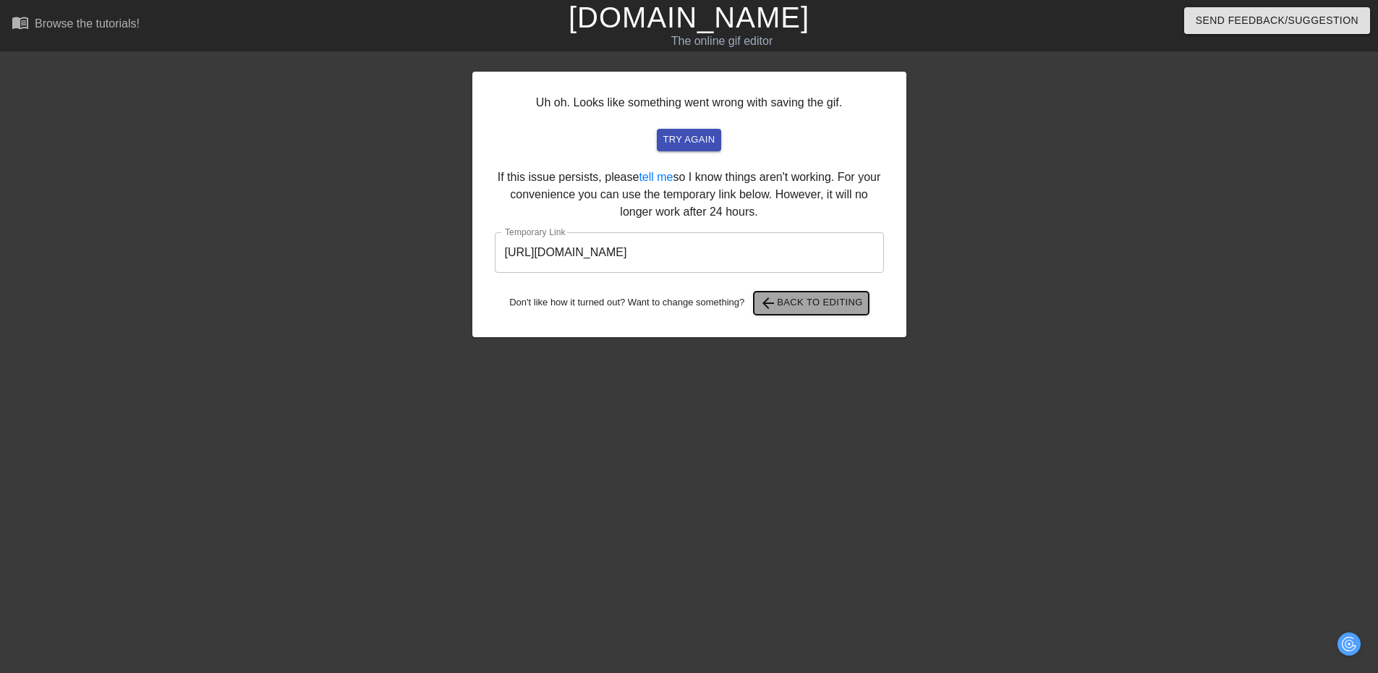
click at [817, 294] on span "arrow_back Back to Editing" at bounding box center [811, 302] width 103 height 17
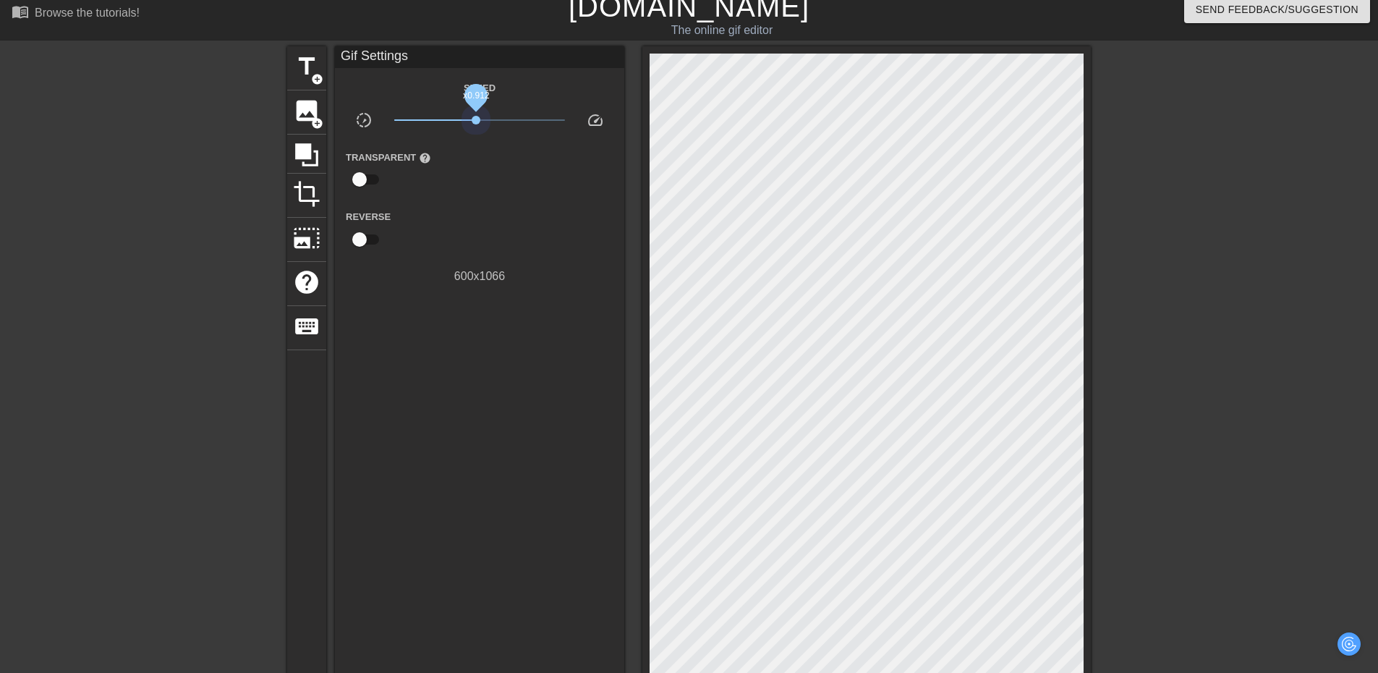
click at [477, 114] on span "x0.912" at bounding box center [479, 119] width 171 height 17
